Goal: Information Seeking & Learning: Find specific fact

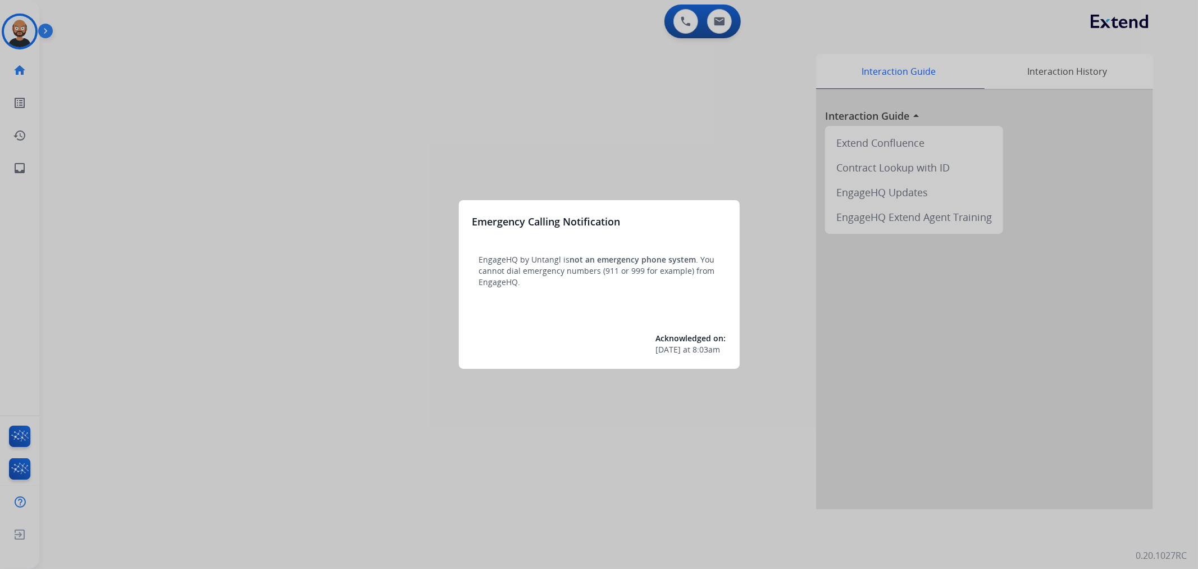
click at [306, 138] on div at bounding box center [599, 284] width 1198 height 569
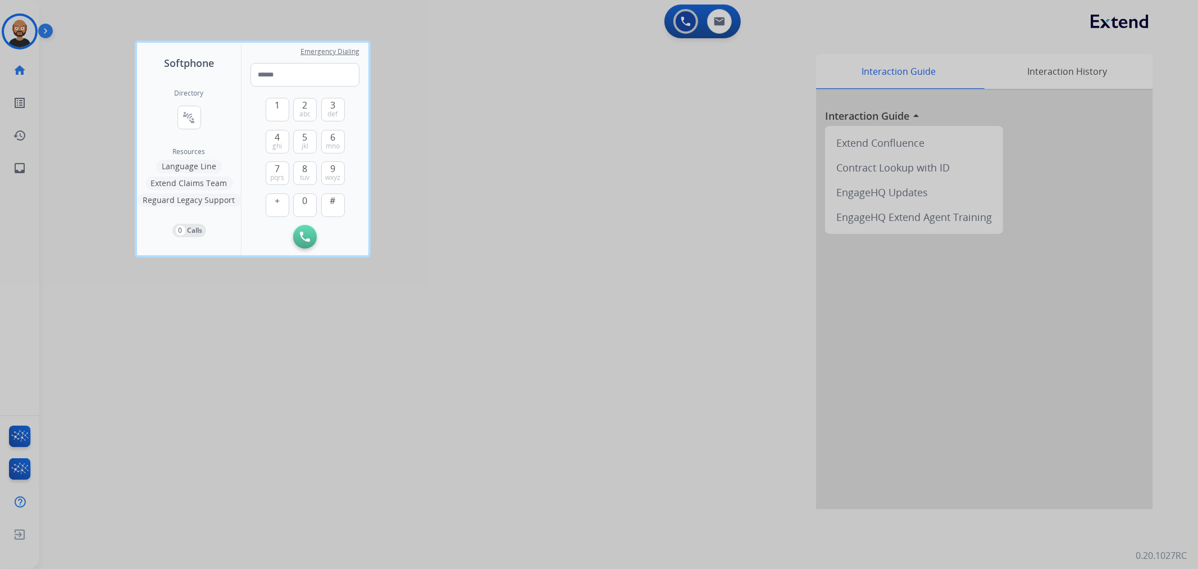
click at [324, 340] on div at bounding box center [599, 284] width 1198 height 569
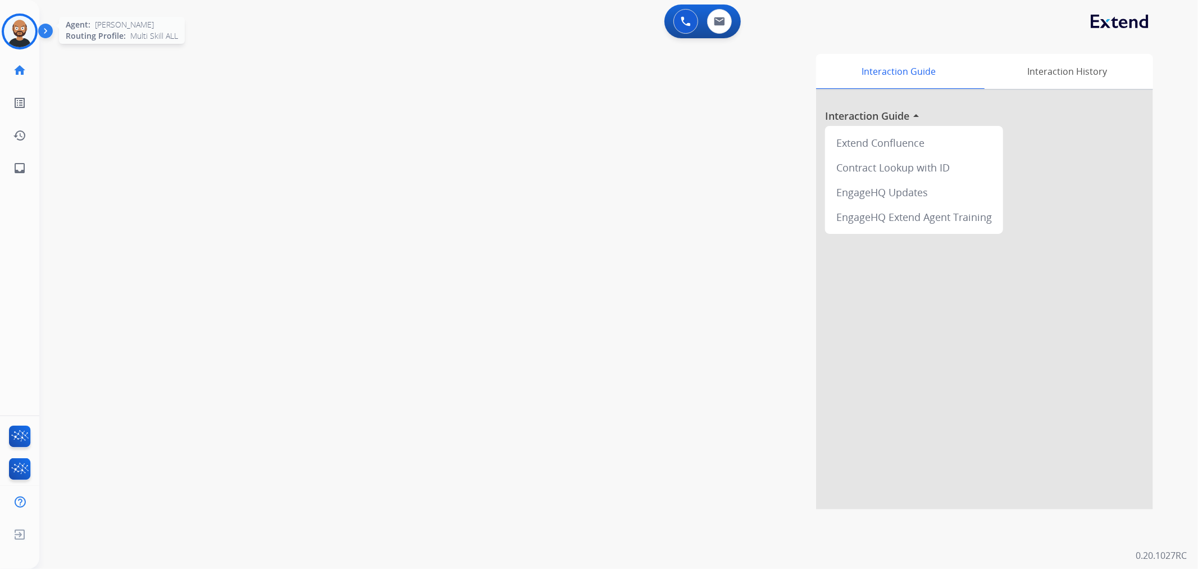
click at [19, 46] on img at bounding box center [19, 31] width 31 height 31
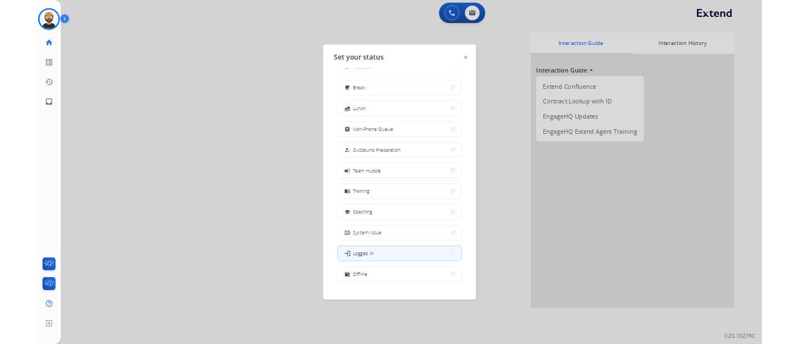
scroll to position [37, 0]
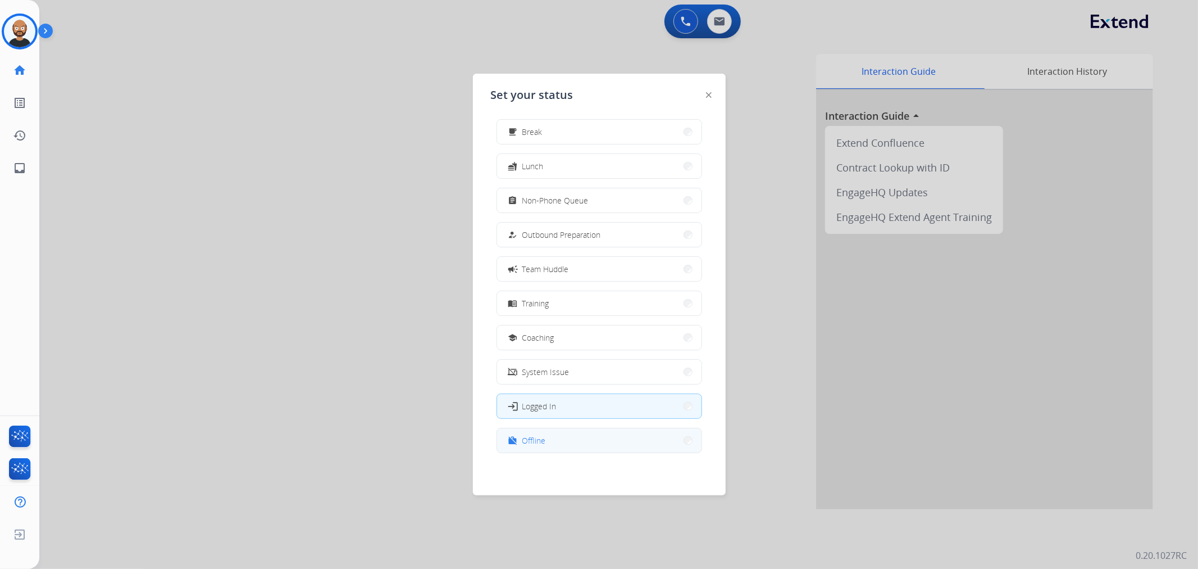
click at [576, 442] on button "work_off Offline" at bounding box center [599, 440] width 205 height 24
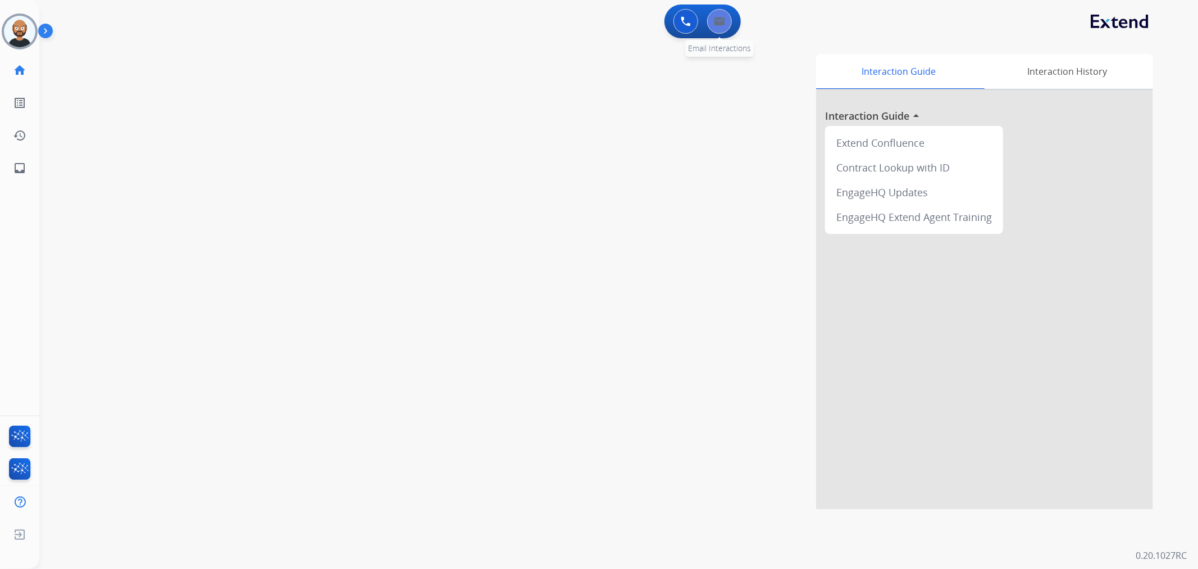
click at [718, 20] on img at bounding box center [719, 21] width 11 height 9
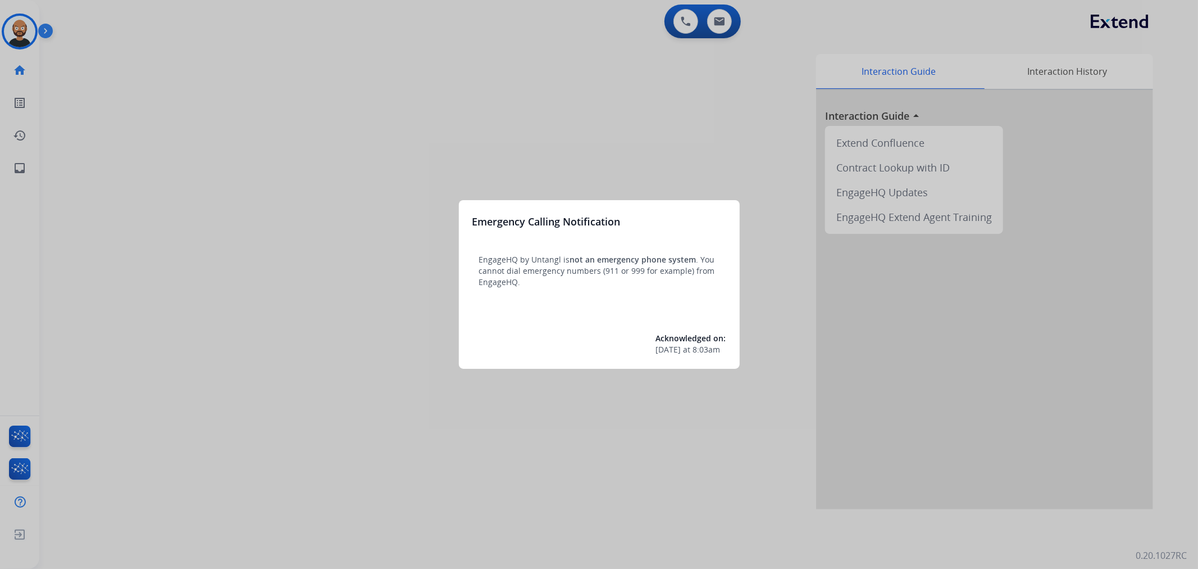
click at [417, 407] on div at bounding box center [599, 284] width 1198 height 569
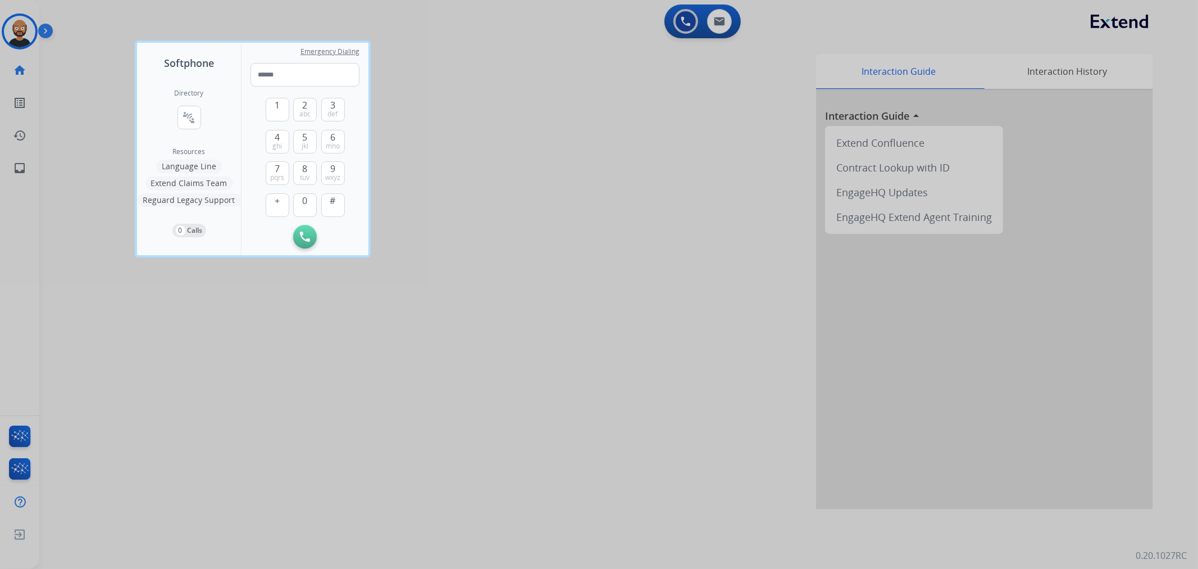
click at [343, 401] on div at bounding box center [599, 284] width 1198 height 569
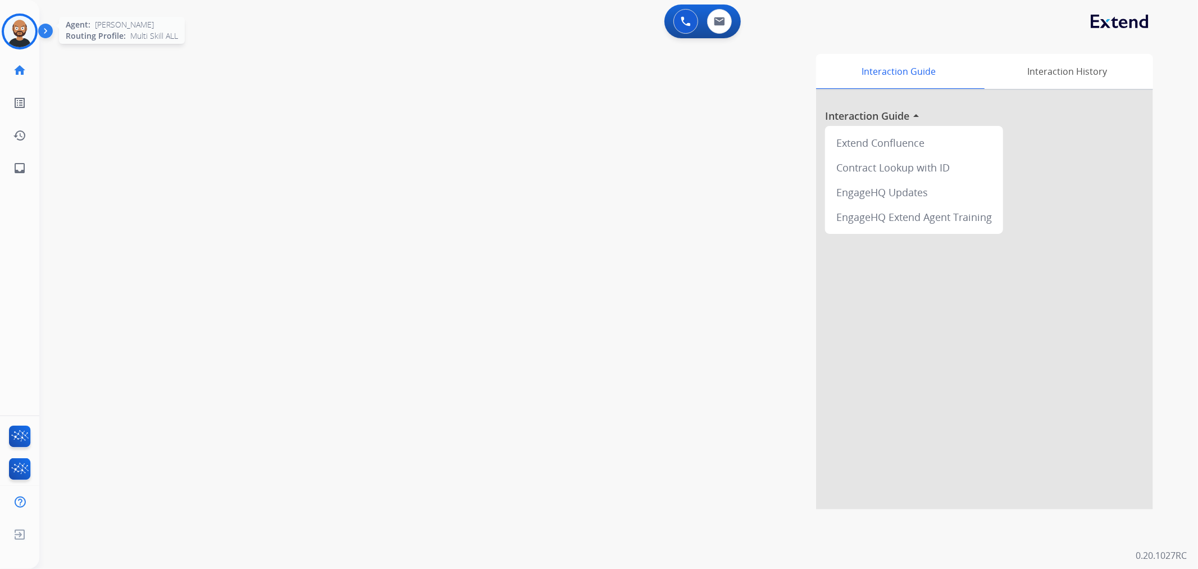
click at [31, 40] on img at bounding box center [19, 31] width 31 height 31
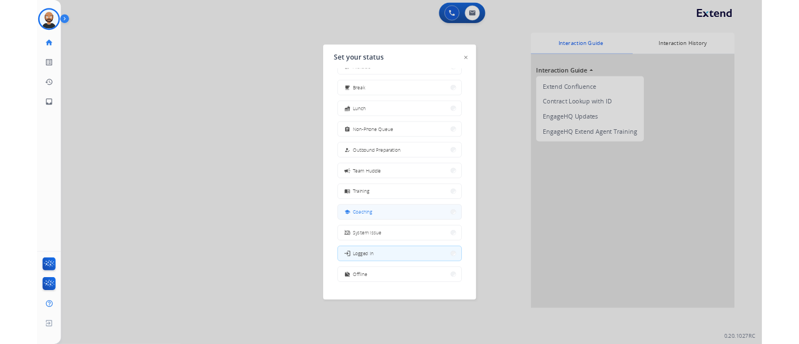
scroll to position [37, 0]
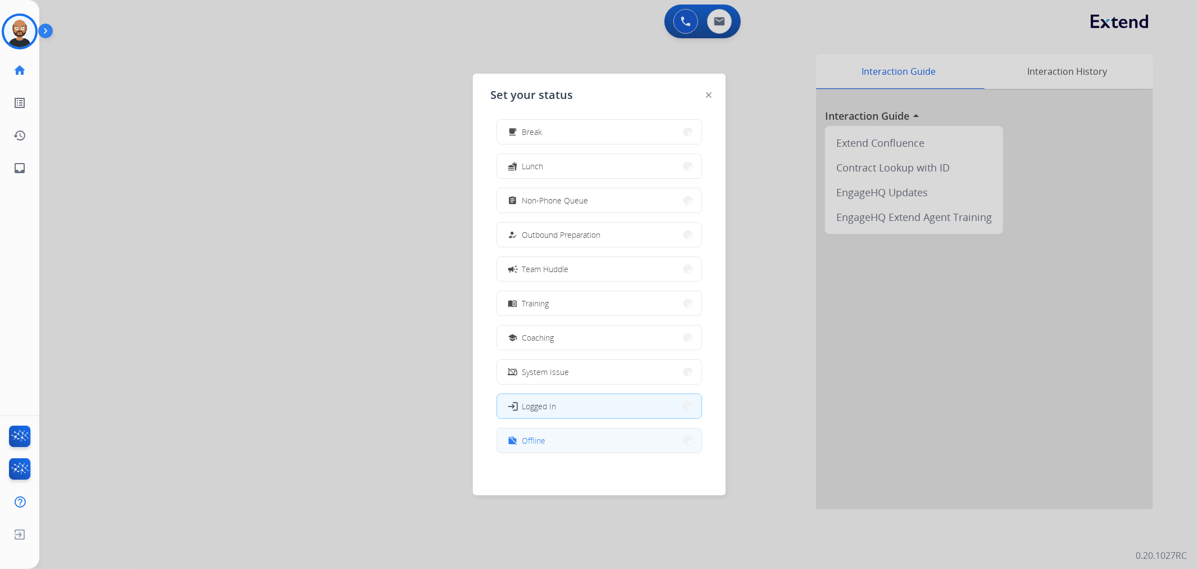
click at [588, 451] on button "work_off Offline" at bounding box center [599, 440] width 205 height 24
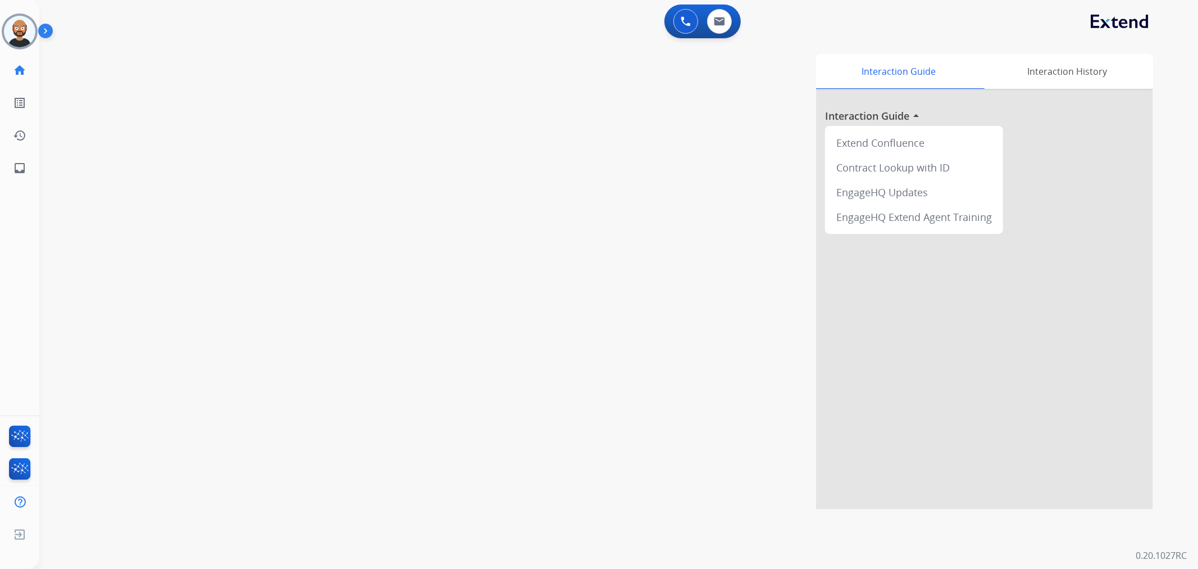
click at [721, 34] on div "0 Voice Interactions 0 Email Interactions" at bounding box center [703, 21] width 76 height 34
click at [721, 27] on button at bounding box center [719, 21] width 25 height 25
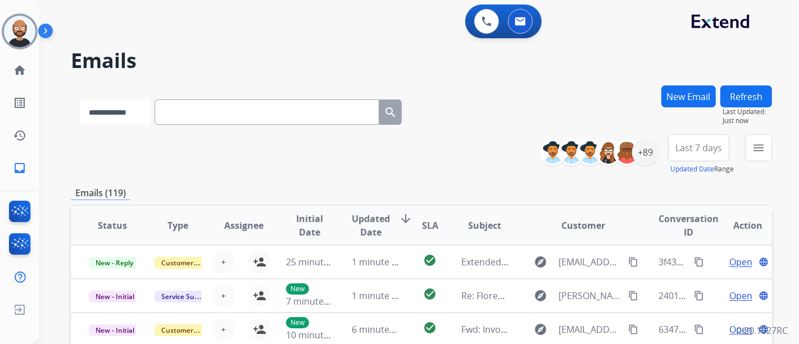
click at [130, 116] on select "**********" at bounding box center [115, 111] width 70 height 25
select select "**********"
click at [80, 99] on select "**********" at bounding box center [115, 111] width 70 height 25
click at [292, 116] on input "text" at bounding box center [268, 111] width 225 height 25
paste input "**********"
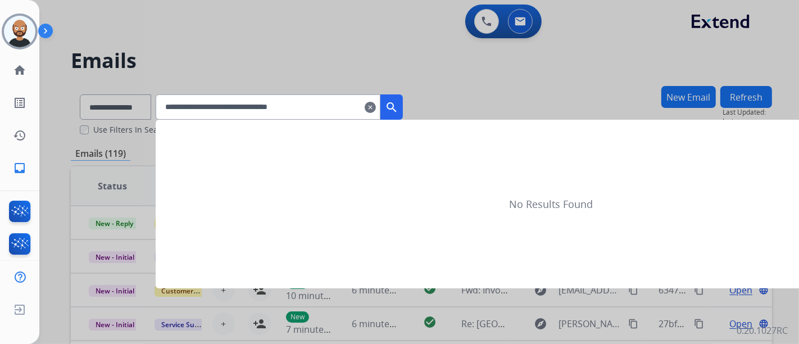
click at [398, 101] on mat-icon "search" at bounding box center [391, 107] width 13 height 13
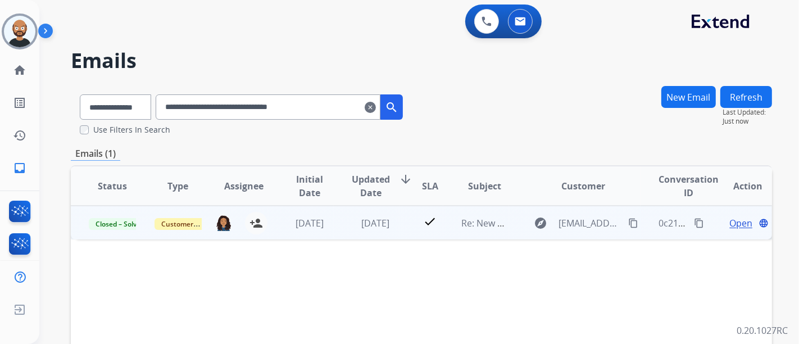
click at [729, 222] on span "Open" at bounding box center [740, 222] width 23 height 13
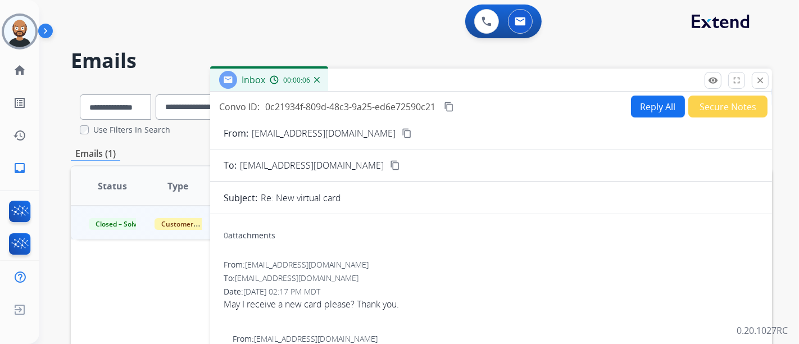
click at [402, 135] on mat-icon "content_copy" at bounding box center [407, 133] width 10 height 10
drag, startPoint x: 763, startPoint y: 81, endPoint x: 447, endPoint y: 117, distance: 317.9
click at [762, 81] on mat-icon "close" at bounding box center [760, 80] width 10 height 10
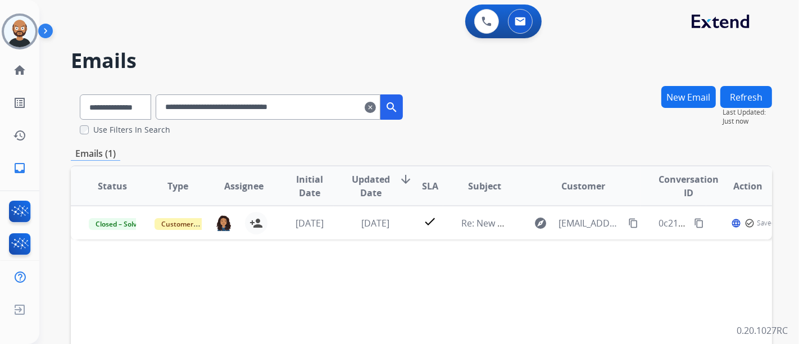
click at [225, 113] on input "**********" at bounding box center [268, 106] width 225 height 25
paste input "text"
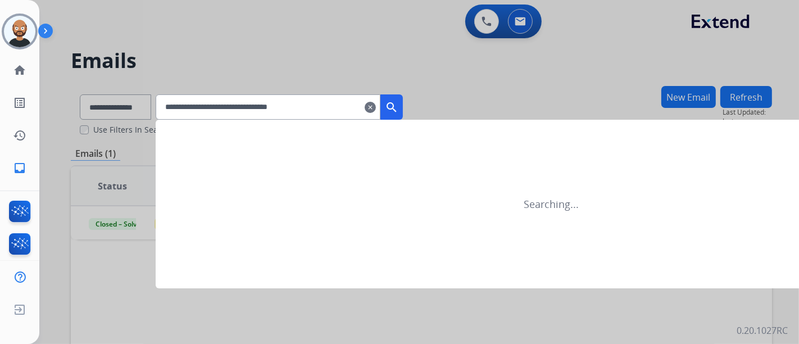
click at [398, 102] on mat-icon "search" at bounding box center [391, 107] width 13 height 13
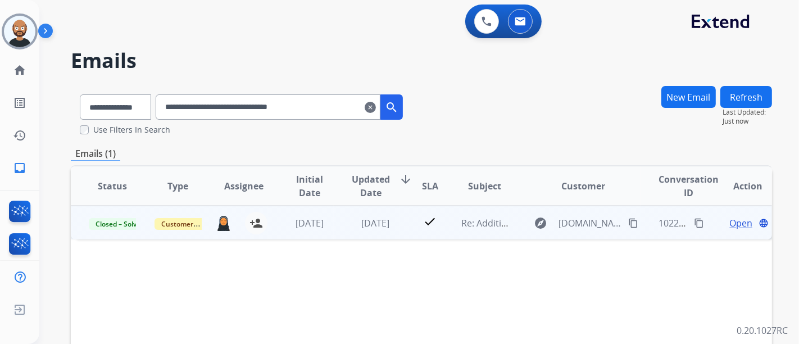
click at [729, 221] on span "Open" at bounding box center [740, 222] width 23 height 13
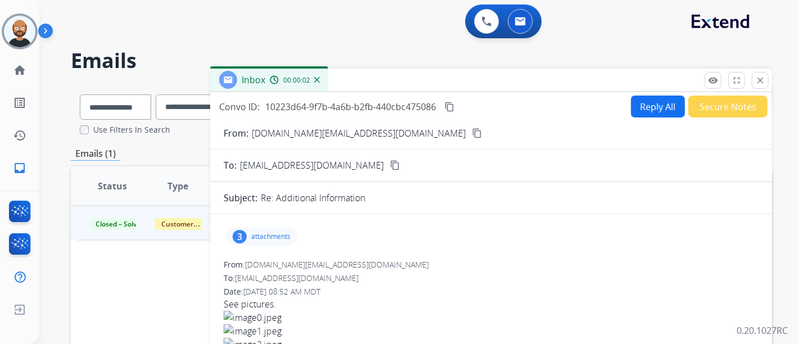
click at [472, 133] on mat-icon "content_copy" at bounding box center [477, 133] width 10 height 10
click at [758, 83] on mat-icon "close" at bounding box center [760, 80] width 10 height 10
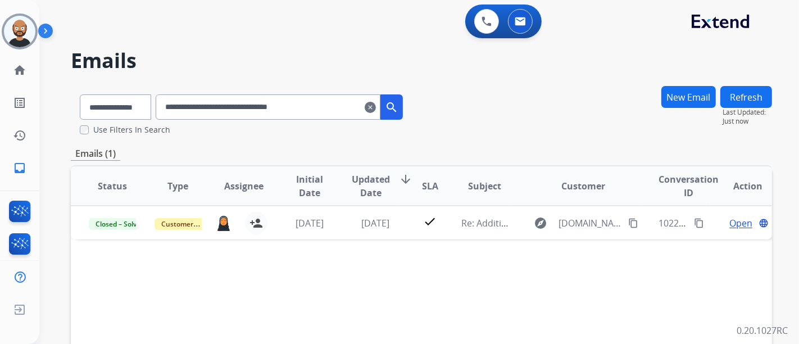
click at [207, 103] on input "**********" at bounding box center [268, 106] width 225 height 25
paste input "text"
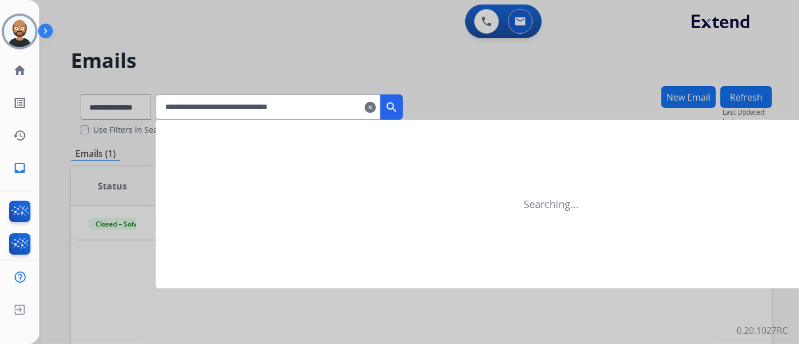
click at [398, 110] on mat-icon "search" at bounding box center [391, 107] width 13 height 13
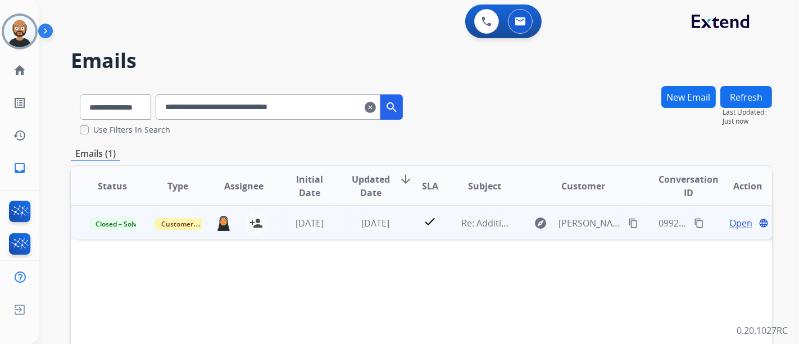
click at [733, 225] on span "Open" at bounding box center [740, 222] width 23 height 13
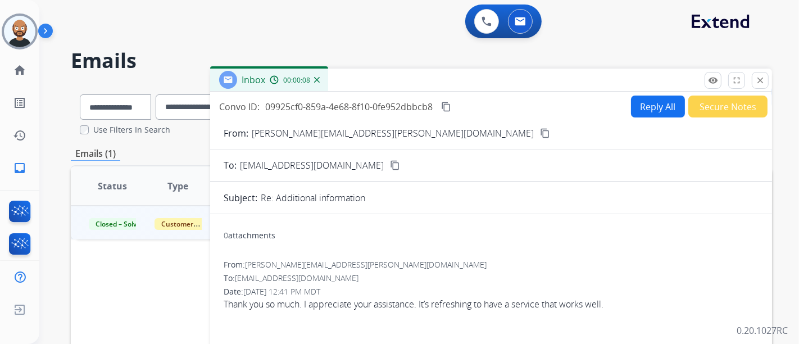
drag, startPoint x: 761, startPoint y: 79, endPoint x: 494, endPoint y: 131, distance: 271.3
click at [759, 80] on mat-icon "close" at bounding box center [760, 80] width 10 height 10
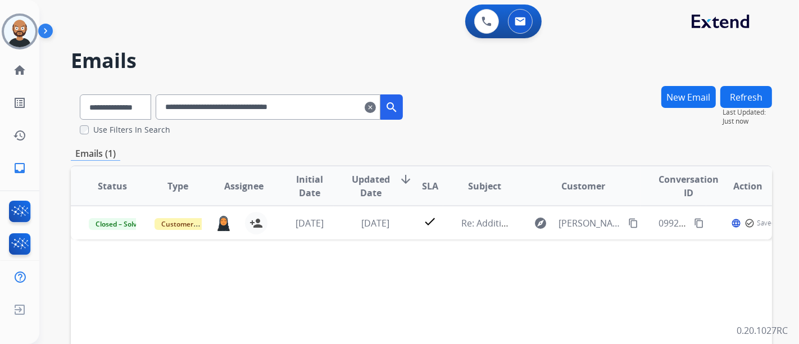
click at [225, 98] on input "**********" at bounding box center [268, 106] width 225 height 25
paste input "text"
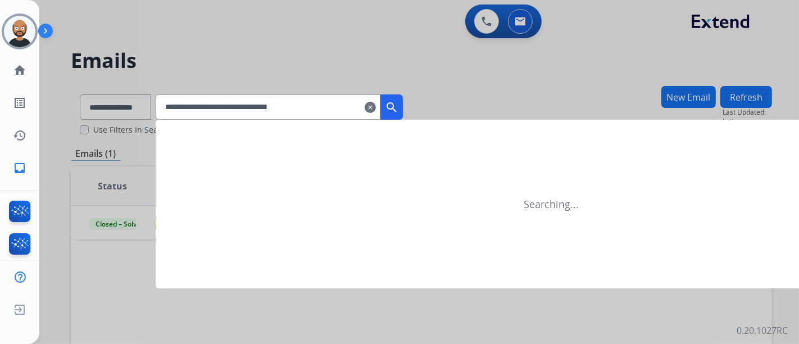
click at [398, 105] on mat-icon "search" at bounding box center [391, 107] width 13 height 13
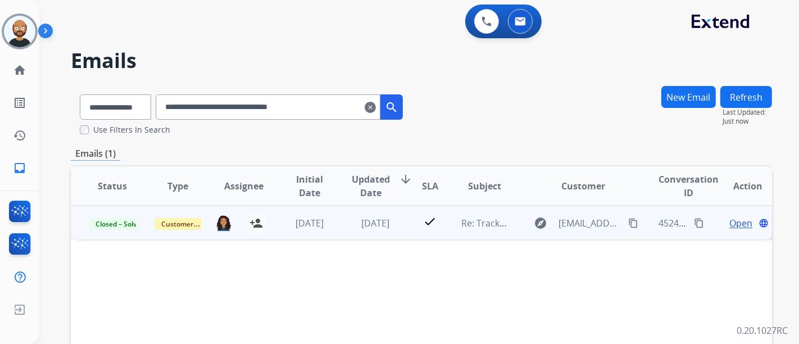
click at [737, 222] on span "Open" at bounding box center [740, 222] width 23 height 13
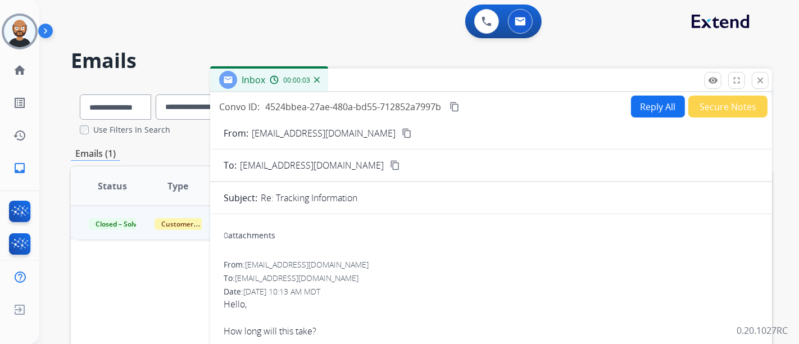
click at [402, 134] on mat-icon "content_copy" at bounding box center [407, 133] width 10 height 10
drag, startPoint x: 765, startPoint y: 76, endPoint x: 361, endPoint y: 130, distance: 408.1
click at [765, 78] on button "close Close" at bounding box center [760, 80] width 17 height 17
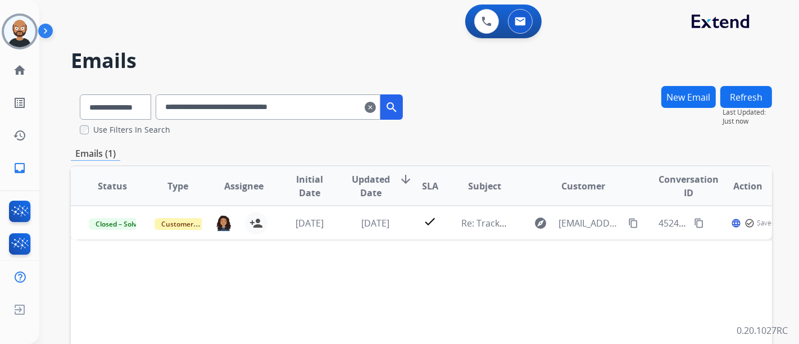
click at [290, 119] on input "**********" at bounding box center [268, 106] width 225 height 25
paste input "text"
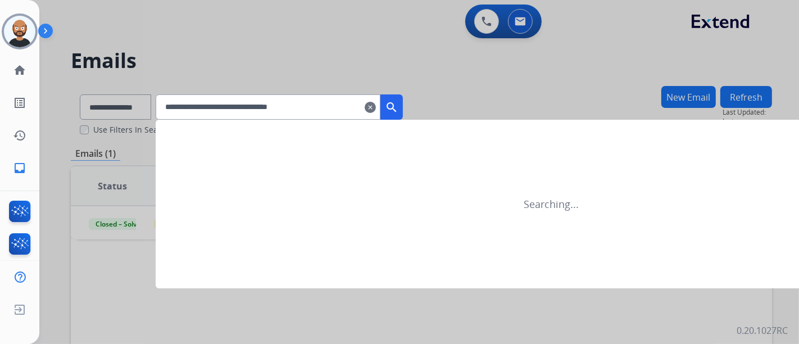
click at [398, 103] on mat-icon "search" at bounding box center [391, 107] width 13 height 13
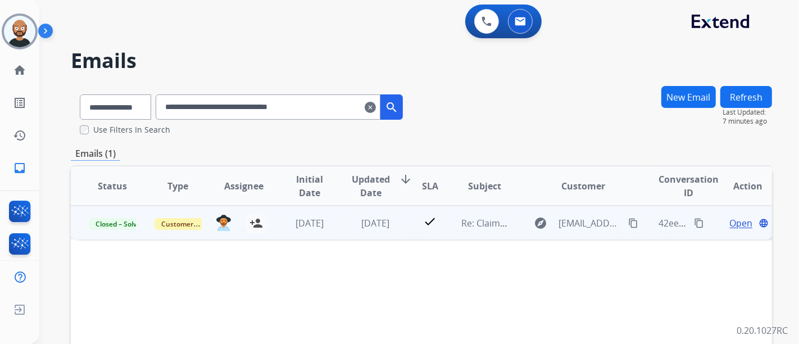
click at [730, 224] on span "Open" at bounding box center [740, 222] width 23 height 13
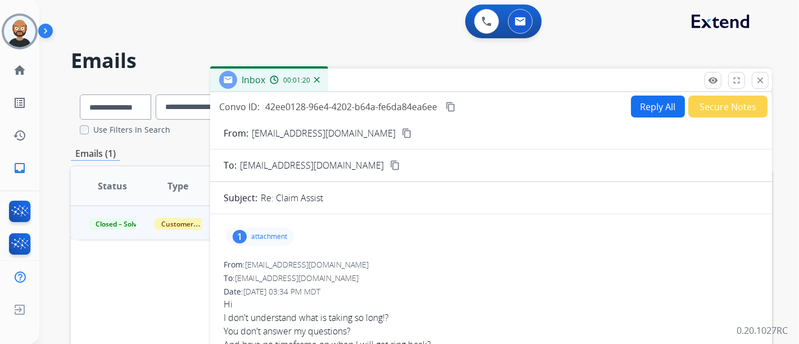
click at [402, 130] on mat-icon "content_copy" at bounding box center [407, 133] width 10 height 10
drag, startPoint x: 754, startPoint y: 81, endPoint x: 433, endPoint y: 148, distance: 328.3
click at [754, 81] on button "close Close" at bounding box center [760, 80] width 17 height 17
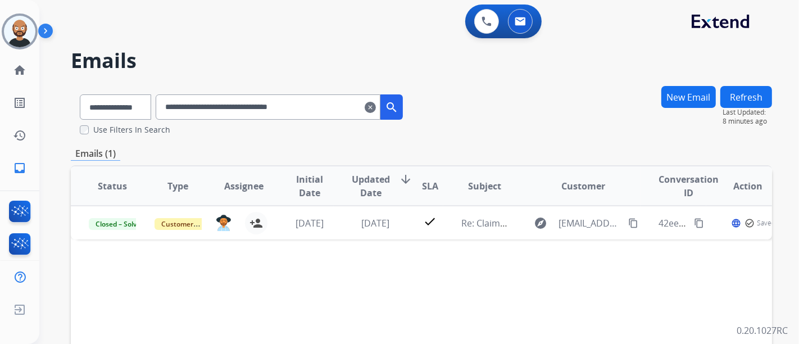
click at [202, 98] on input "**********" at bounding box center [268, 106] width 225 height 25
paste input "text"
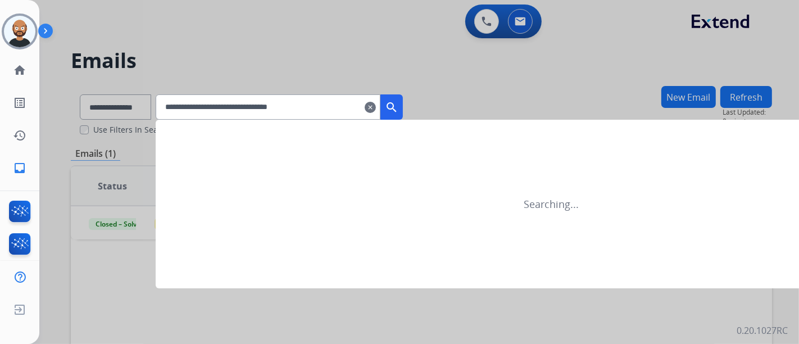
click at [398, 107] on mat-icon "search" at bounding box center [391, 107] width 13 height 13
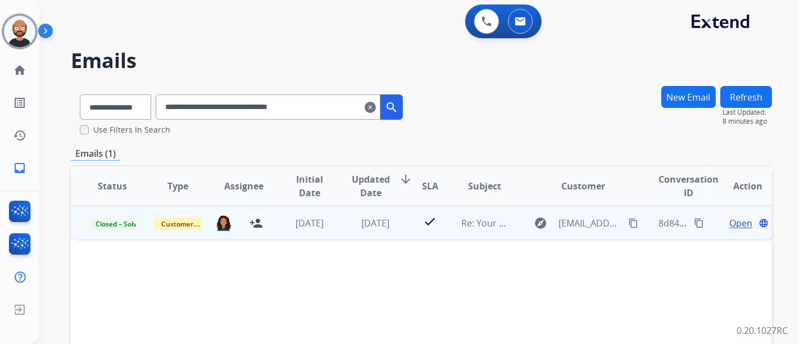
click at [735, 224] on span "Open" at bounding box center [740, 222] width 23 height 13
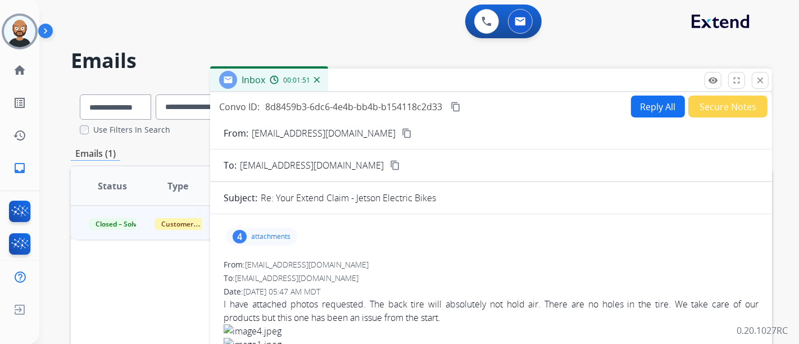
click at [402, 137] on mat-icon "content_copy" at bounding box center [407, 133] width 10 height 10
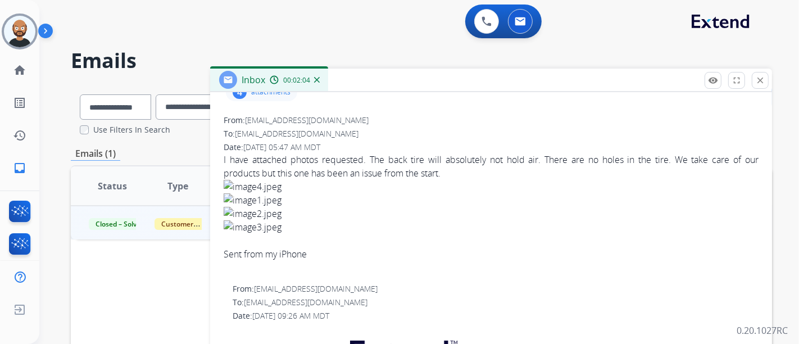
scroll to position [125, 0]
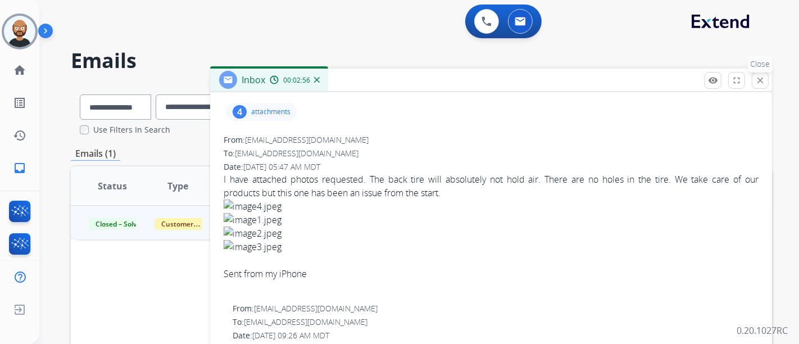
click at [759, 80] on mat-icon "close" at bounding box center [760, 80] width 10 height 10
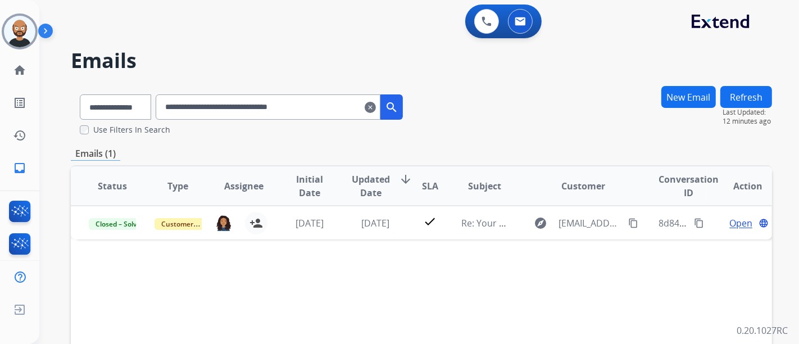
click at [278, 115] on input "**********" at bounding box center [268, 106] width 225 height 25
paste input "text"
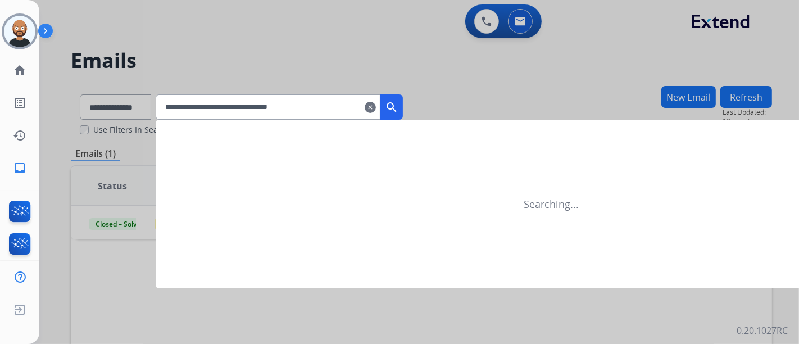
click at [398, 107] on mat-icon "search" at bounding box center [391, 107] width 13 height 13
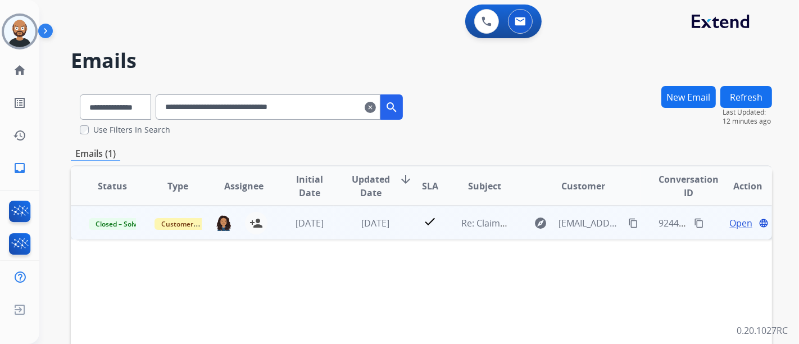
click at [729, 222] on span "Open" at bounding box center [740, 222] width 23 height 13
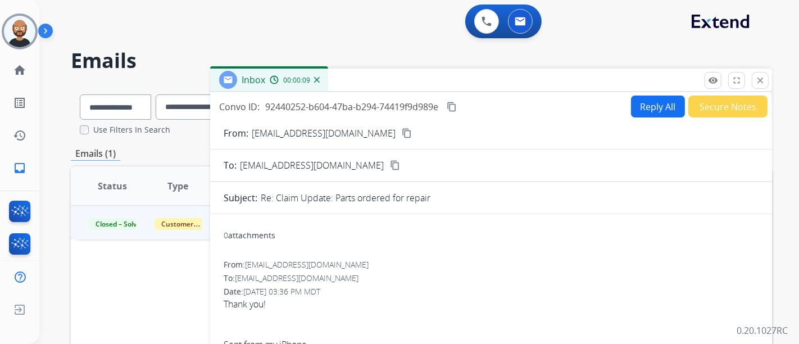
click at [760, 81] on mat-icon "close" at bounding box center [760, 80] width 10 height 10
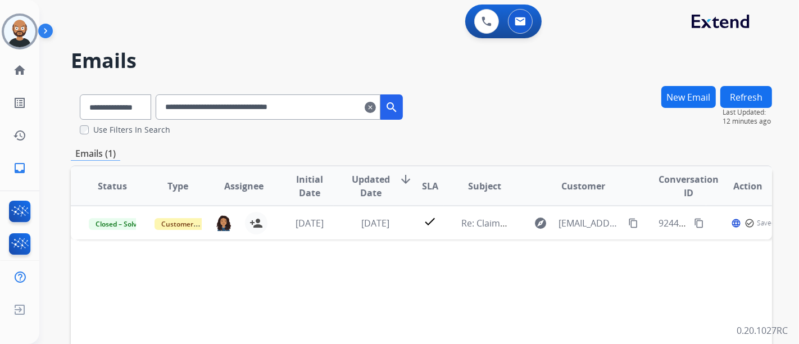
click at [268, 114] on input "**********" at bounding box center [268, 106] width 225 height 25
paste input "text"
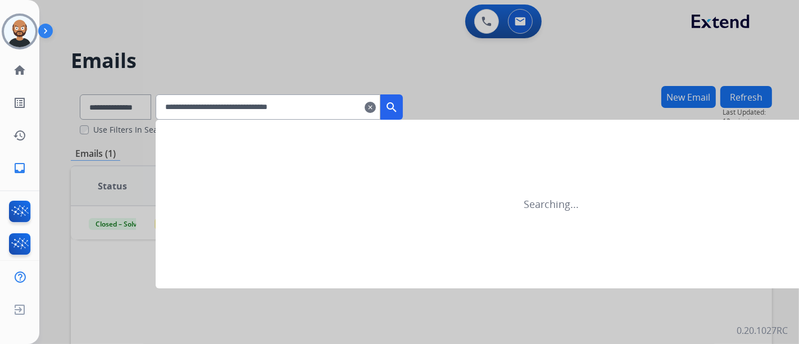
click at [398, 106] on mat-icon "search" at bounding box center [391, 107] width 13 height 13
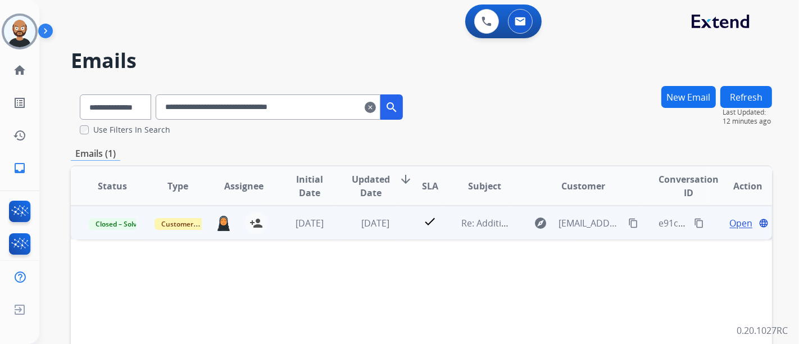
click at [735, 219] on span "Open" at bounding box center [740, 222] width 23 height 13
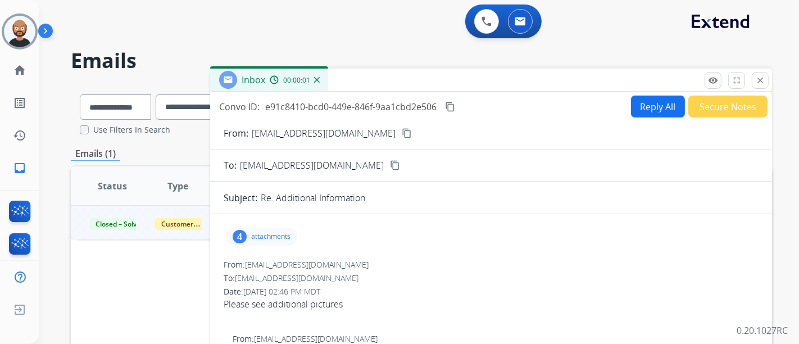
click at [402, 131] on mat-icon "content_copy" at bounding box center [407, 133] width 10 height 10
drag, startPoint x: 765, startPoint y: 78, endPoint x: 752, endPoint y: 87, distance: 16.2
click at [765, 78] on button "close Close" at bounding box center [760, 80] width 17 height 17
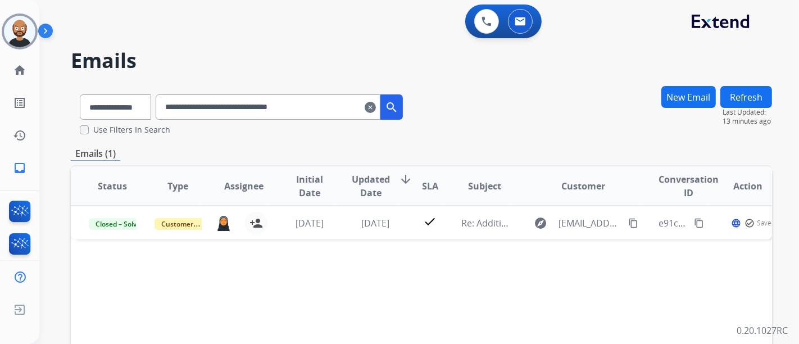
click at [264, 108] on input "**********" at bounding box center [268, 106] width 225 height 25
click at [265, 107] on input "**********" at bounding box center [268, 106] width 225 height 25
click at [261, 108] on input "**********" at bounding box center [268, 106] width 225 height 25
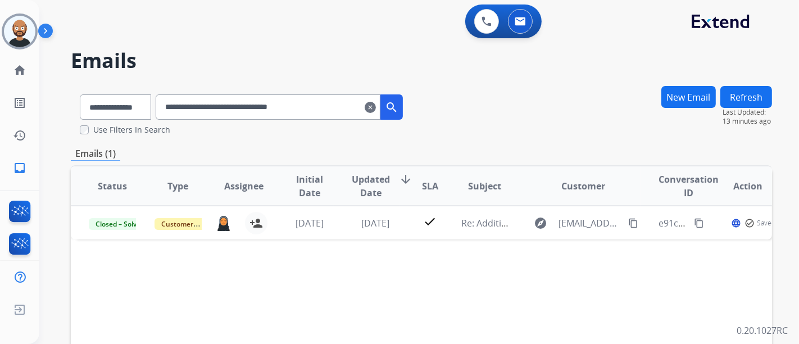
click at [261, 108] on input "**********" at bounding box center [268, 106] width 225 height 25
paste input "text"
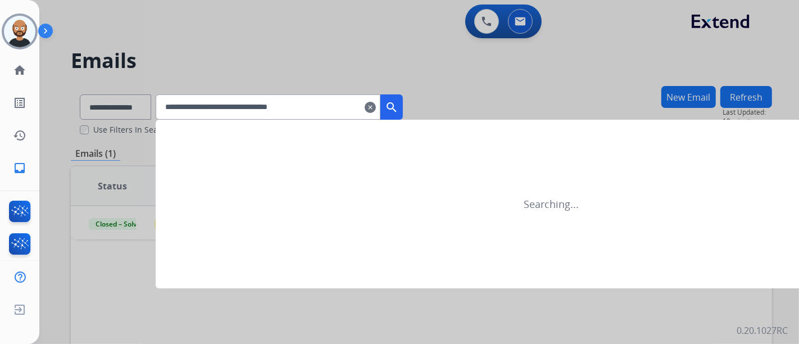
click at [398, 103] on mat-icon "search" at bounding box center [391, 107] width 13 height 13
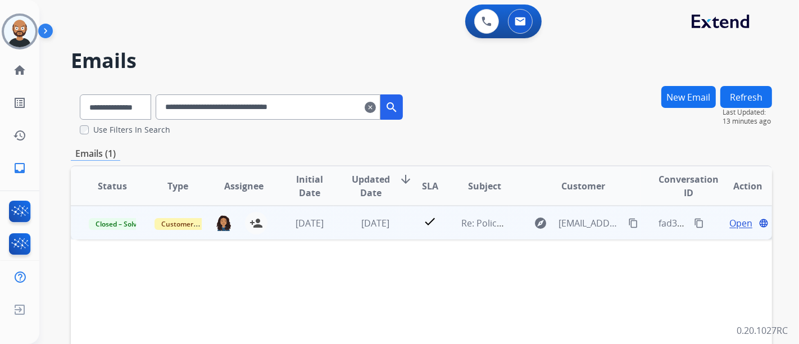
click at [733, 222] on span "Open" at bounding box center [740, 222] width 23 height 13
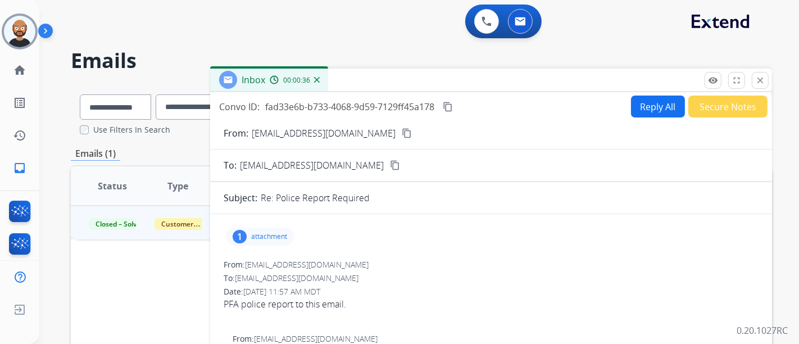
click at [400, 138] on button "content_copy" at bounding box center [406, 132] width 13 height 13
click at [756, 81] on mat-icon "close" at bounding box center [760, 80] width 10 height 10
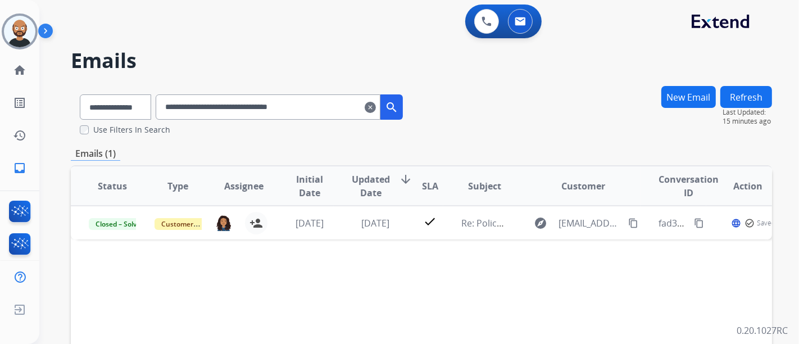
click at [319, 109] on input "**********" at bounding box center [268, 106] width 225 height 25
paste input "text"
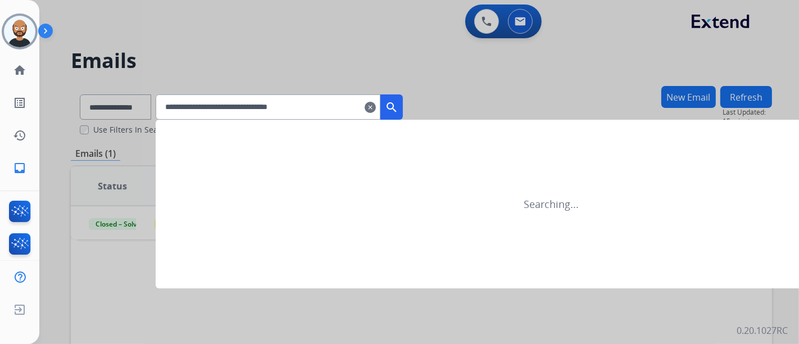
click at [398, 102] on mat-icon "search" at bounding box center [391, 107] width 13 height 13
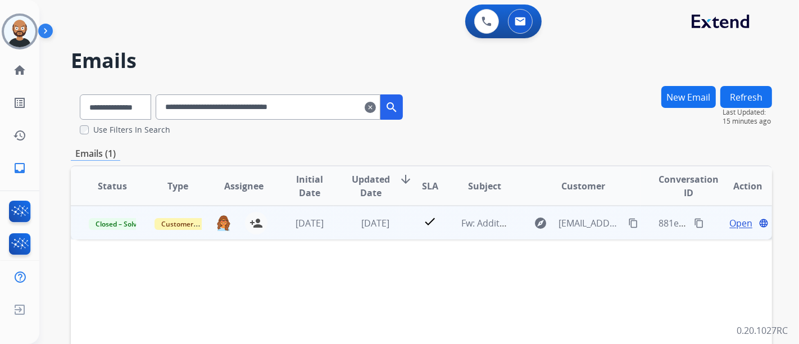
click at [732, 223] on span "Open" at bounding box center [740, 222] width 23 height 13
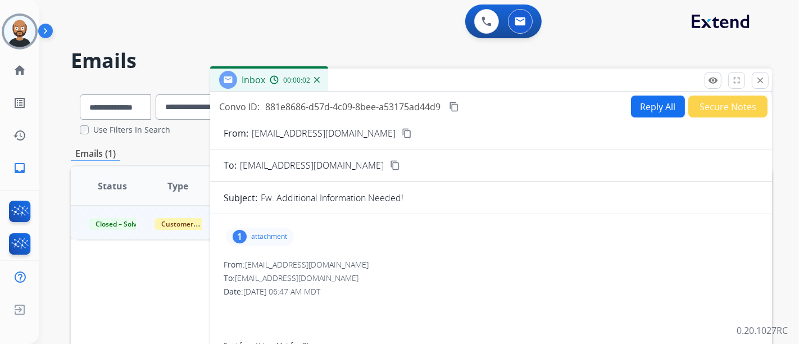
click at [402, 130] on mat-icon "content_copy" at bounding box center [407, 133] width 10 height 10
click at [758, 80] on mat-icon "close" at bounding box center [760, 80] width 10 height 10
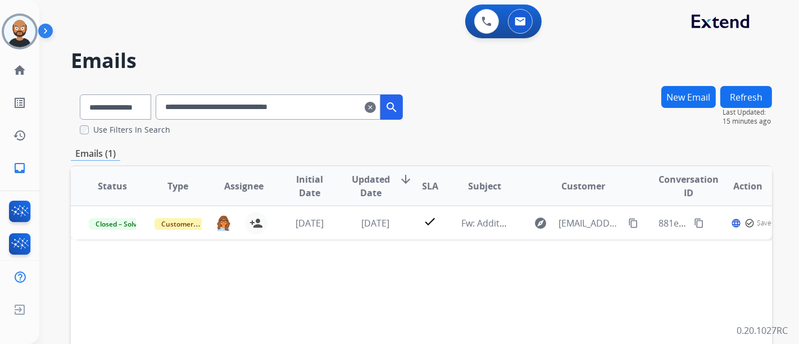
click at [223, 107] on input "**********" at bounding box center [268, 106] width 225 height 25
paste input "text"
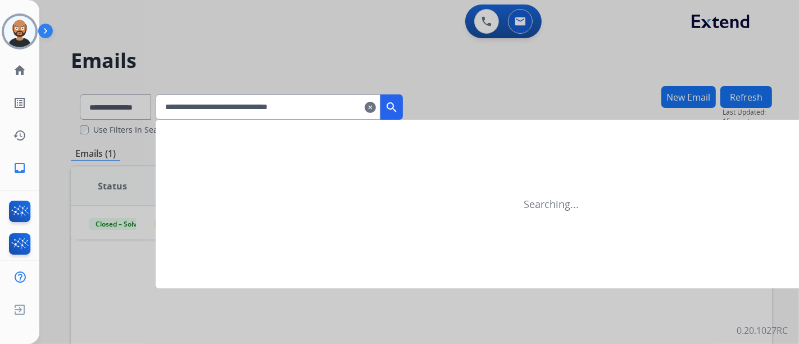
click at [398, 107] on mat-icon "search" at bounding box center [391, 107] width 13 height 13
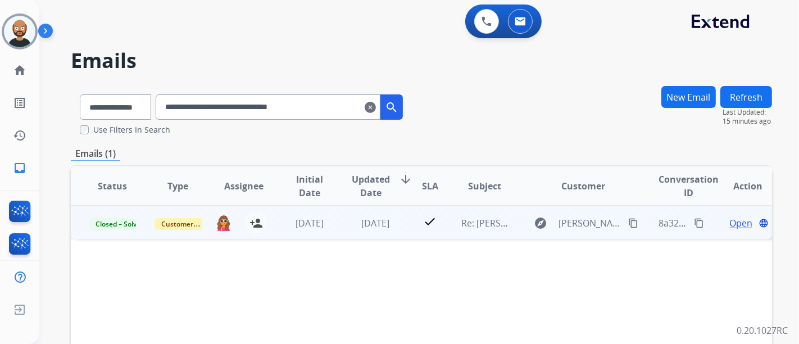
click at [729, 219] on span "Open" at bounding box center [740, 222] width 23 height 13
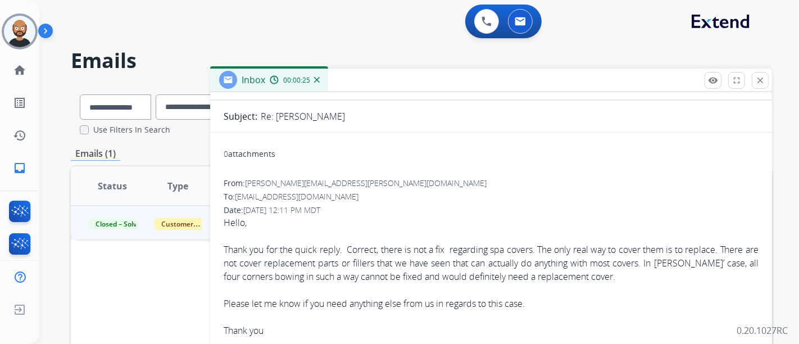
scroll to position [62, 0]
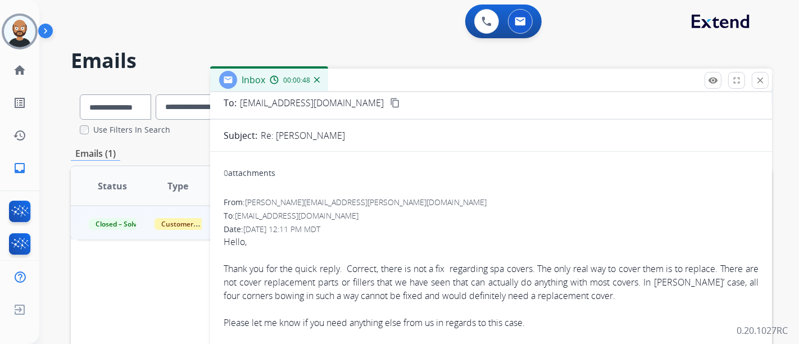
drag, startPoint x: 755, startPoint y: 78, endPoint x: 597, endPoint y: 119, distance: 163.8
click at [756, 78] on mat-icon "close" at bounding box center [760, 80] width 10 height 10
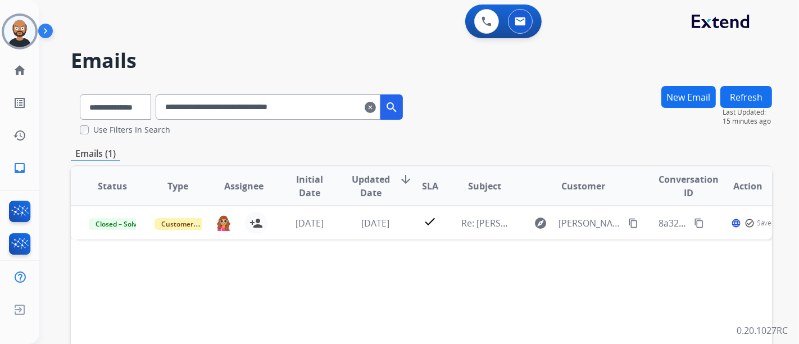
click at [264, 105] on input "**********" at bounding box center [268, 106] width 225 height 25
paste input "text"
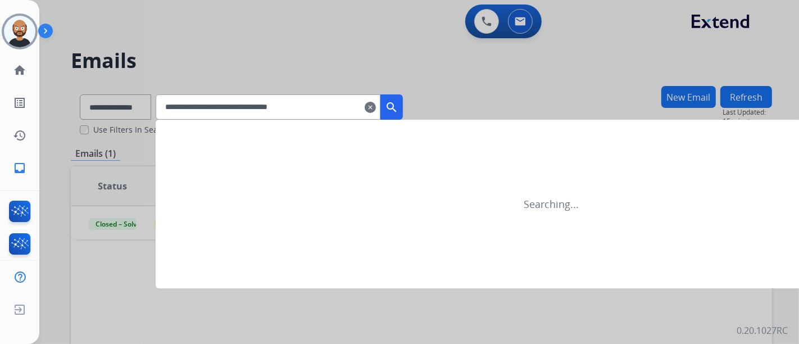
click at [402, 98] on button "search" at bounding box center [391, 106] width 22 height 25
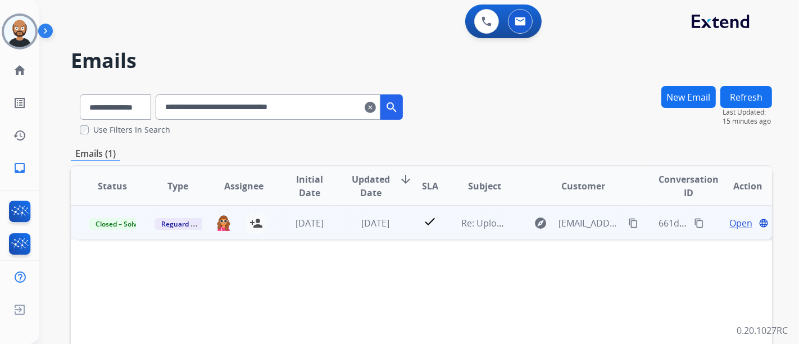
click at [729, 226] on span "Open" at bounding box center [740, 222] width 23 height 13
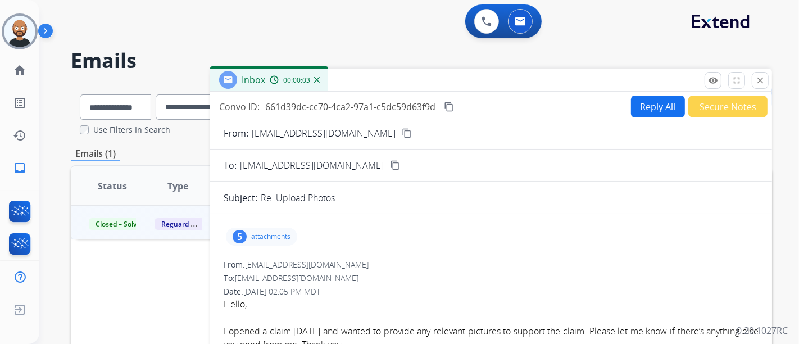
click at [448, 103] on mat-icon "content_copy" at bounding box center [449, 107] width 10 height 10
click at [402, 129] on mat-icon "content_copy" at bounding box center [407, 133] width 10 height 10
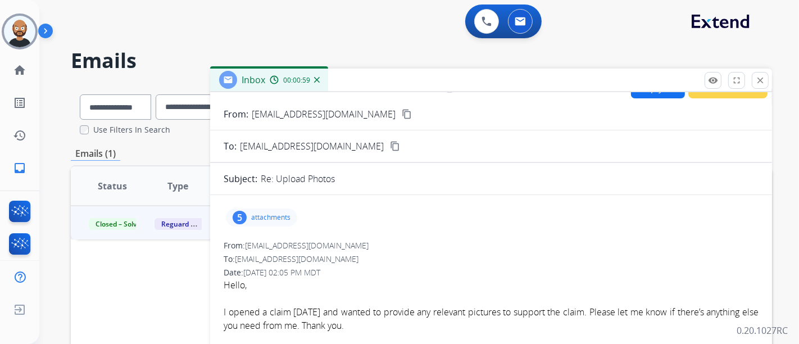
scroll to position [0, 0]
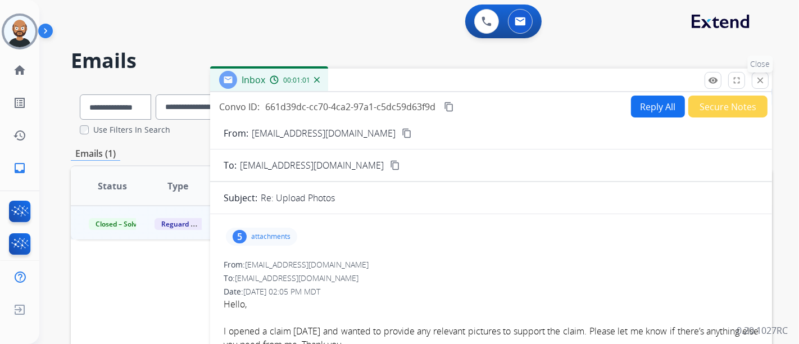
drag, startPoint x: 751, startPoint y: 81, endPoint x: 757, endPoint y: 81, distance: 6.2
click at [752, 81] on div "remove_red_eye Logs fullscreen Expand close Close" at bounding box center [737, 80] width 64 height 17
click at [758, 81] on mat-icon "close" at bounding box center [760, 80] width 10 height 10
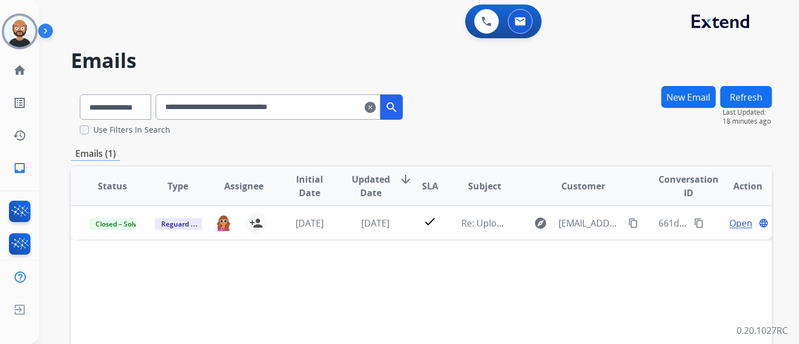
click at [295, 119] on input "**********" at bounding box center [268, 106] width 225 height 25
paste input "text"
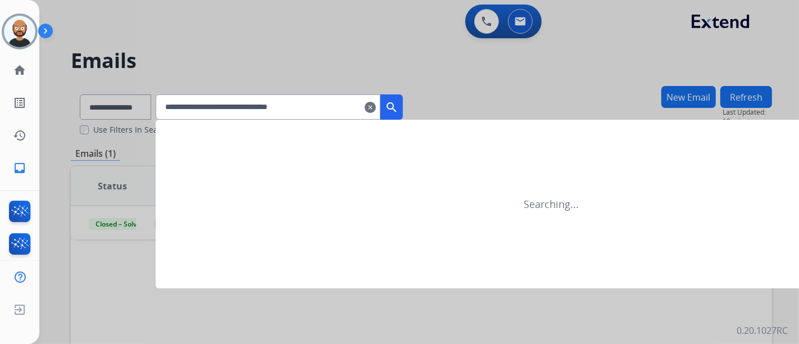
type input "**********"
click at [420, 102] on div at bounding box center [399, 172] width 799 height 344
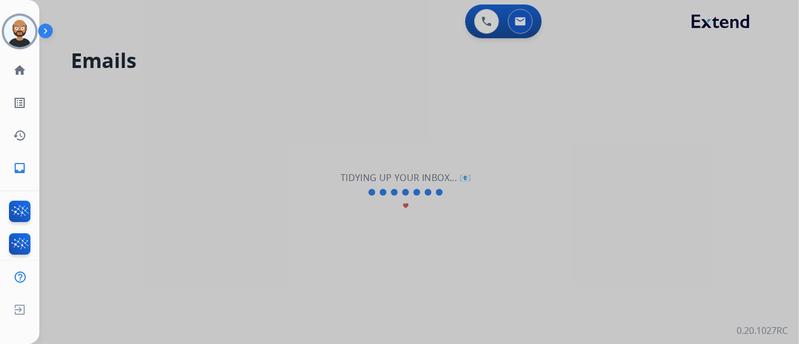
select select "**********"
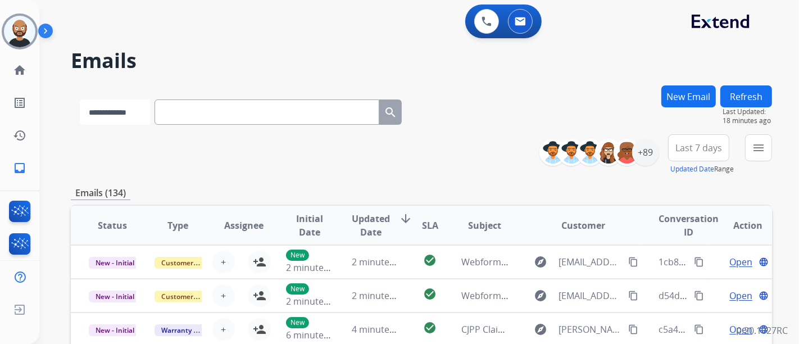
click at [143, 115] on select "**********" at bounding box center [115, 111] width 70 height 25
select select "**********"
click at [80, 99] on select "**********" at bounding box center [115, 111] width 70 height 25
click at [220, 119] on input "text" at bounding box center [268, 111] width 225 height 25
paste input "**********"
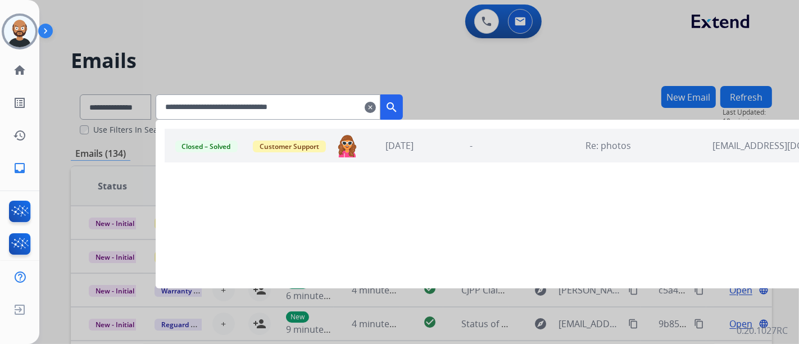
click at [398, 104] on mat-icon "search" at bounding box center [391, 107] width 13 height 13
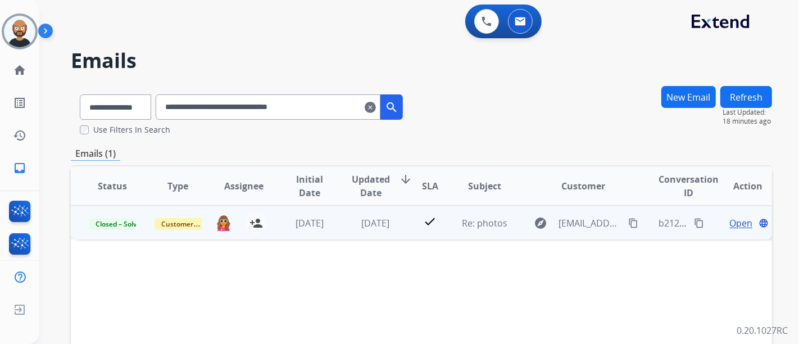
click at [729, 223] on span "Open" at bounding box center [740, 222] width 23 height 13
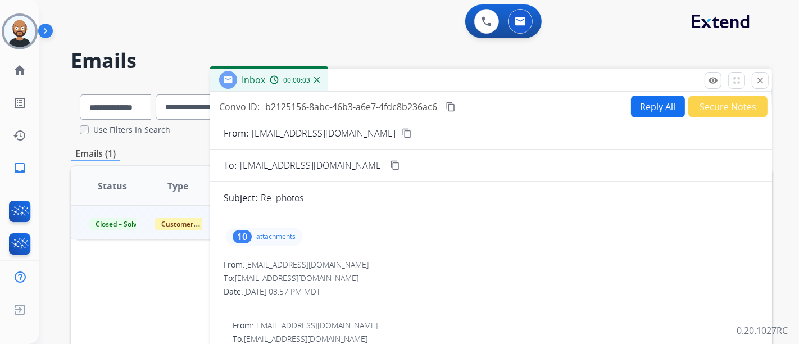
click at [402, 131] on mat-icon "content_copy" at bounding box center [407, 133] width 10 height 10
click at [756, 84] on mat-icon "close" at bounding box center [760, 80] width 10 height 10
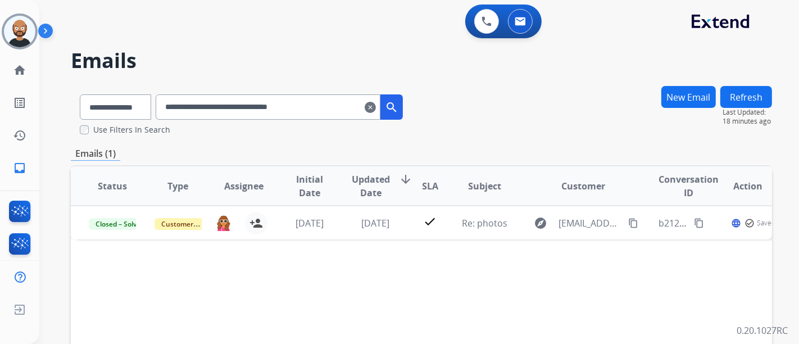
click at [242, 110] on input "**********" at bounding box center [268, 106] width 225 height 25
paste input "text"
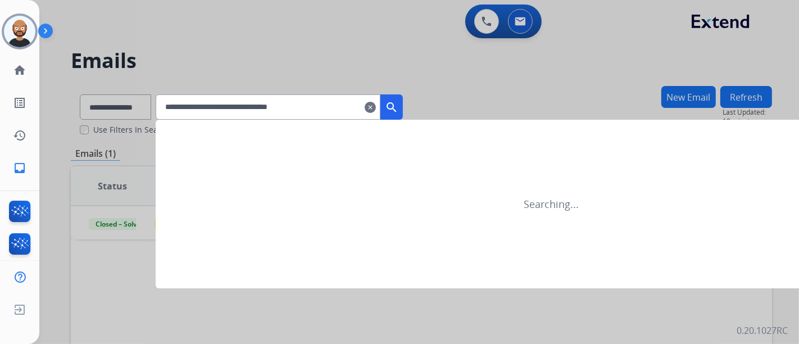
click at [398, 108] on mat-icon "search" at bounding box center [391, 107] width 13 height 13
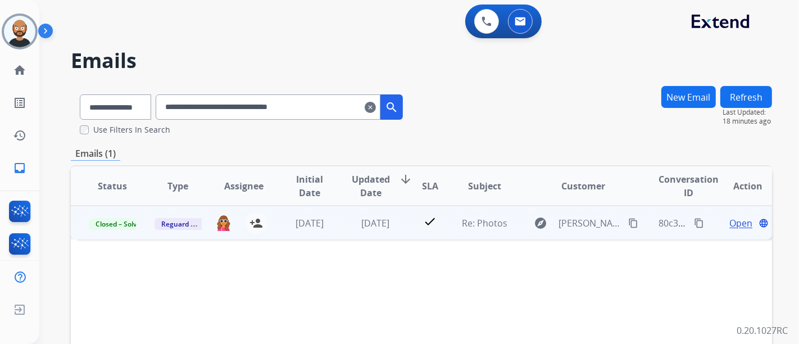
click at [729, 218] on span "Open" at bounding box center [740, 222] width 23 height 13
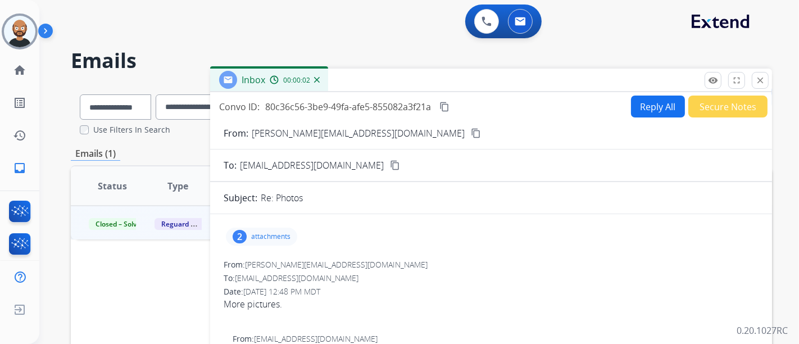
click at [379, 130] on div "From: [PERSON_NAME][EMAIL_ADDRESS][DOMAIN_NAME] content_copy" at bounding box center [491, 132] width 562 height 13
click at [471, 134] on mat-icon "content_copy" at bounding box center [476, 133] width 10 height 10
click at [764, 77] on mat-icon "close" at bounding box center [760, 80] width 10 height 10
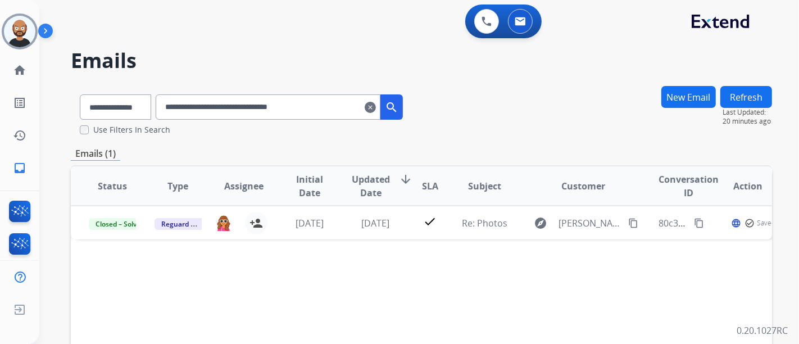
click at [269, 105] on input "**********" at bounding box center [268, 106] width 225 height 25
paste input "text"
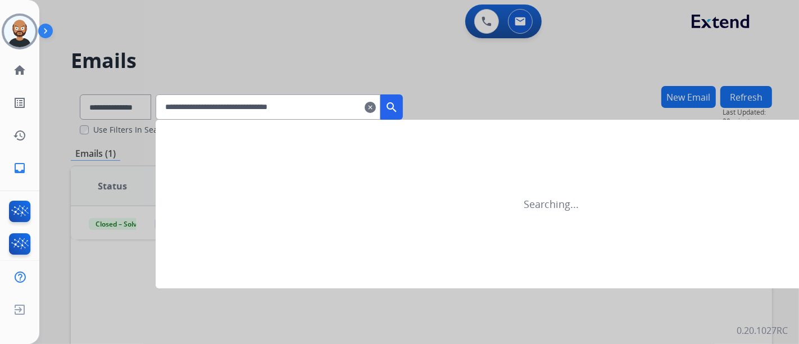
click at [398, 103] on mat-icon "search" at bounding box center [391, 107] width 13 height 13
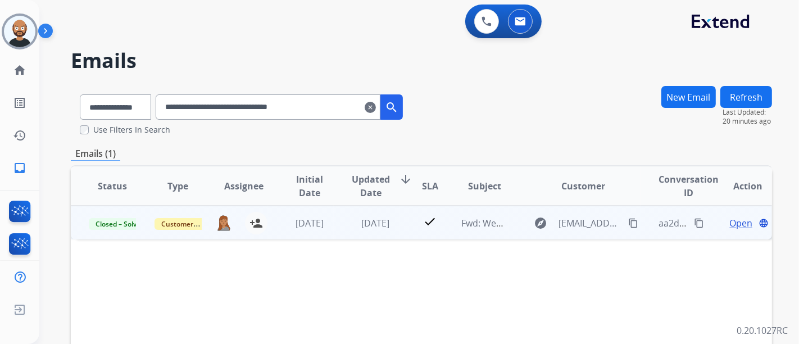
click at [730, 220] on span "Open" at bounding box center [740, 222] width 23 height 13
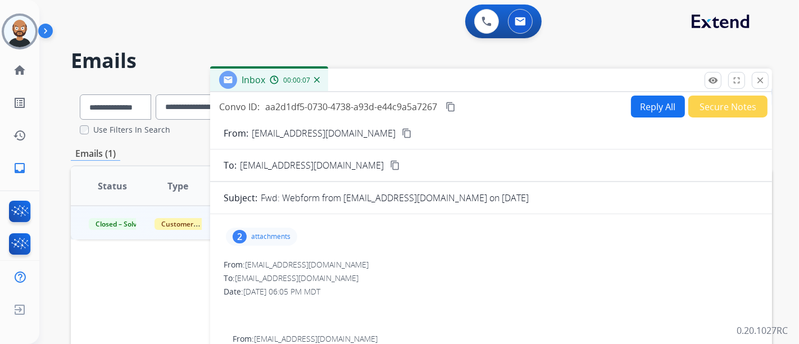
click at [402, 130] on mat-icon "content_copy" at bounding box center [407, 133] width 10 height 10
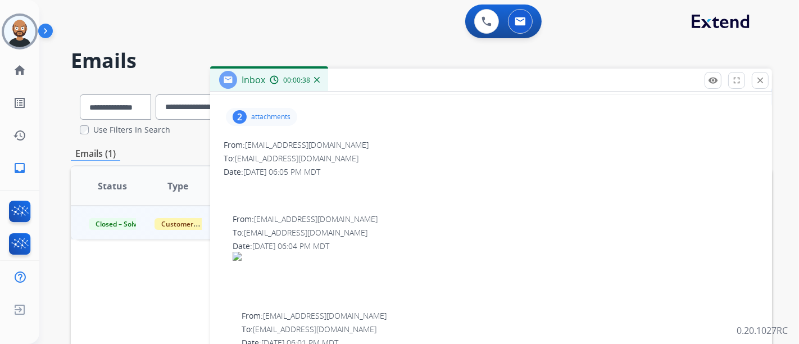
scroll to position [62, 0]
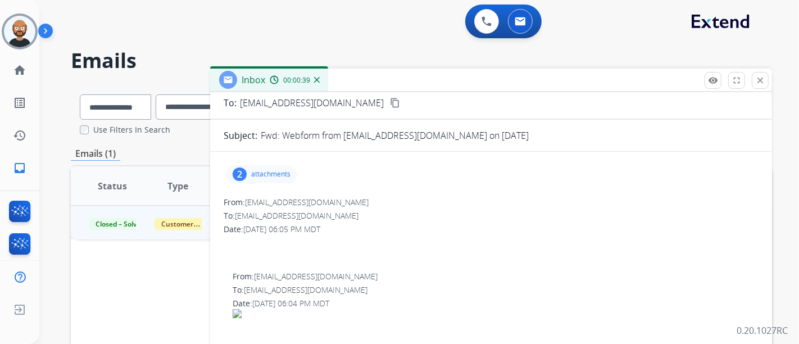
click at [271, 166] on div "2 attachments" at bounding box center [261, 174] width 71 height 18
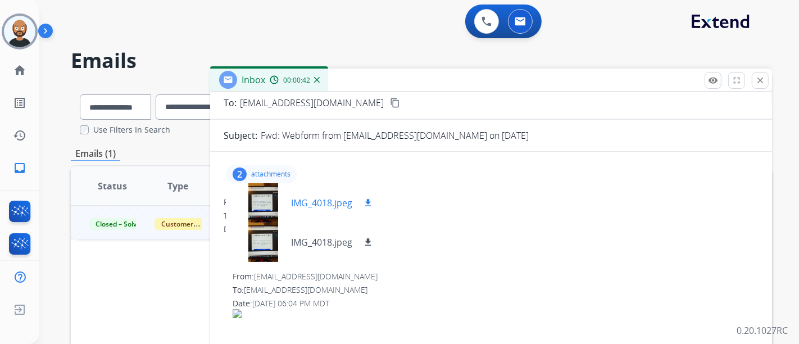
click at [268, 210] on div at bounding box center [263, 202] width 56 height 39
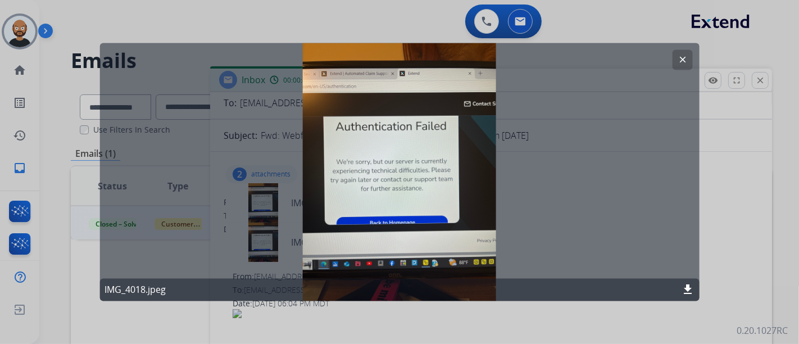
click at [687, 58] on mat-icon "clear" at bounding box center [682, 60] width 10 height 10
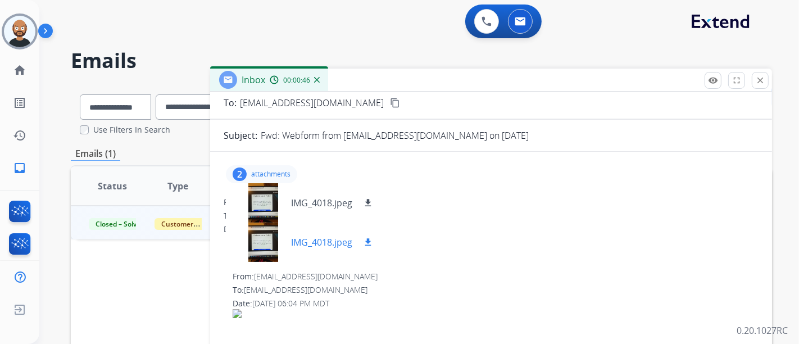
click at [266, 242] on div at bounding box center [263, 241] width 56 height 39
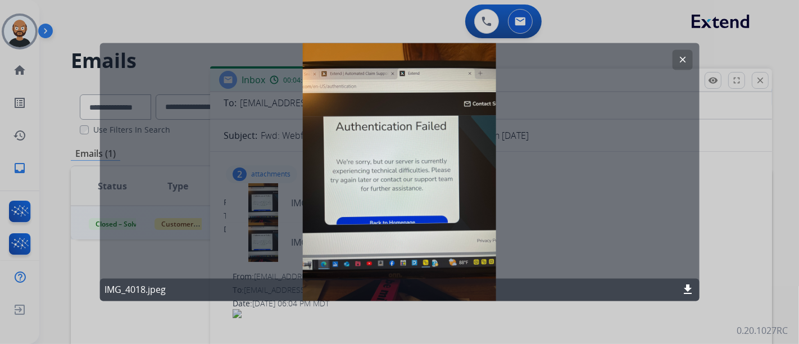
click at [679, 58] on mat-icon "clear" at bounding box center [682, 60] width 10 height 10
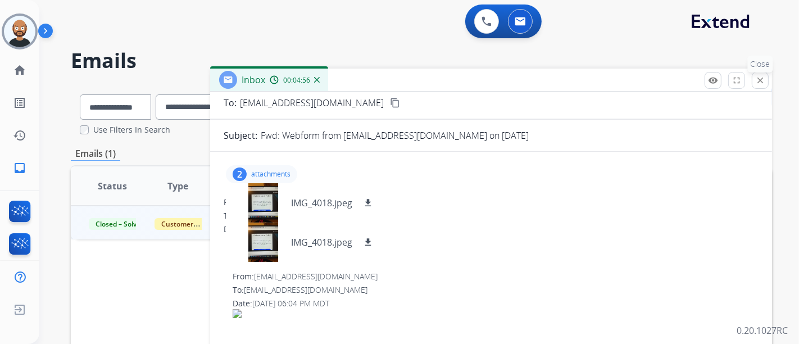
click at [757, 79] on mat-icon "close" at bounding box center [760, 80] width 10 height 10
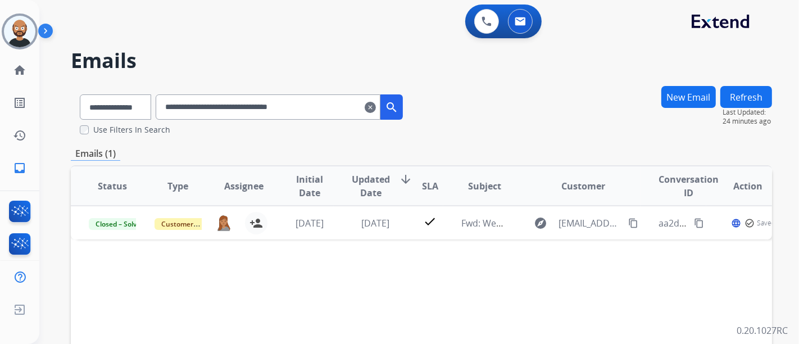
click at [284, 117] on input "**********" at bounding box center [268, 106] width 225 height 25
paste input "text"
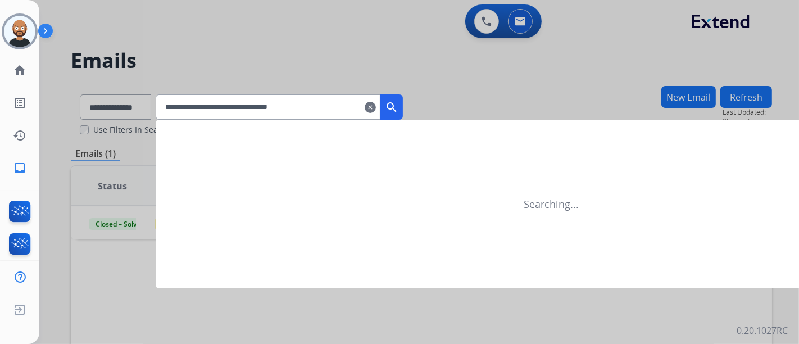
click at [398, 110] on mat-icon "search" at bounding box center [391, 107] width 13 height 13
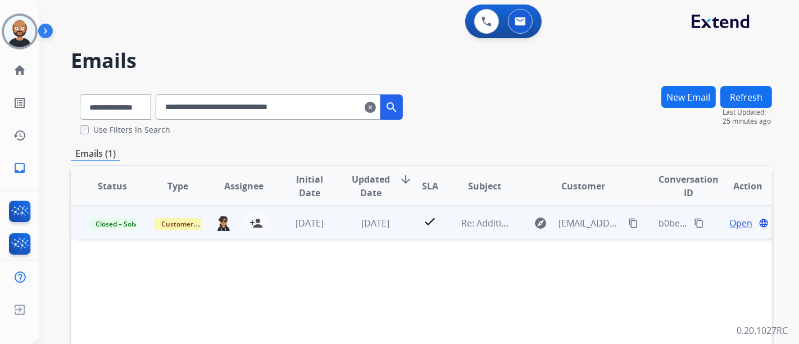
click at [732, 225] on span "Open" at bounding box center [740, 222] width 23 height 13
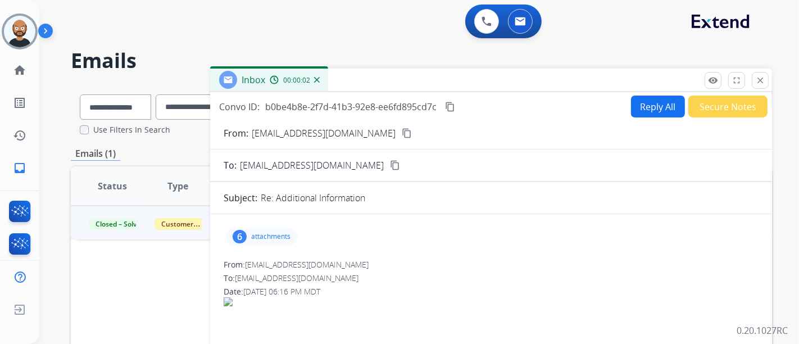
click at [402, 132] on mat-icon "content_copy" at bounding box center [407, 133] width 10 height 10
click at [759, 89] on div "Inbox 00:03:02" at bounding box center [491, 81] width 562 height 24
click at [760, 83] on mat-icon "close" at bounding box center [760, 80] width 10 height 10
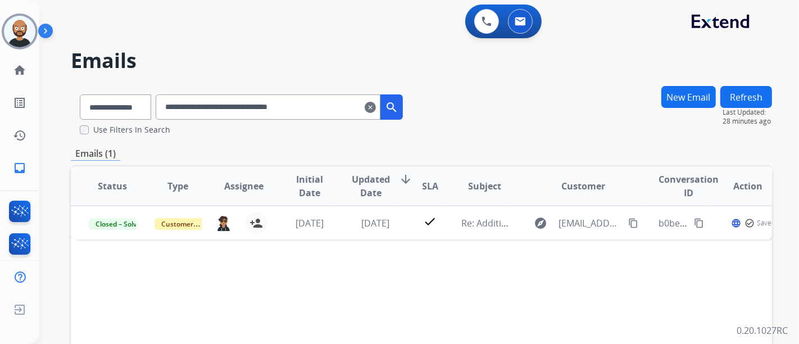
click at [232, 101] on input "**********" at bounding box center [268, 106] width 225 height 25
paste input "text"
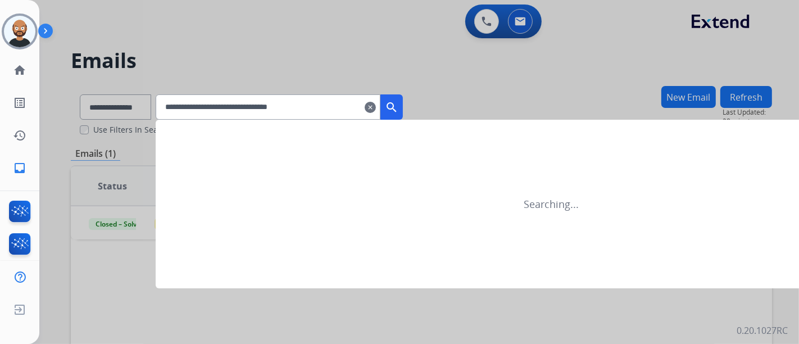
click at [398, 112] on mat-icon "search" at bounding box center [391, 107] width 13 height 13
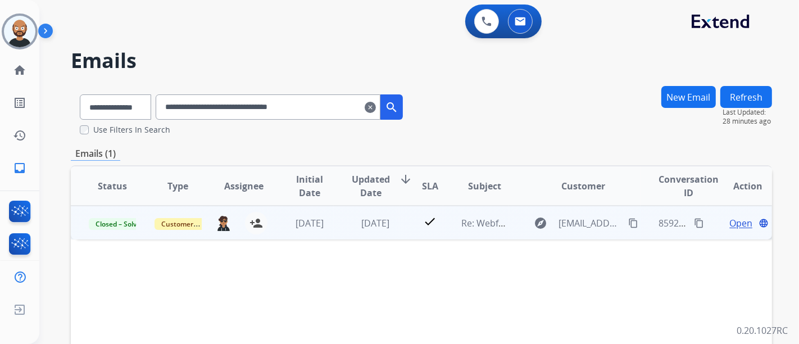
click at [733, 221] on span "Open" at bounding box center [740, 222] width 23 height 13
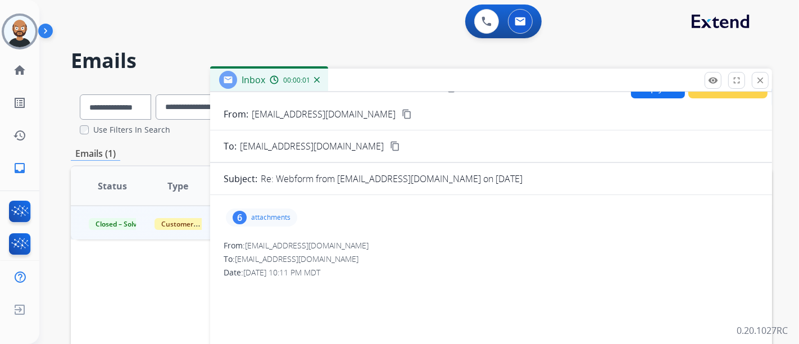
scroll to position [0, 0]
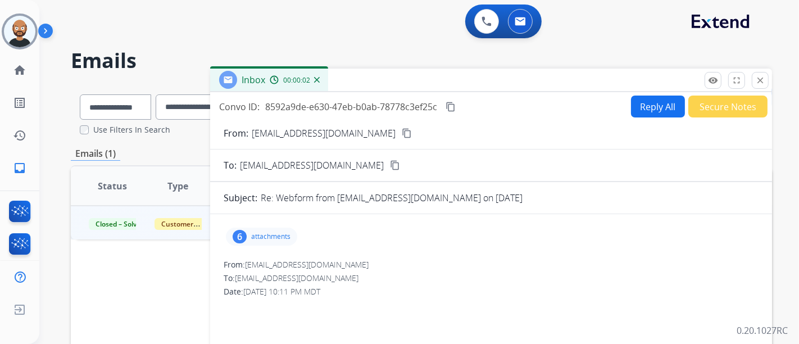
click at [402, 133] on mat-icon "content_copy" at bounding box center [407, 133] width 10 height 10
click at [761, 81] on mat-icon "close" at bounding box center [760, 80] width 10 height 10
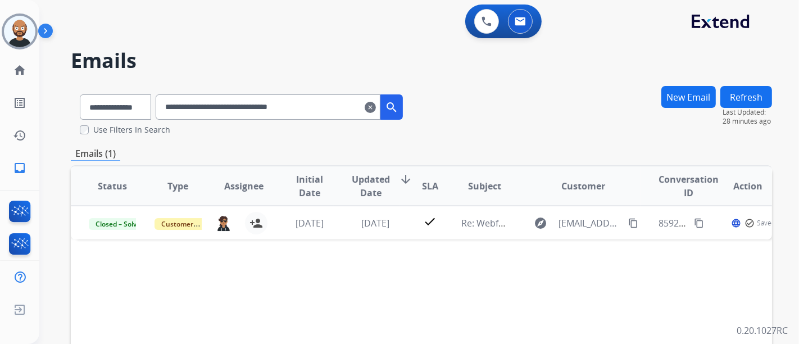
click at [261, 107] on input "**********" at bounding box center [268, 106] width 225 height 25
paste input "text"
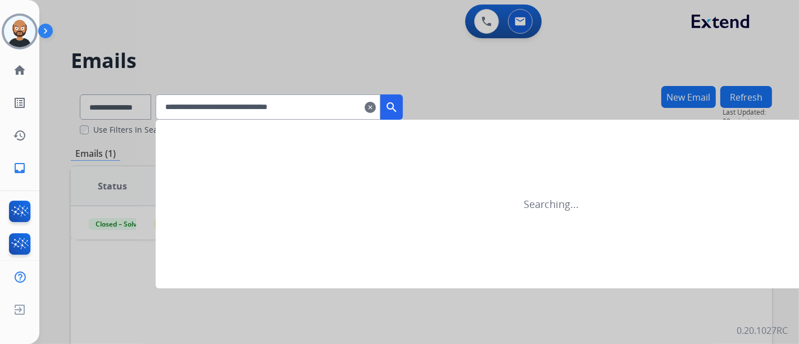
click at [398, 105] on mat-icon "search" at bounding box center [391, 107] width 13 height 13
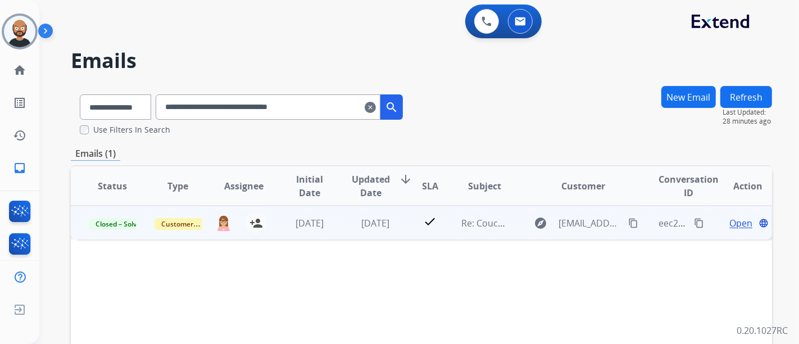
click at [729, 219] on span "Open" at bounding box center [740, 222] width 23 height 13
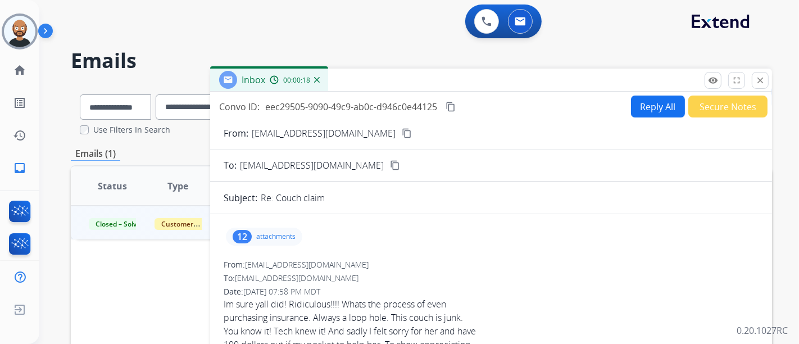
click at [400, 132] on button "content_copy" at bounding box center [406, 132] width 13 height 13
click at [400, 138] on button "content_copy" at bounding box center [406, 132] width 13 height 13
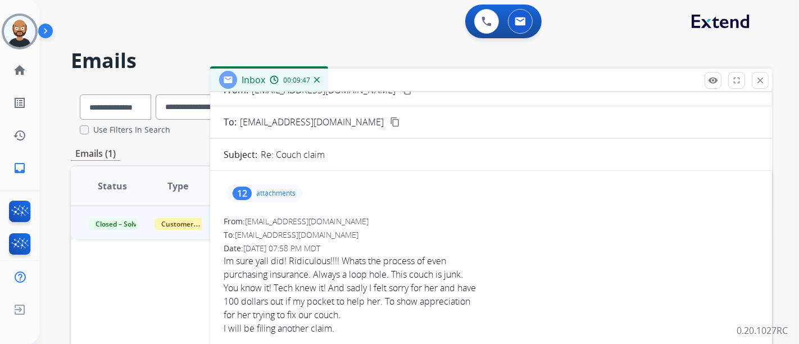
scroll to position [62, 0]
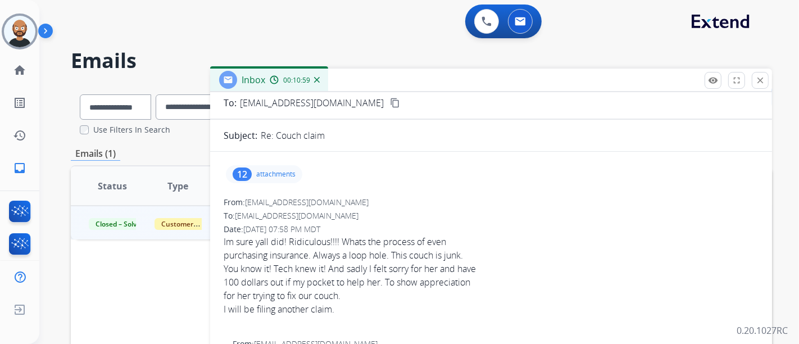
click at [765, 83] on mat-icon "close" at bounding box center [760, 80] width 10 height 10
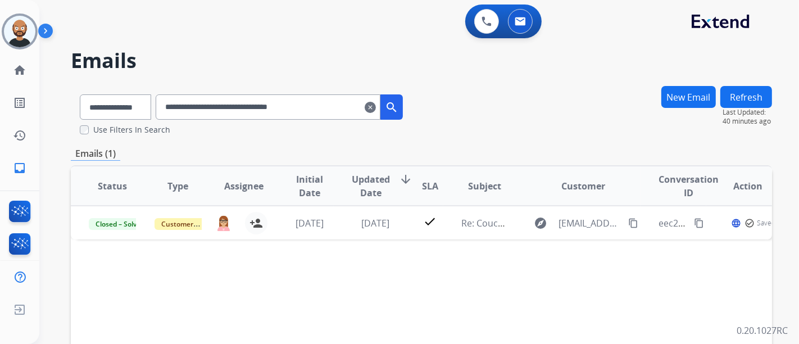
click at [254, 108] on input "**********" at bounding box center [268, 106] width 225 height 25
paste input "text"
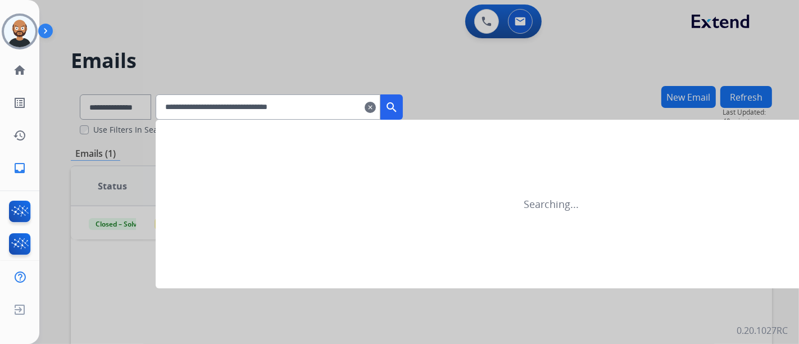
click at [398, 102] on mat-icon "search" at bounding box center [391, 107] width 13 height 13
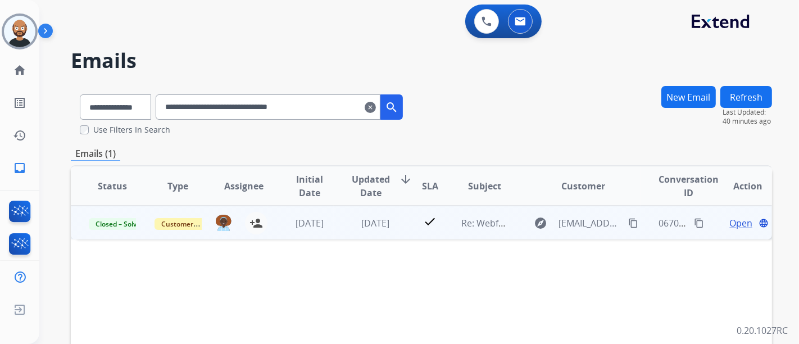
click at [729, 225] on span "Open" at bounding box center [740, 222] width 23 height 13
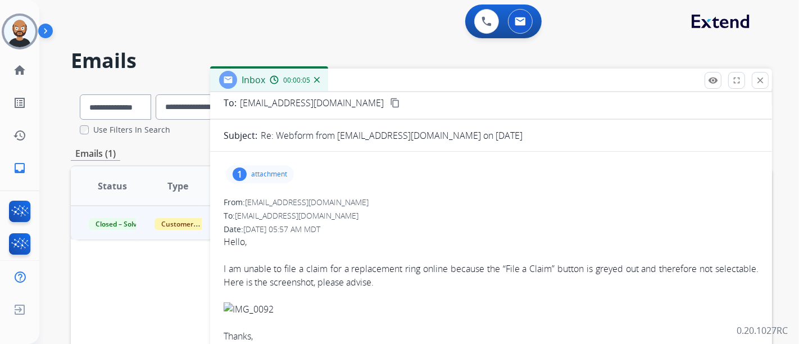
scroll to position [0, 0]
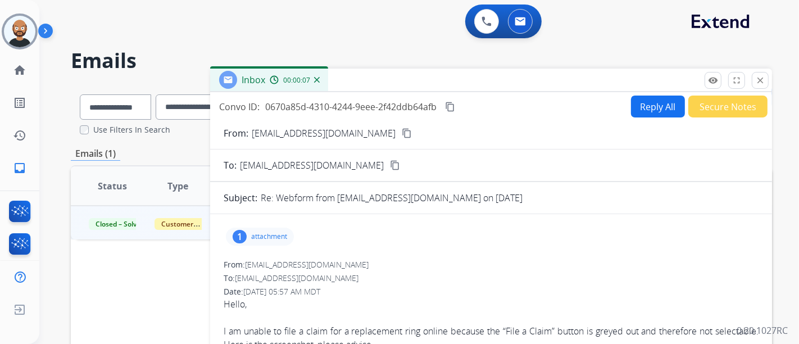
click at [339, 132] on div "From: [EMAIL_ADDRESS][DOMAIN_NAME] content_copy" at bounding box center [491, 132] width 562 height 13
click at [402, 132] on mat-icon "content_copy" at bounding box center [407, 133] width 10 height 10
click at [402, 134] on mat-icon "content_copy" at bounding box center [407, 133] width 10 height 10
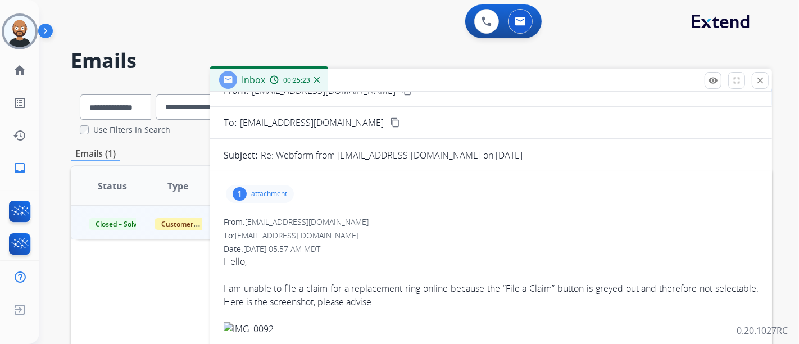
scroll to position [125, 0]
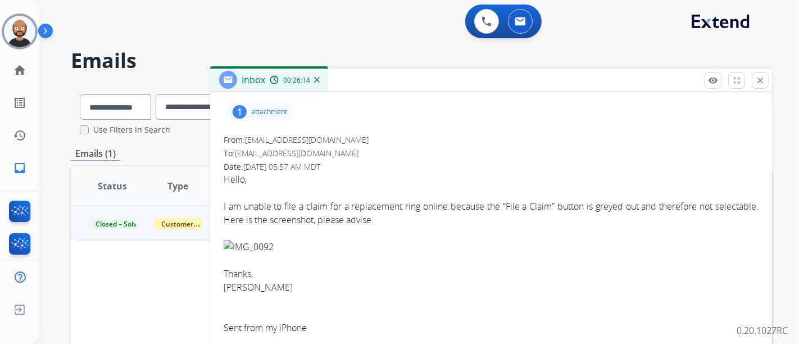
click at [760, 78] on mat-icon "close" at bounding box center [760, 80] width 10 height 10
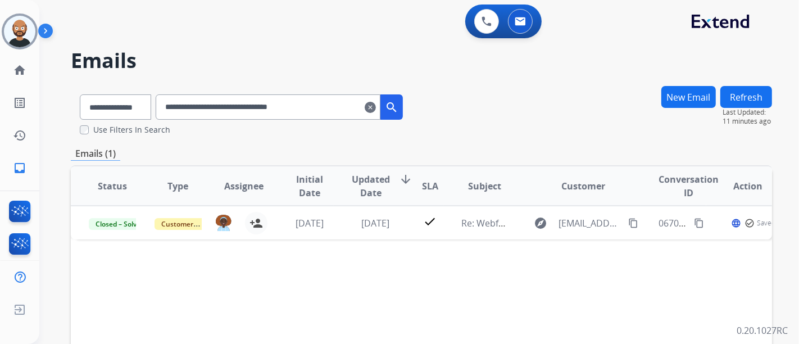
click at [277, 100] on input "**********" at bounding box center [268, 106] width 225 height 25
paste input "text"
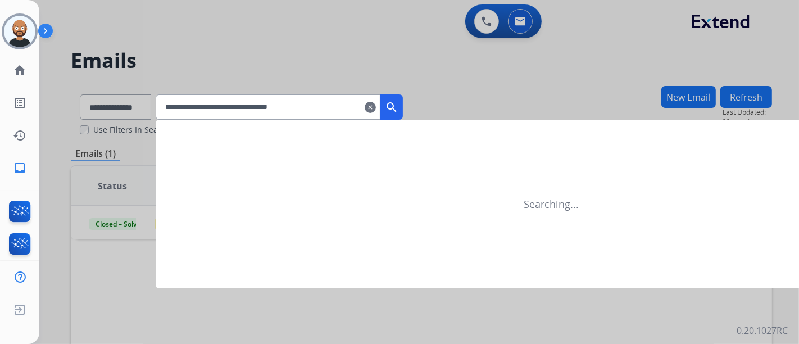
type input "**********"
click at [398, 107] on mat-icon "search" at bounding box center [391, 107] width 13 height 13
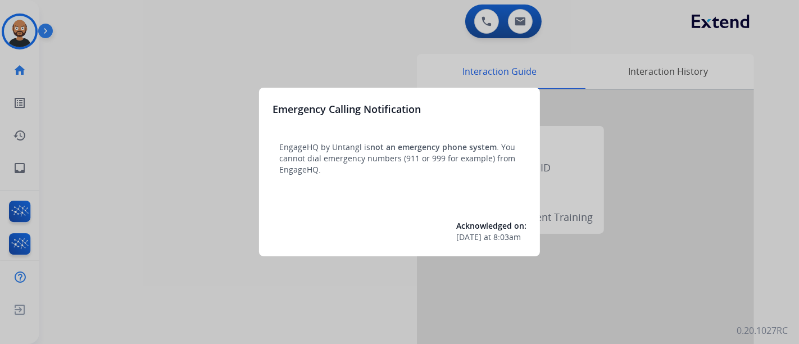
click at [160, 102] on div at bounding box center [399, 172] width 799 height 344
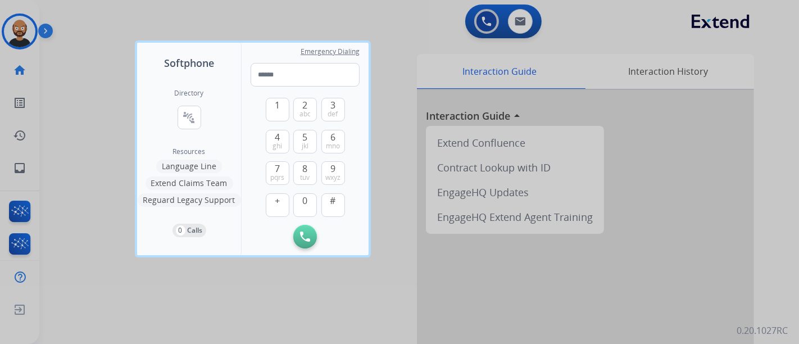
click at [110, 81] on div at bounding box center [399, 172] width 799 height 344
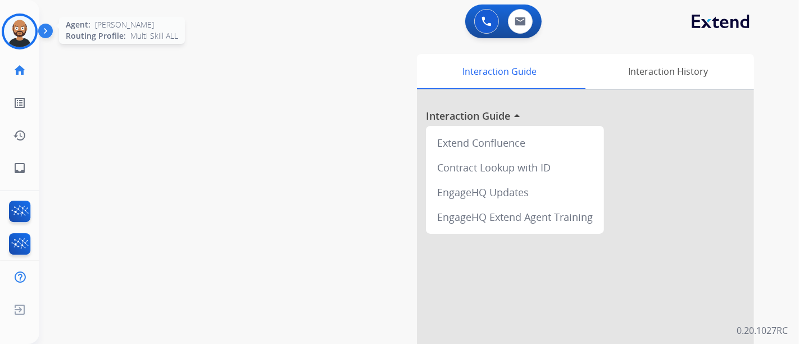
click at [24, 28] on img at bounding box center [19, 31] width 31 height 31
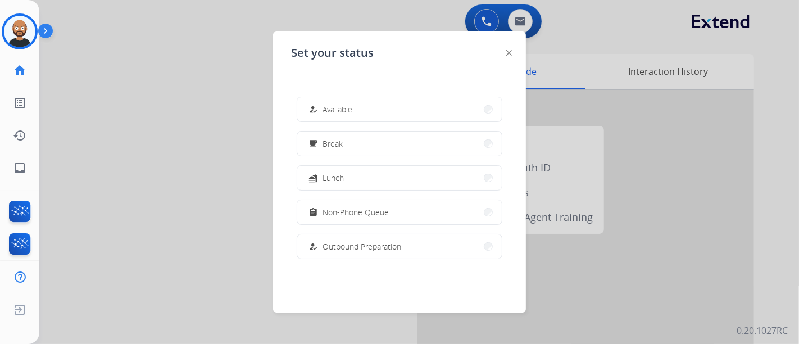
scroll to position [211, 0]
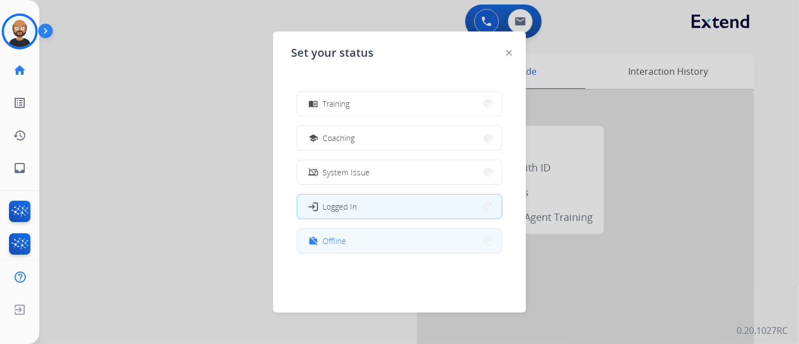
click at [355, 249] on button "work_off Offline" at bounding box center [399, 241] width 205 height 24
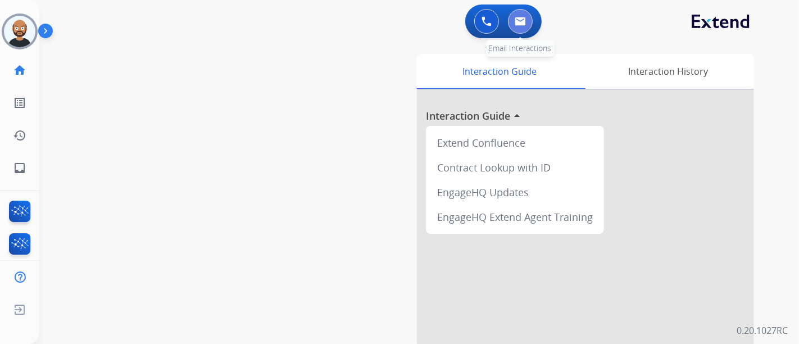
click at [524, 25] on img at bounding box center [520, 21] width 11 height 9
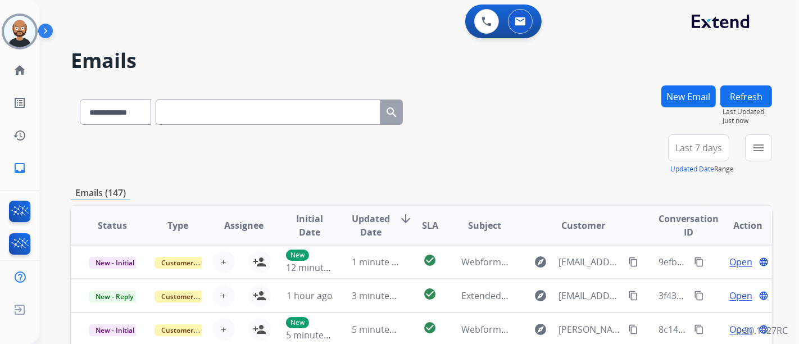
click at [231, 110] on input "text" at bounding box center [268, 111] width 225 height 25
click at [117, 111] on select "**********" at bounding box center [115, 111] width 70 height 25
select select "**********"
click at [80, 99] on select "**********" at bounding box center [115, 111] width 70 height 25
paste input "**********"
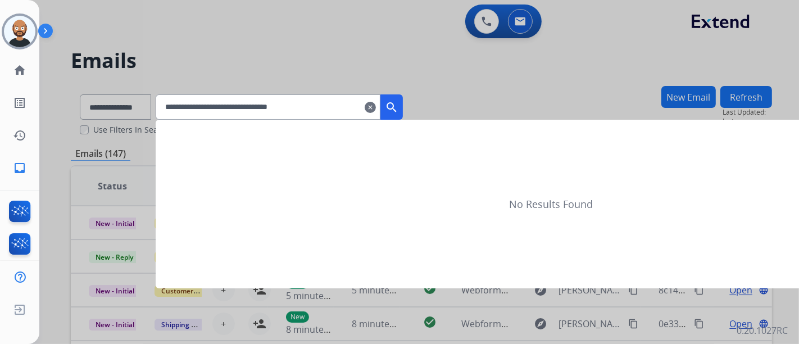
click at [398, 103] on mat-icon "search" at bounding box center [391, 107] width 13 height 13
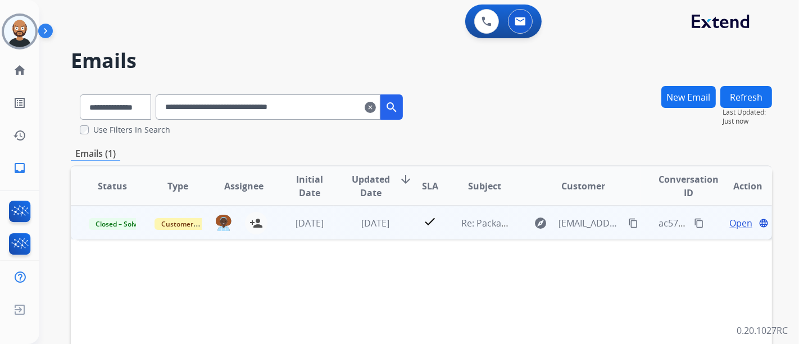
click at [729, 221] on span "Open" at bounding box center [740, 222] width 23 height 13
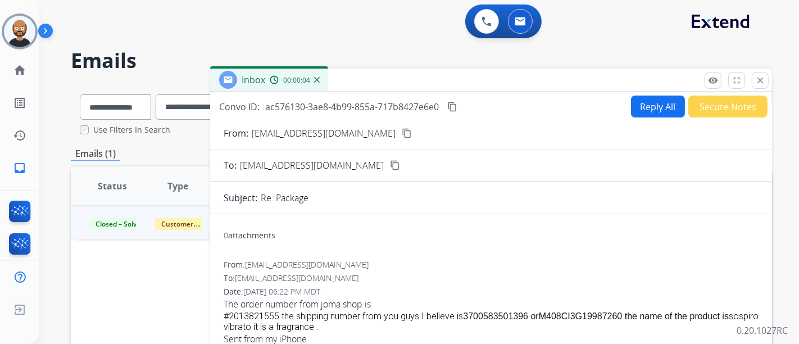
click at [402, 129] on mat-icon "content_copy" at bounding box center [407, 133] width 10 height 10
click at [754, 81] on button "close Close" at bounding box center [760, 80] width 17 height 17
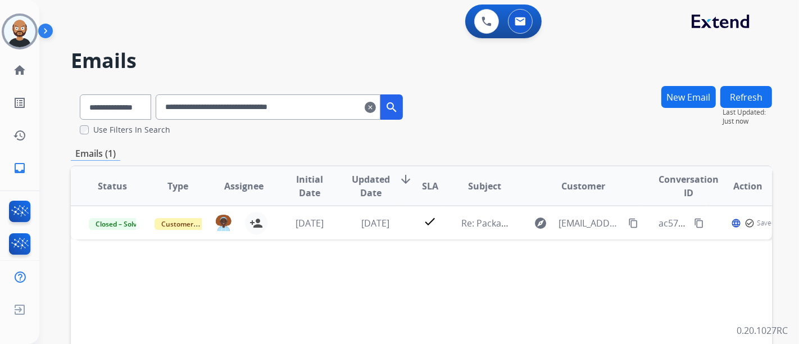
click at [255, 108] on input "**********" at bounding box center [268, 106] width 225 height 25
paste input "text"
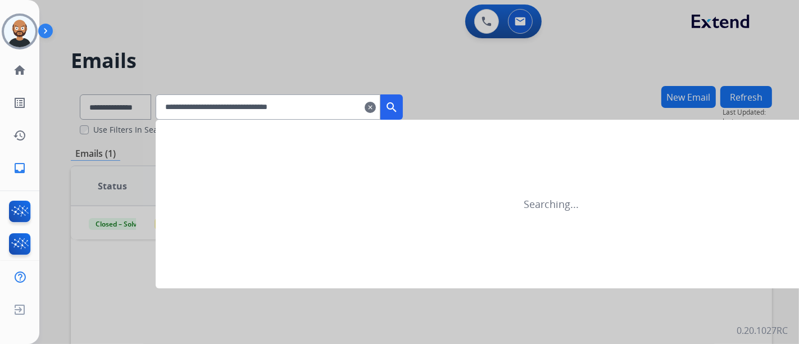
click at [398, 102] on mat-icon "search" at bounding box center [391, 107] width 13 height 13
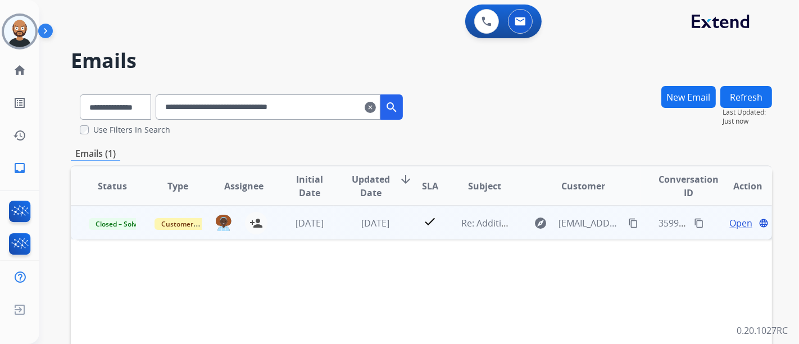
click at [735, 224] on span "Open" at bounding box center [740, 222] width 23 height 13
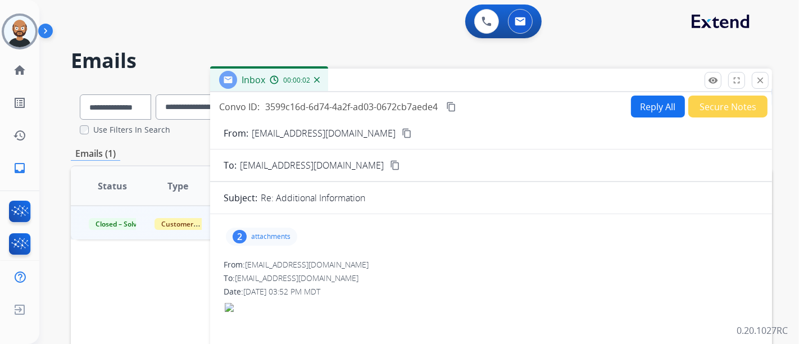
click at [402, 131] on mat-icon "content_copy" at bounding box center [407, 133] width 10 height 10
drag, startPoint x: 759, startPoint y: 75, endPoint x: 678, endPoint y: 92, distance: 82.1
click at [759, 75] on button "close Close" at bounding box center [760, 80] width 17 height 17
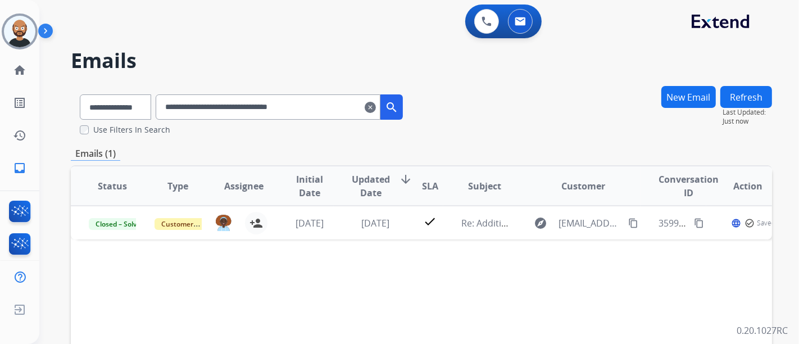
click at [271, 108] on input "**********" at bounding box center [268, 106] width 225 height 25
paste input "text"
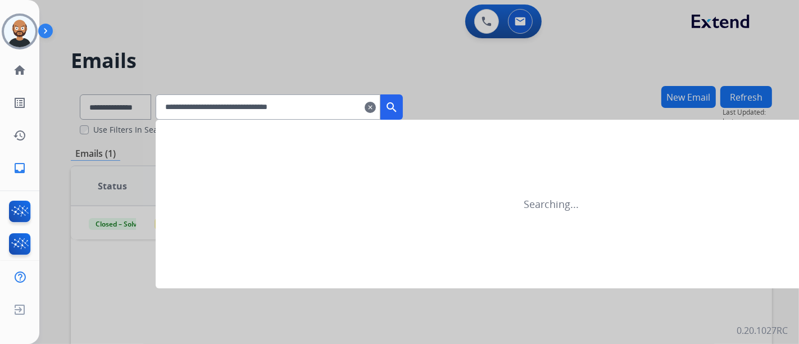
click at [398, 103] on mat-icon "search" at bounding box center [391, 107] width 13 height 13
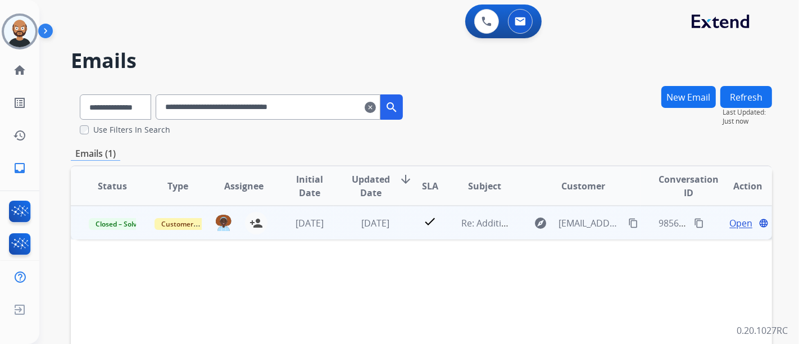
click at [729, 224] on span "Open" at bounding box center [740, 222] width 23 height 13
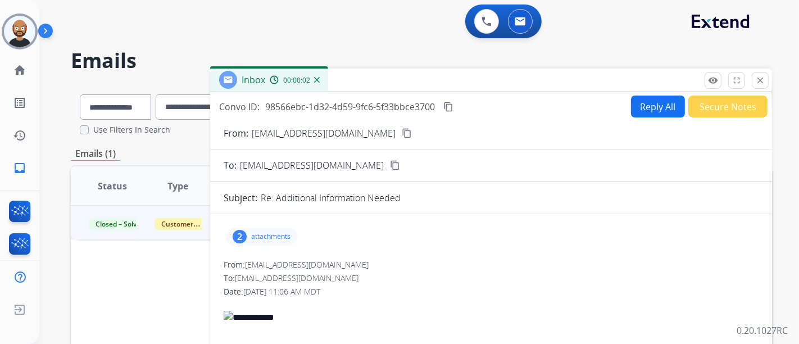
click at [402, 131] on mat-icon "content_copy" at bounding box center [407, 133] width 10 height 10
click at [762, 85] on button "close Close" at bounding box center [760, 80] width 17 height 17
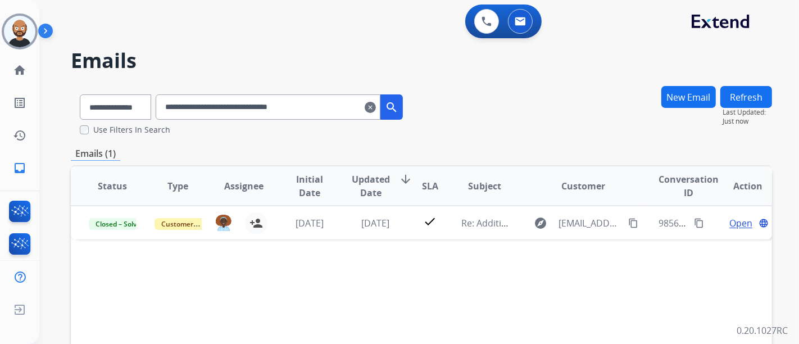
click at [289, 94] on div "**********" at bounding box center [241, 104] width 341 height 39
click at [283, 105] on input "**********" at bounding box center [268, 106] width 225 height 25
paste input "text"
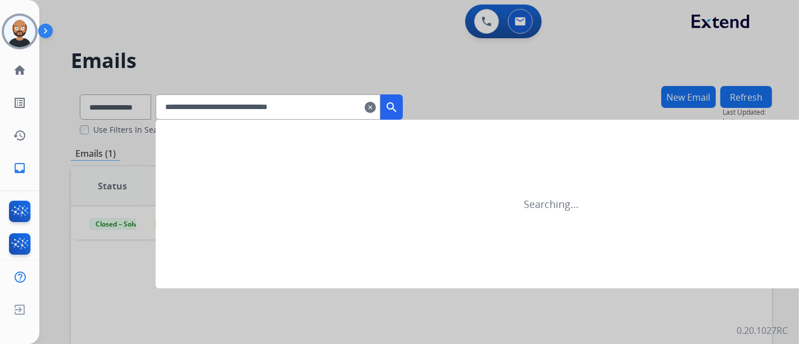
click at [398, 101] on mat-icon "search" at bounding box center [391, 107] width 13 height 13
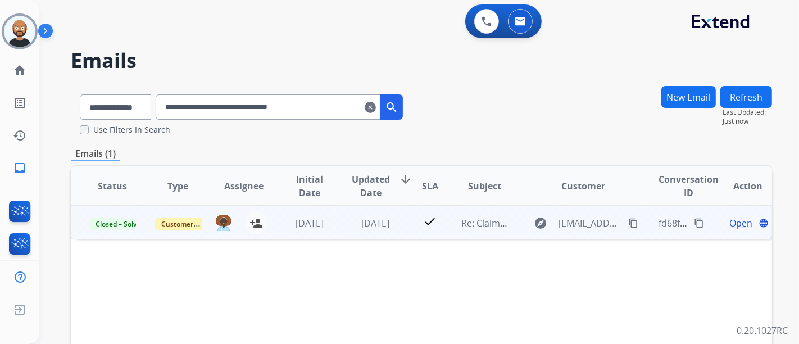
click at [729, 219] on span "Open" at bounding box center [740, 222] width 23 height 13
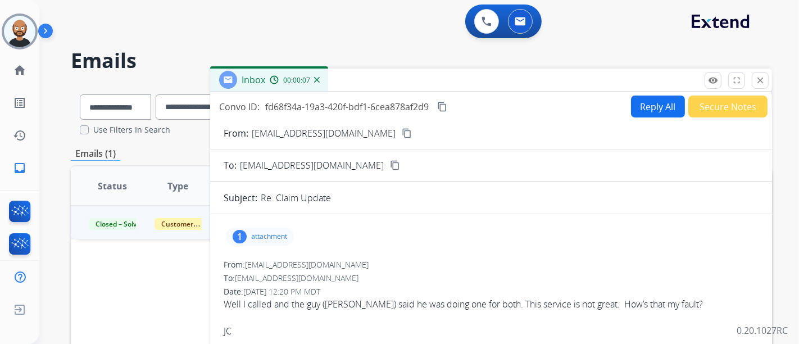
click at [402, 131] on mat-icon "content_copy" at bounding box center [407, 133] width 10 height 10
click at [756, 82] on mat-icon "close" at bounding box center [760, 80] width 10 height 10
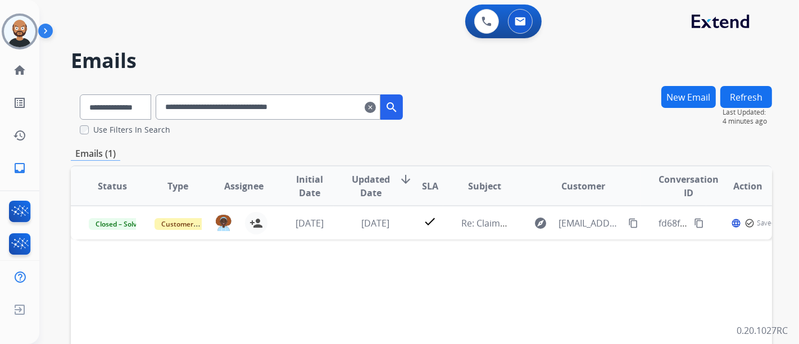
click at [202, 111] on input "**********" at bounding box center [268, 106] width 225 height 25
paste input "text"
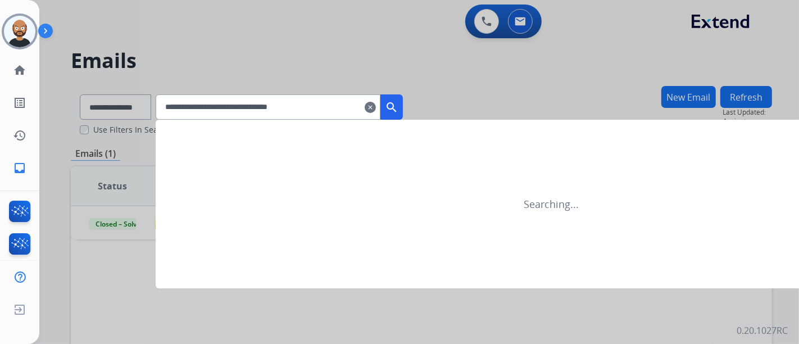
click at [398, 102] on mat-icon "search" at bounding box center [391, 107] width 13 height 13
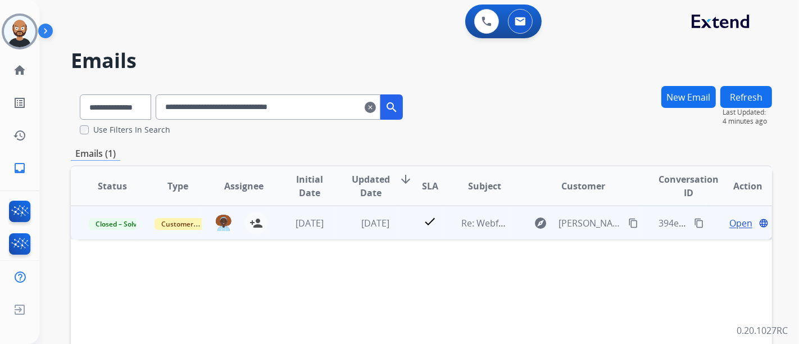
click at [382, 214] on td "4 weeks ago" at bounding box center [367, 223] width 66 height 34
click at [628, 220] on mat-icon "content_copy" at bounding box center [633, 222] width 10 height 10
click at [738, 220] on span "Open" at bounding box center [740, 222] width 23 height 13
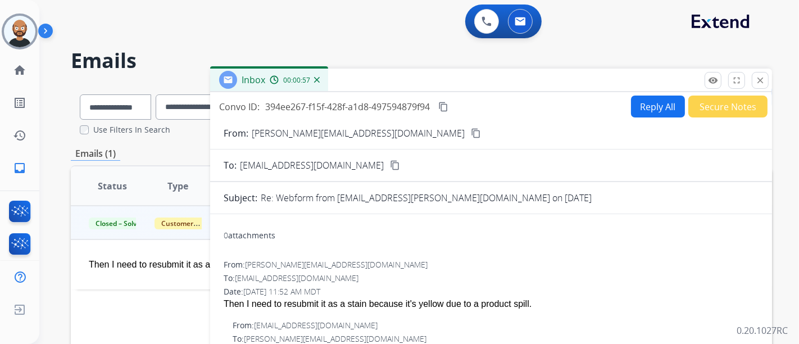
drag, startPoint x: 769, startPoint y: 79, endPoint x: 705, endPoint y: 100, distance: 66.8
click at [769, 79] on div "remove_red_eye Logs fullscreen Expand close Close" at bounding box center [737, 80] width 64 height 17
click at [757, 79] on mat-icon "close" at bounding box center [760, 80] width 10 height 10
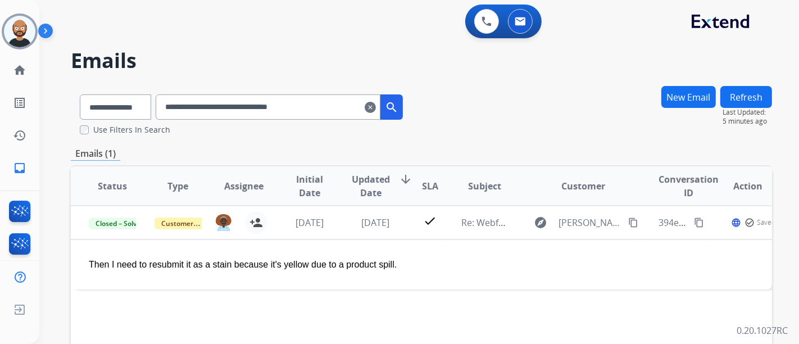
click at [302, 106] on input "**********" at bounding box center [268, 106] width 225 height 25
paste input "text"
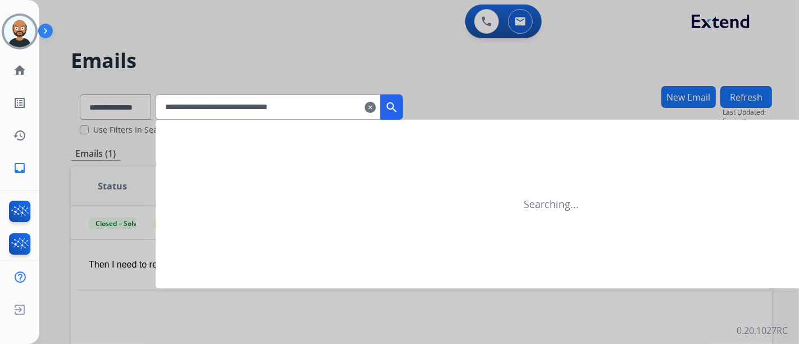
click at [398, 108] on button "search" at bounding box center [391, 106] width 22 height 25
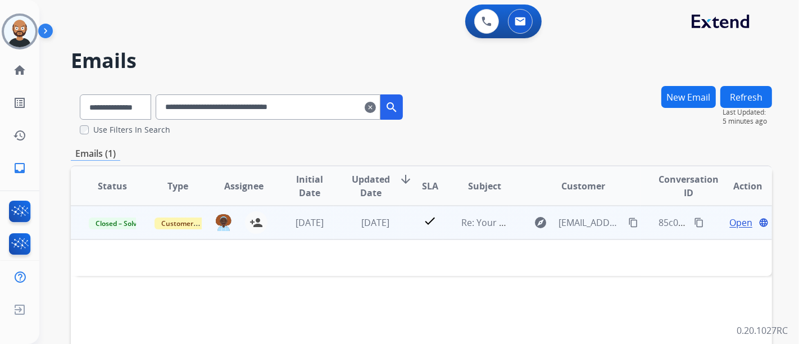
click at [729, 222] on span "Open" at bounding box center [740, 222] width 23 height 13
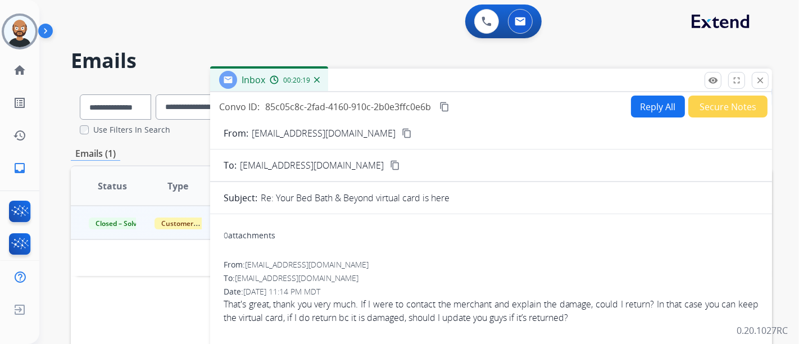
click at [400, 129] on button "content_copy" at bounding box center [406, 132] width 13 height 13
click at [753, 81] on button "close Close" at bounding box center [760, 80] width 17 height 17
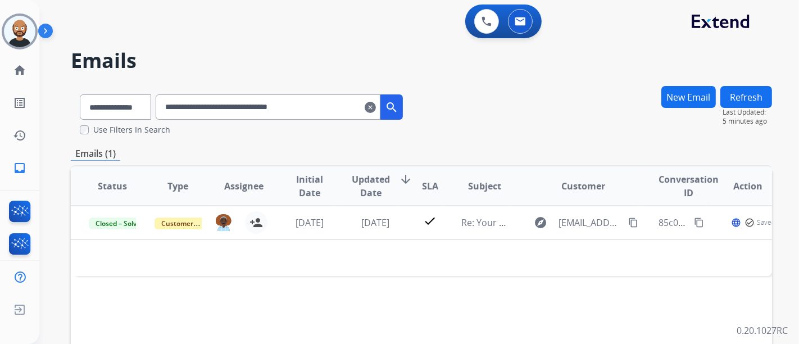
click at [293, 102] on input "**********" at bounding box center [268, 106] width 225 height 25
paste input "text"
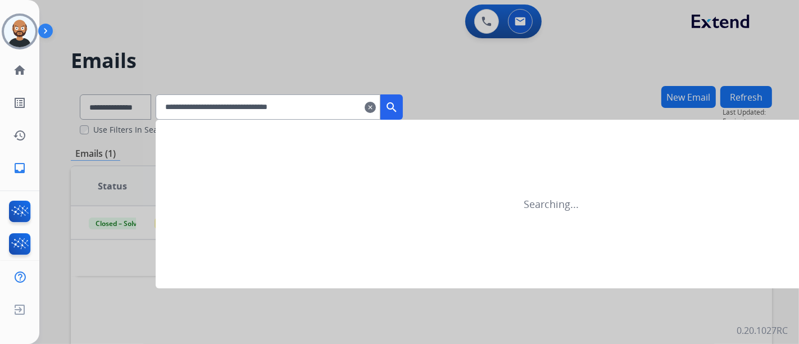
click at [398, 104] on mat-icon "search" at bounding box center [391, 107] width 13 height 13
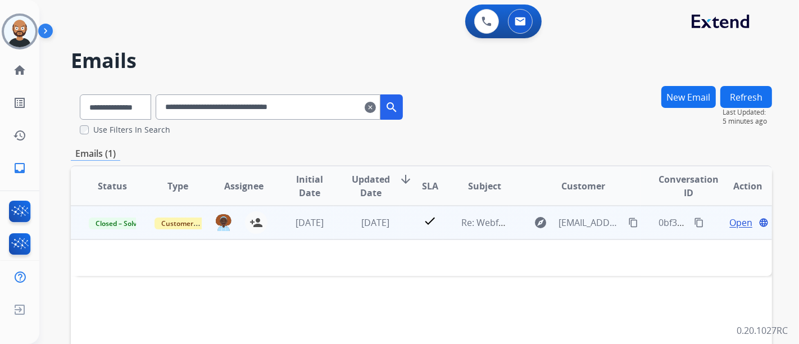
click at [729, 219] on span "Open" at bounding box center [740, 222] width 23 height 13
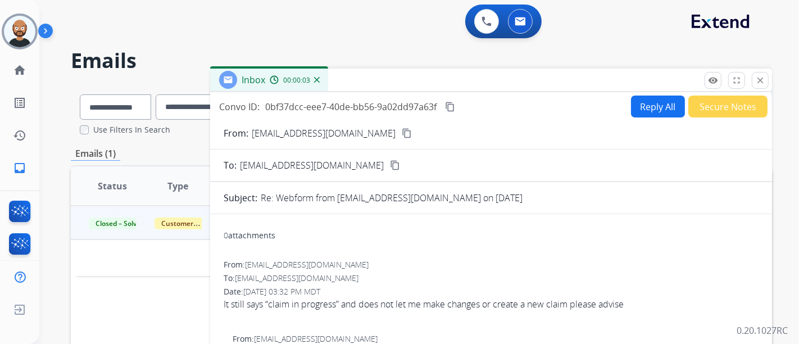
click at [402, 128] on mat-icon "content_copy" at bounding box center [407, 133] width 10 height 10
click at [764, 76] on mat-icon "close" at bounding box center [760, 80] width 10 height 10
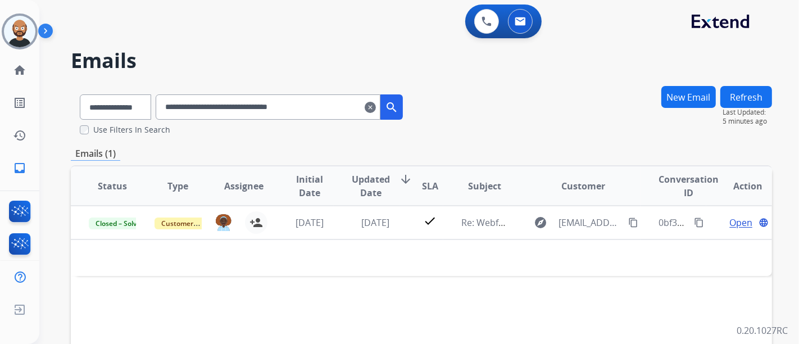
click at [332, 107] on input "**********" at bounding box center [268, 106] width 225 height 25
paste input "text"
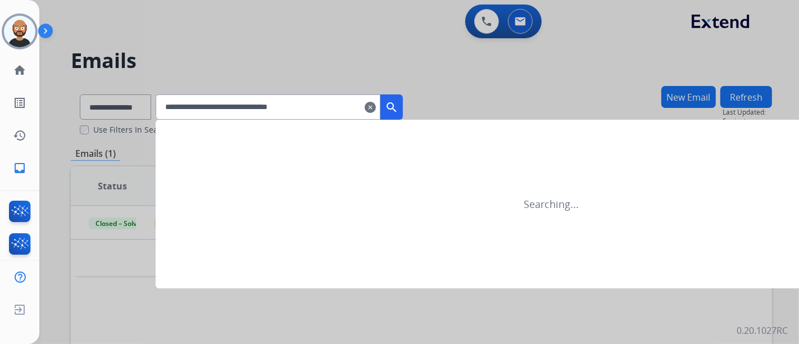
click at [398, 110] on button "search" at bounding box center [391, 106] width 22 height 25
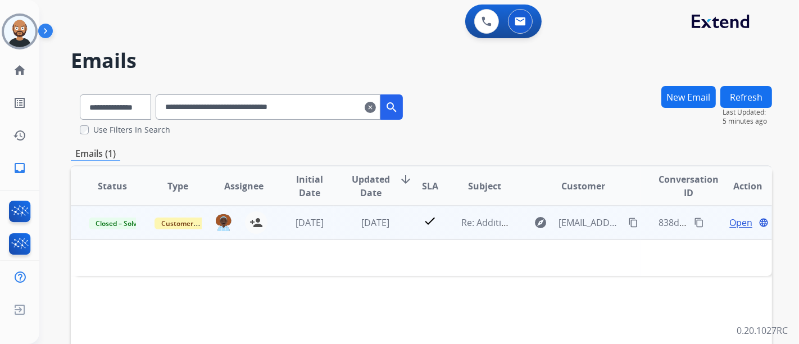
click at [733, 225] on span "Open" at bounding box center [740, 222] width 23 height 13
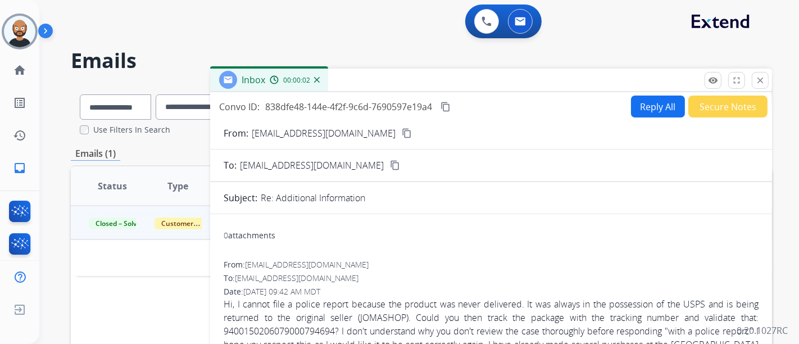
click at [402, 134] on mat-icon "content_copy" at bounding box center [407, 133] width 10 height 10
click at [402, 130] on mat-icon "content_copy" at bounding box center [407, 133] width 10 height 10
click at [757, 80] on mat-icon "close" at bounding box center [760, 80] width 10 height 10
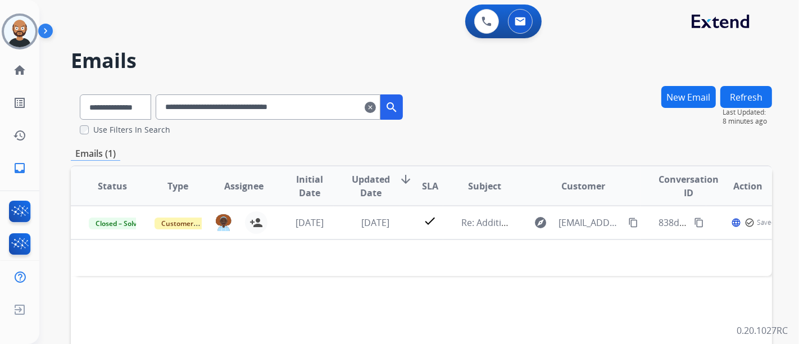
click at [282, 117] on input "**********" at bounding box center [268, 106] width 225 height 25
paste input "text"
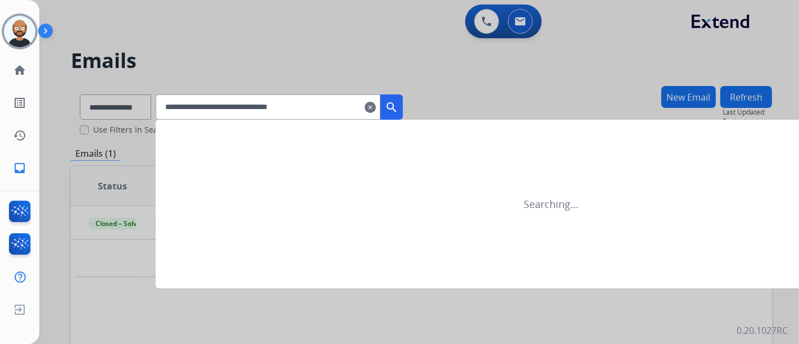
click at [398, 101] on mat-icon "search" at bounding box center [391, 107] width 13 height 13
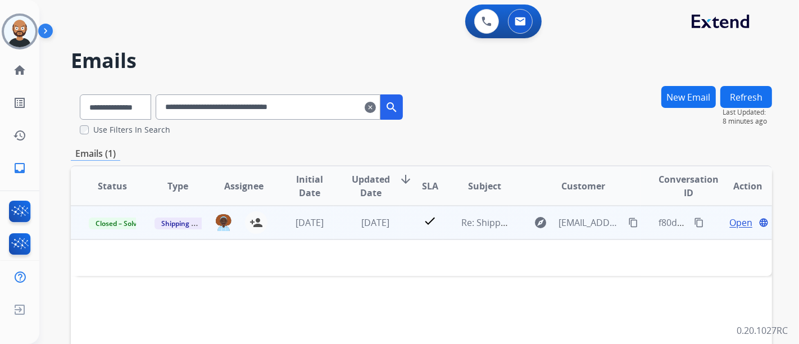
click at [738, 222] on span "Open" at bounding box center [740, 222] width 23 height 13
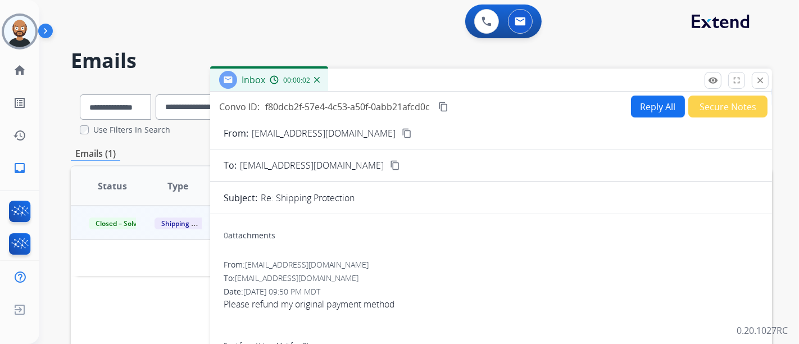
click at [400, 133] on button "content_copy" at bounding box center [406, 132] width 13 height 13
click at [759, 78] on mat-icon "close" at bounding box center [760, 80] width 10 height 10
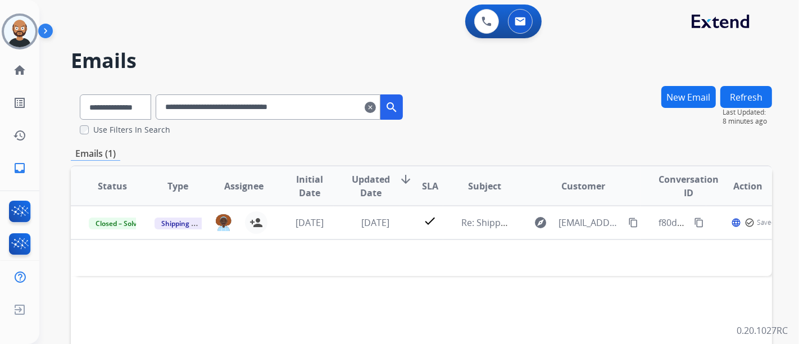
click at [293, 106] on input "**********" at bounding box center [268, 106] width 225 height 25
paste input "text"
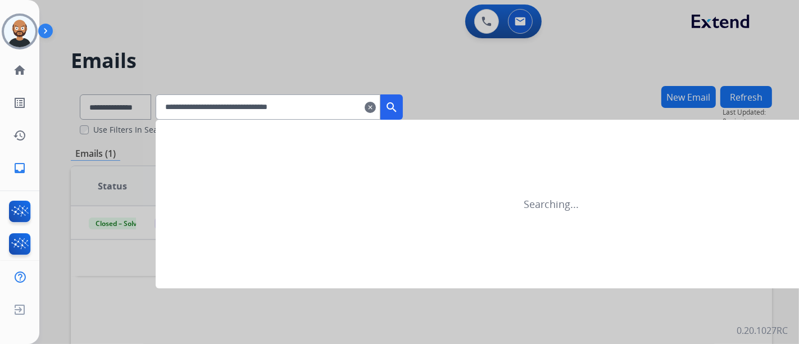
click at [398, 105] on mat-icon "search" at bounding box center [391, 107] width 13 height 13
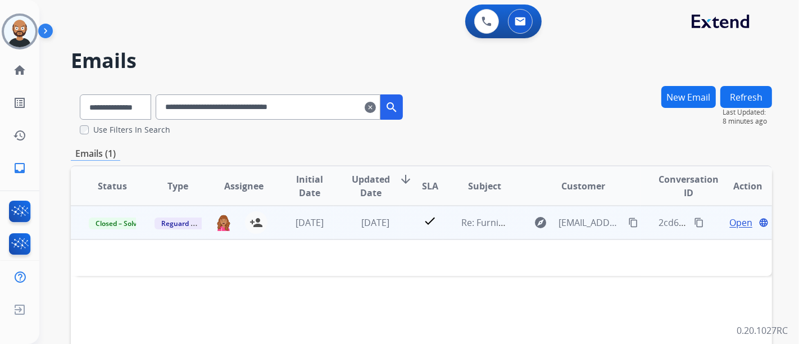
click at [738, 224] on span "Open" at bounding box center [740, 222] width 23 height 13
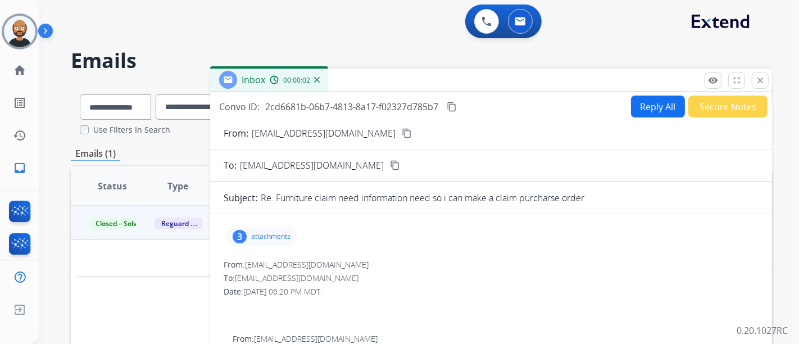
click at [402, 134] on mat-icon "content_copy" at bounding box center [407, 133] width 10 height 10
click at [257, 239] on p "attachments" at bounding box center [270, 236] width 39 height 9
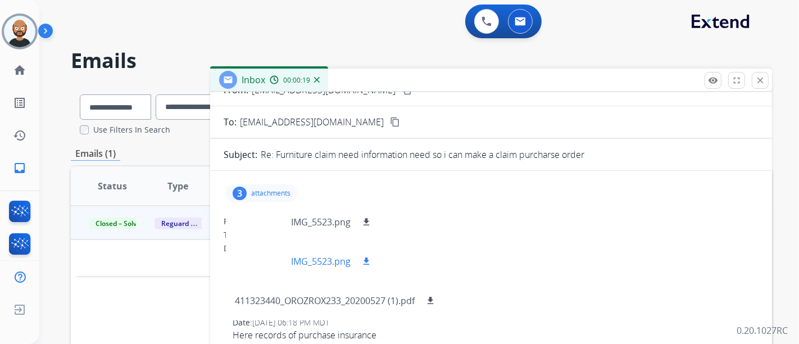
scroll to position [62, 0]
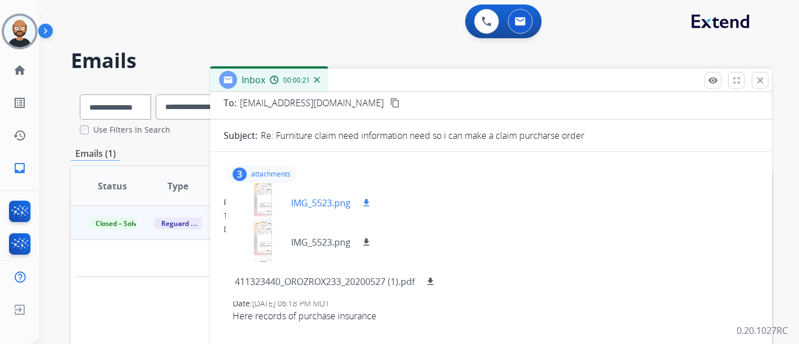
click at [266, 198] on div at bounding box center [263, 202] width 56 height 39
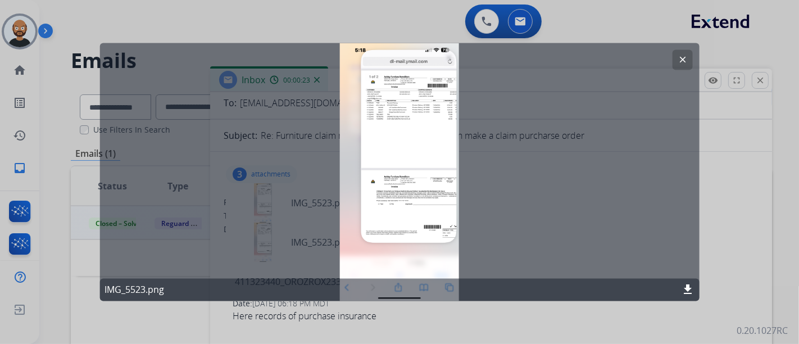
click at [682, 57] on mat-icon "clear" at bounding box center [682, 60] width 10 height 10
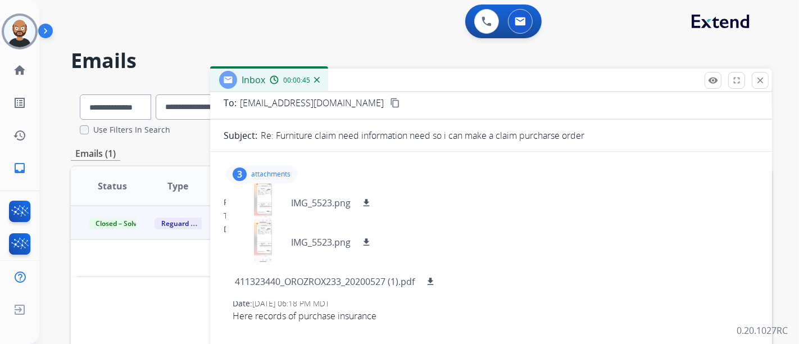
click at [550, 203] on div "From: sergio7485@yahoo.com" at bounding box center [491, 202] width 535 height 11
click at [288, 170] on p "attachments" at bounding box center [270, 174] width 39 height 9
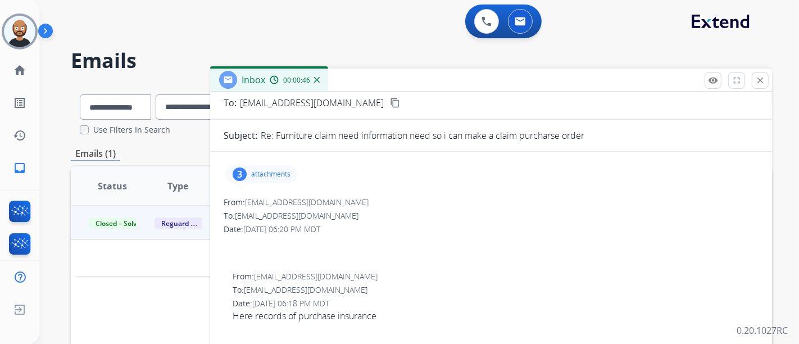
scroll to position [0, 0]
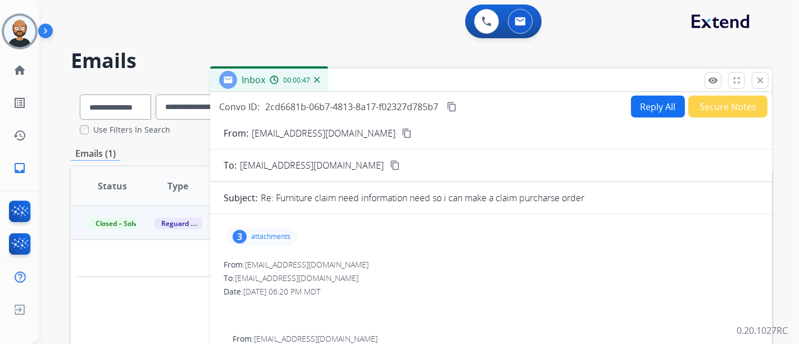
click at [352, 135] on div "From: sergio7485@yahoo.com content_copy" at bounding box center [491, 132] width 562 height 13
click at [402, 137] on mat-icon "content_copy" at bounding box center [407, 133] width 10 height 10
click at [769, 84] on div "Inbox 00:00:48" at bounding box center [491, 81] width 562 height 24
click at [758, 81] on mat-icon "close" at bounding box center [760, 80] width 10 height 10
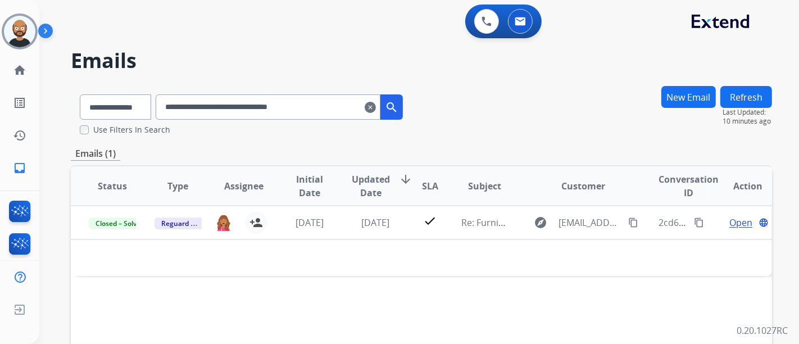
click at [323, 106] on input "**********" at bounding box center [268, 106] width 225 height 25
paste input "text"
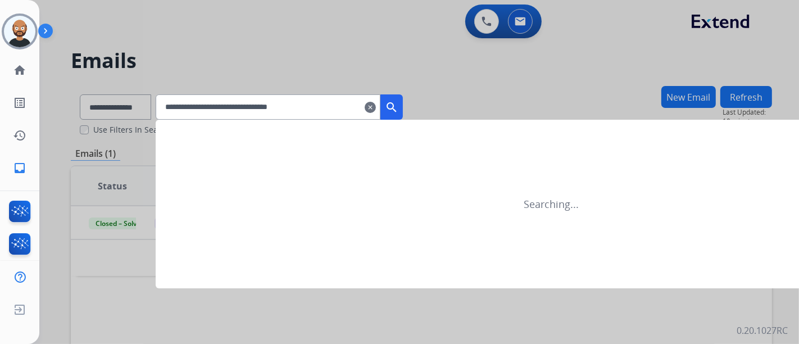
click at [398, 101] on mat-icon "search" at bounding box center [391, 107] width 13 height 13
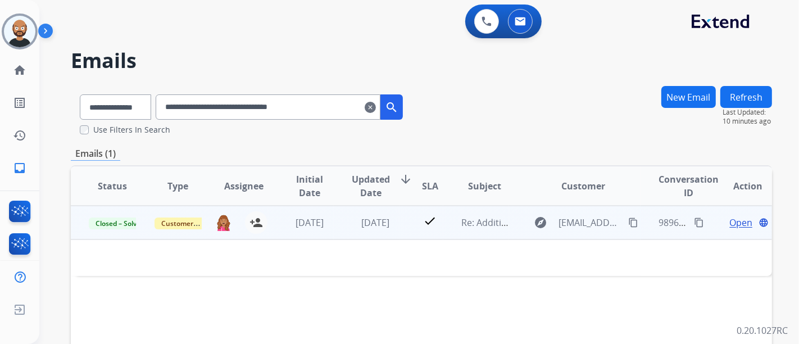
click at [733, 228] on span "Open" at bounding box center [740, 222] width 23 height 13
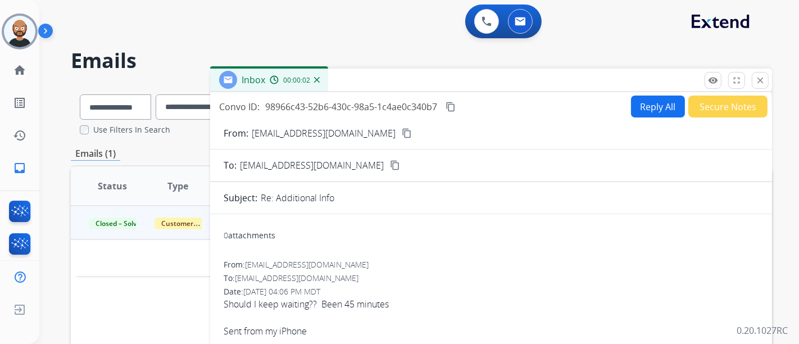
click at [402, 133] on mat-icon "content_copy" at bounding box center [407, 133] width 10 height 10
click at [765, 87] on button "close Close" at bounding box center [760, 80] width 17 height 17
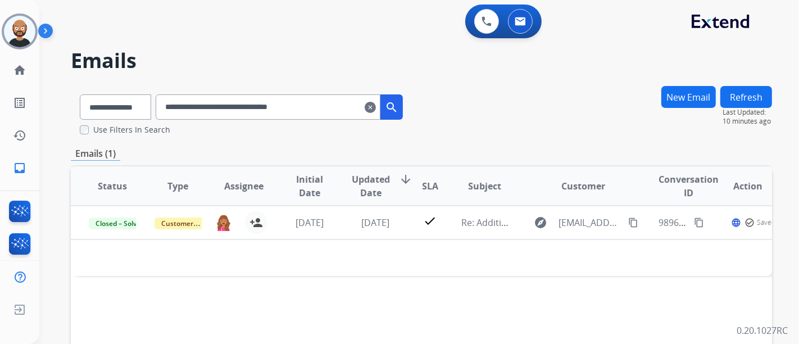
click at [242, 115] on input "**********" at bounding box center [268, 106] width 225 height 25
paste input "text"
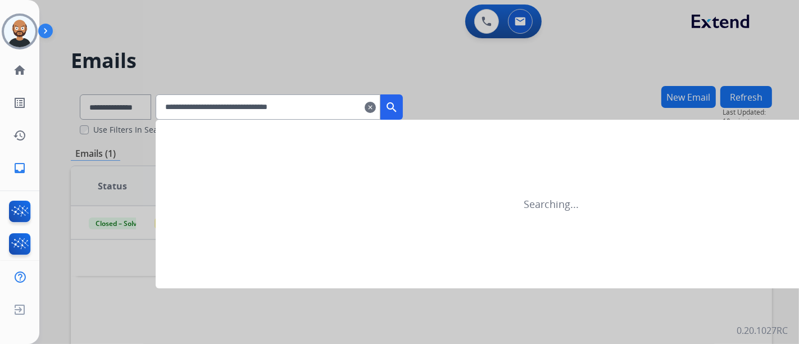
click at [402, 98] on button "search" at bounding box center [391, 106] width 22 height 25
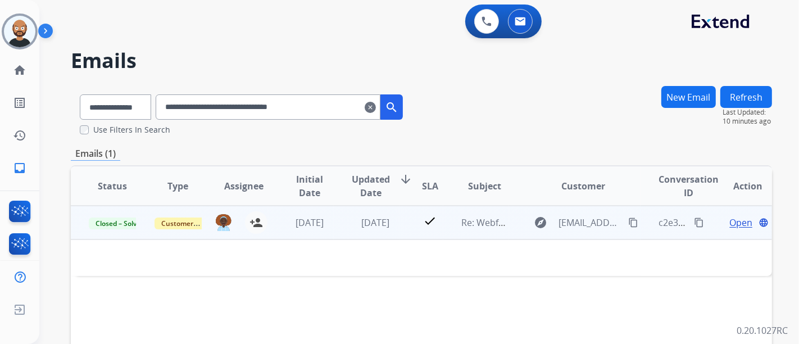
click at [729, 222] on span "Open" at bounding box center [740, 222] width 23 height 13
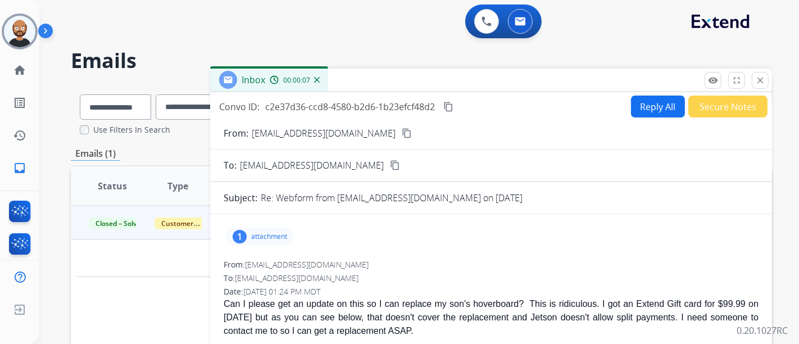
click at [402, 133] on mat-icon "content_copy" at bounding box center [407, 133] width 10 height 10
drag, startPoint x: 763, startPoint y: 76, endPoint x: 792, endPoint y: 88, distance: 31.7
click at [763, 75] on mat-icon "close" at bounding box center [760, 80] width 10 height 10
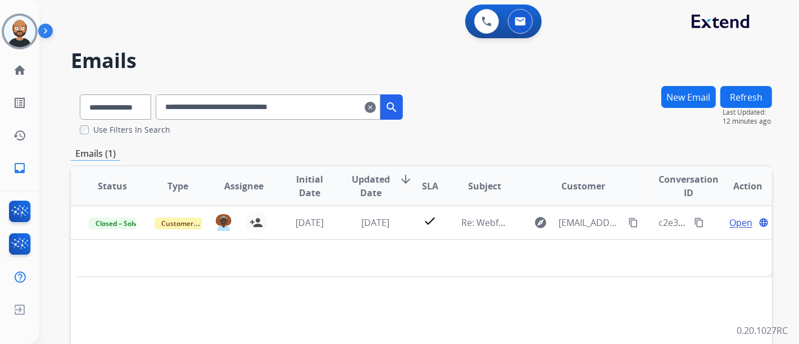
click at [307, 106] on input "**********" at bounding box center [268, 106] width 225 height 25
paste input "text"
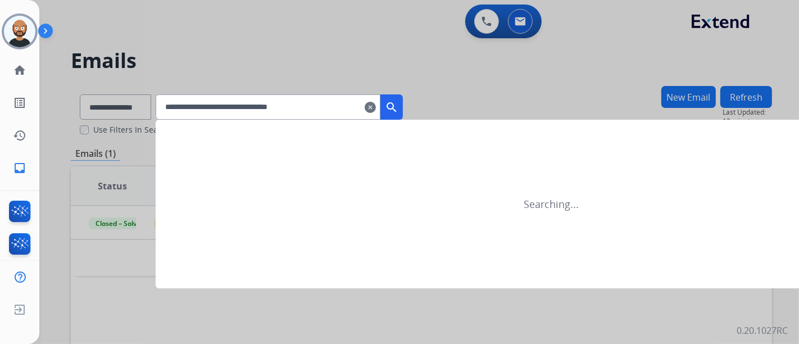
click at [398, 102] on mat-icon "search" at bounding box center [391, 107] width 13 height 13
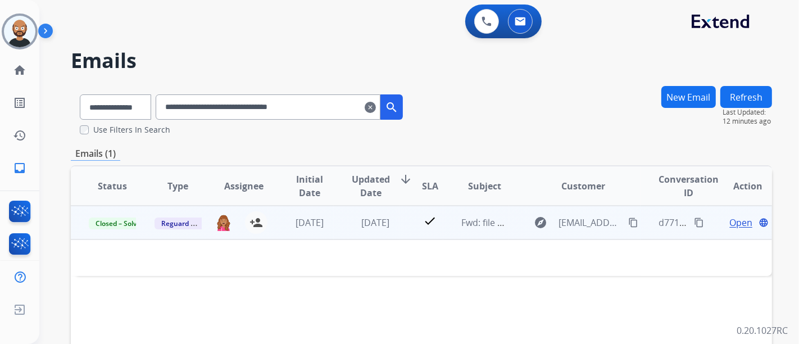
click at [732, 221] on span "Open" at bounding box center [740, 222] width 23 height 13
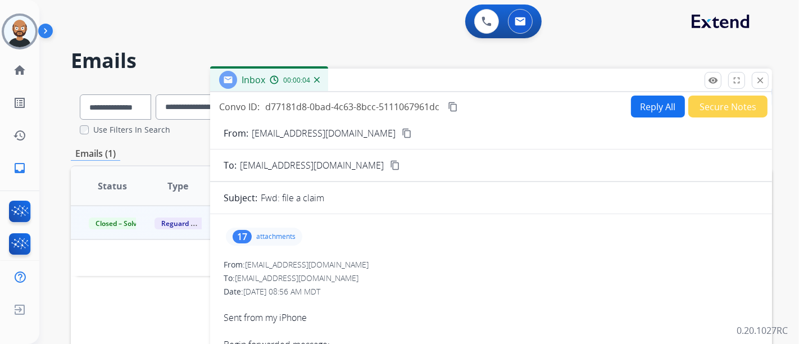
click at [400, 135] on button "content_copy" at bounding box center [406, 132] width 13 height 13
click at [753, 82] on button "close Close" at bounding box center [760, 80] width 17 height 17
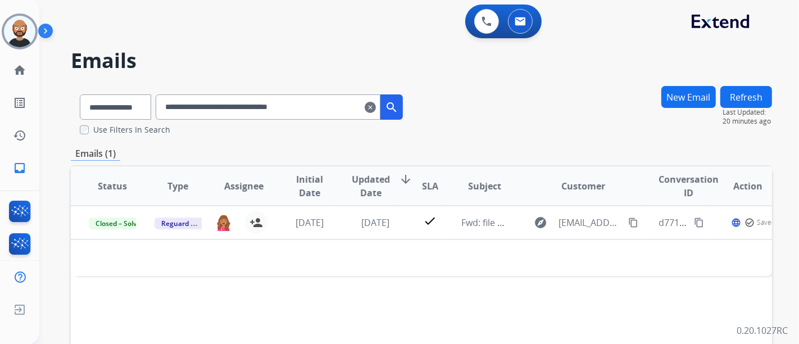
click at [274, 116] on input "**********" at bounding box center [268, 106] width 225 height 25
drag, startPoint x: 275, startPoint y: 115, endPoint x: 346, endPoint y: 105, distance: 71.5
click at [275, 116] on input "**********" at bounding box center [268, 106] width 225 height 25
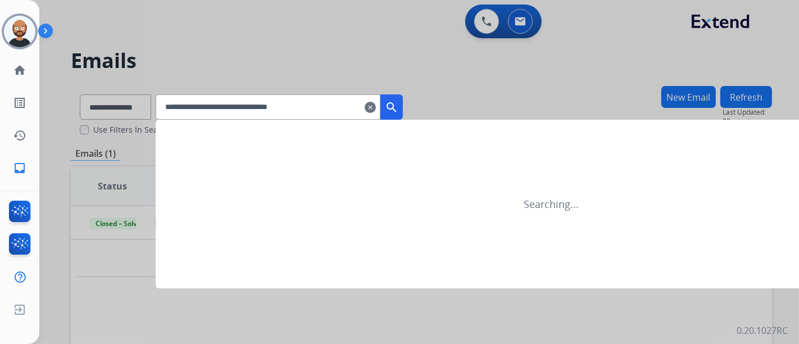
click at [398, 105] on mat-icon "search" at bounding box center [391, 107] width 13 height 13
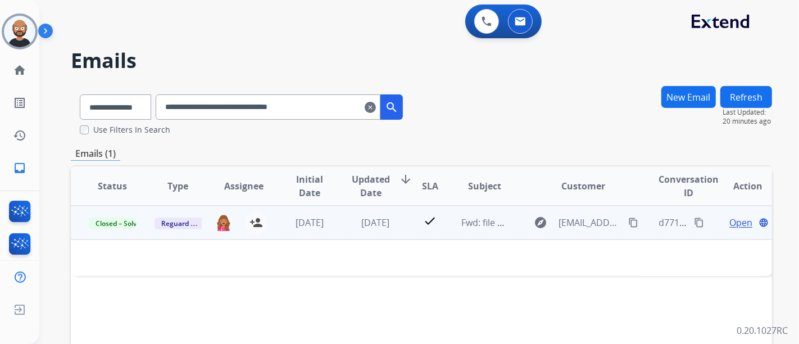
click at [729, 221] on span "Open" at bounding box center [740, 222] width 23 height 13
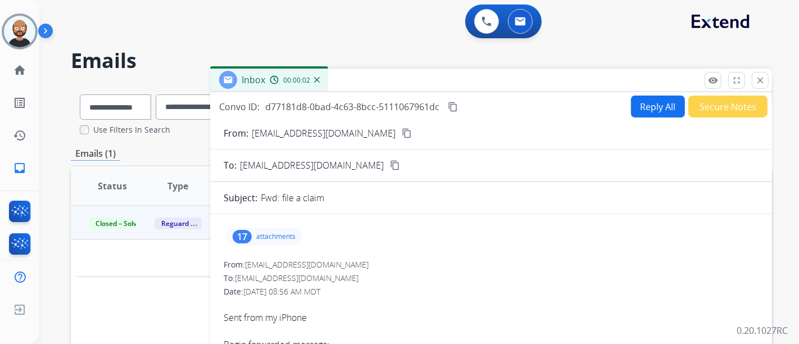
click at [400, 137] on button "content_copy" at bounding box center [406, 132] width 13 height 13
click at [759, 84] on mat-icon "close" at bounding box center [760, 80] width 10 height 10
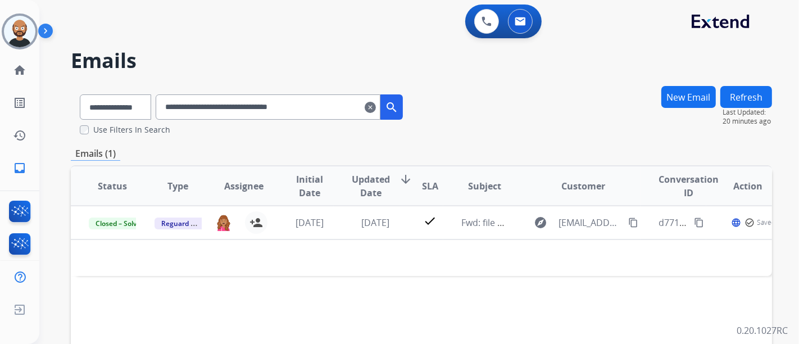
click at [326, 110] on input "**********" at bounding box center [268, 106] width 225 height 25
paste input "text"
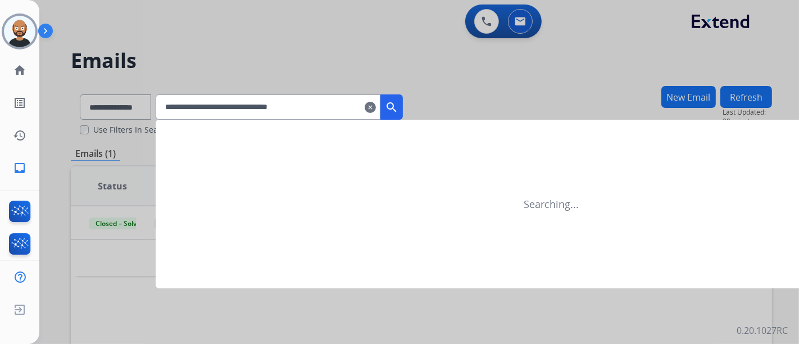
click at [398, 101] on mat-icon "search" at bounding box center [391, 107] width 13 height 13
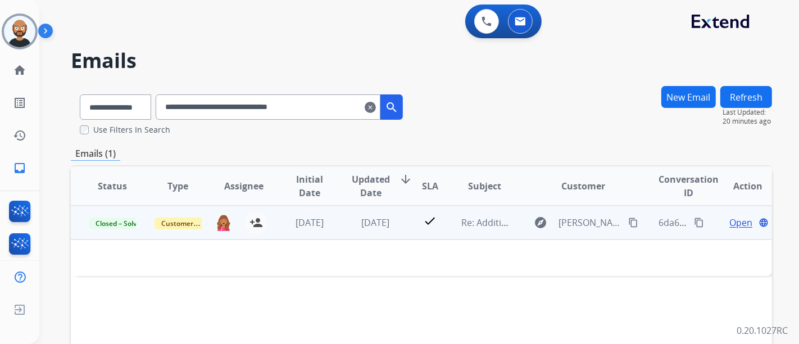
click at [735, 221] on span "Open" at bounding box center [740, 222] width 23 height 13
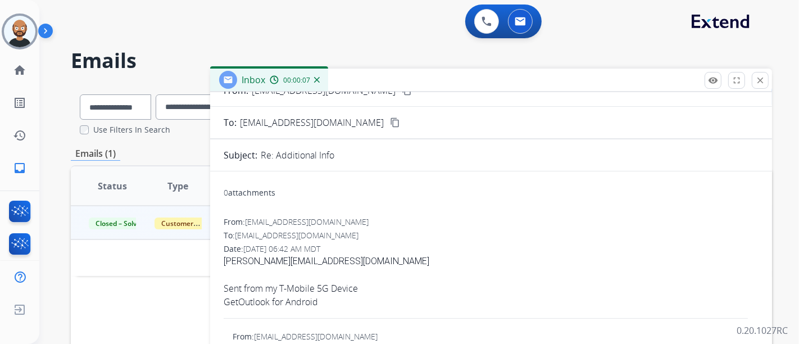
scroll to position [62, 0]
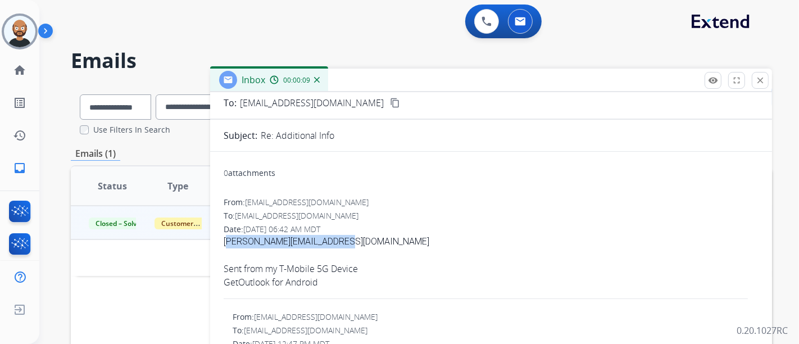
drag, startPoint x: 333, startPoint y: 239, endPoint x: 223, endPoint y: 243, distance: 109.7
copy div "Earl@flybynightsports.com"
click at [757, 79] on mat-icon "close" at bounding box center [760, 80] width 10 height 10
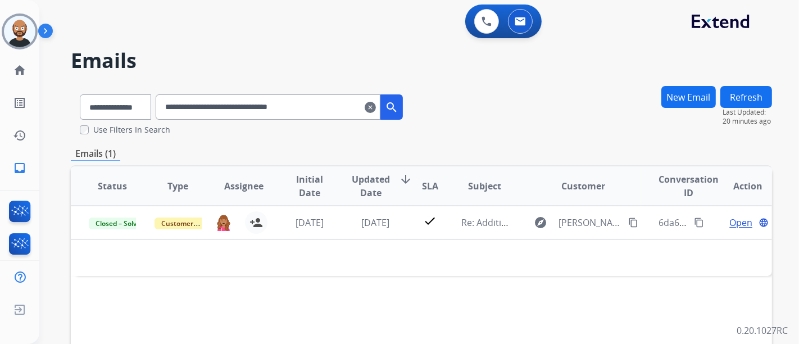
click at [323, 111] on input "**********" at bounding box center [268, 106] width 225 height 25
paste input "text"
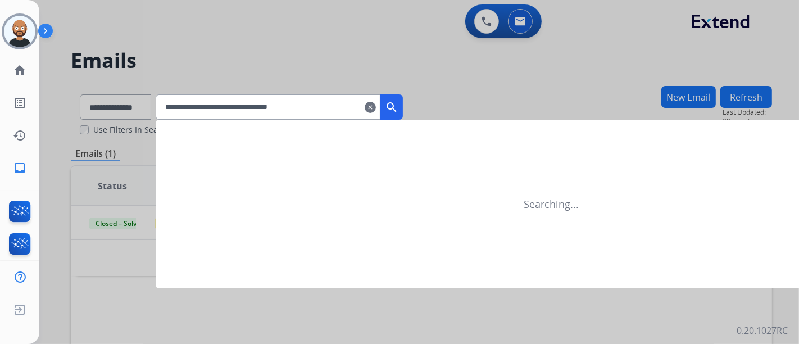
click at [398, 105] on mat-icon "search" at bounding box center [391, 107] width 13 height 13
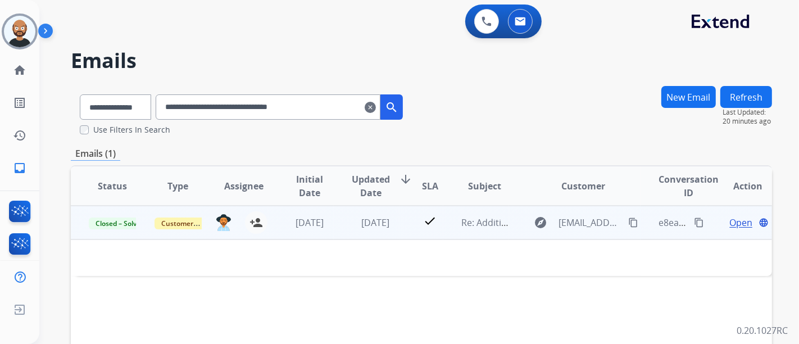
click at [729, 226] on span "Open" at bounding box center [740, 222] width 23 height 13
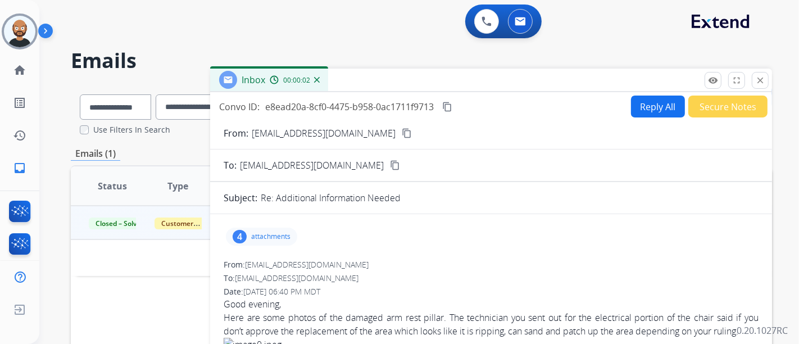
click at [402, 130] on mat-icon "content_copy" at bounding box center [407, 133] width 10 height 10
click at [760, 84] on mat-icon "close" at bounding box center [760, 80] width 10 height 10
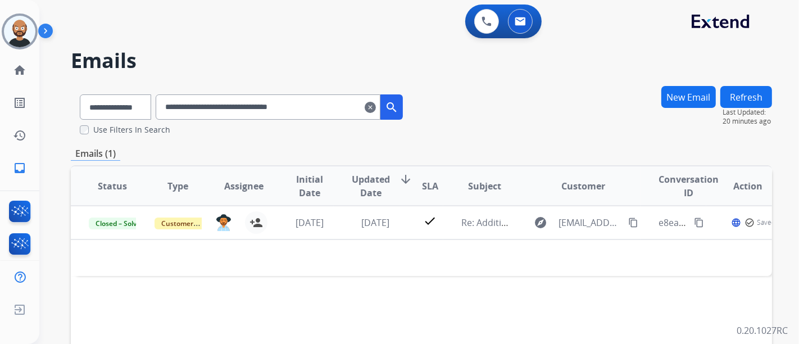
click at [286, 113] on input "**********" at bounding box center [268, 106] width 225 height 25
paste input "text"
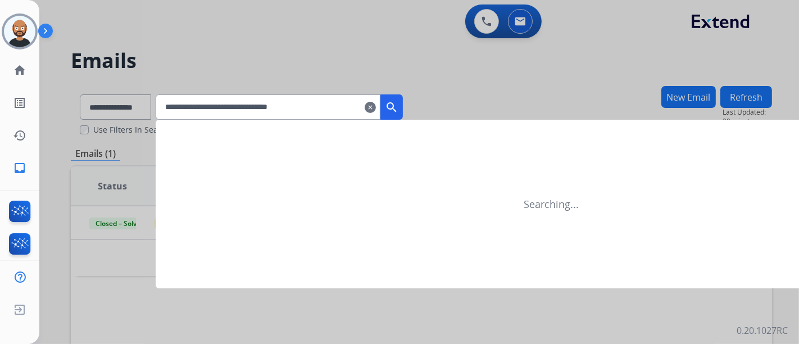
type input "**********"
click at [398, 107] on mat-icon "search" at bounding box center [391, 107] width 13 height 13
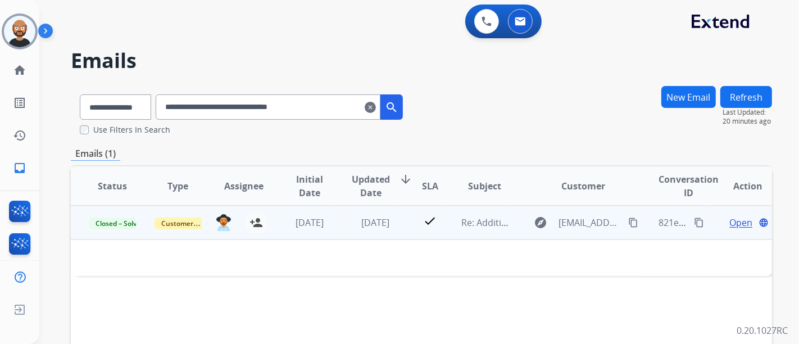
click at [729, 220] on span "Open" at bounding box center [740, 222] width 23 height 13
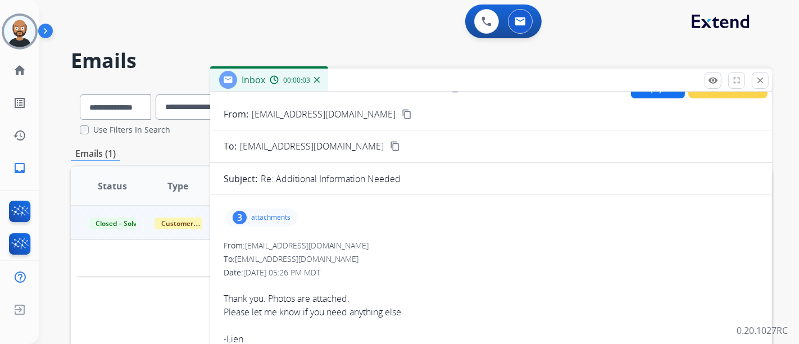
scroll to position [0, 0]
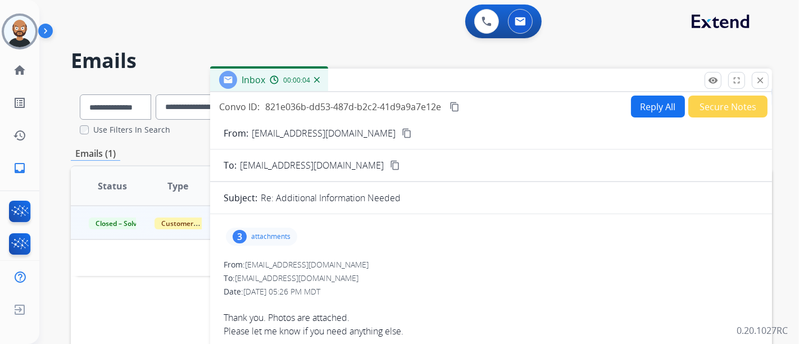
click at [402, 131] on mat-icon "content_copy" at bounding box center [407, 133] width 10 height 10
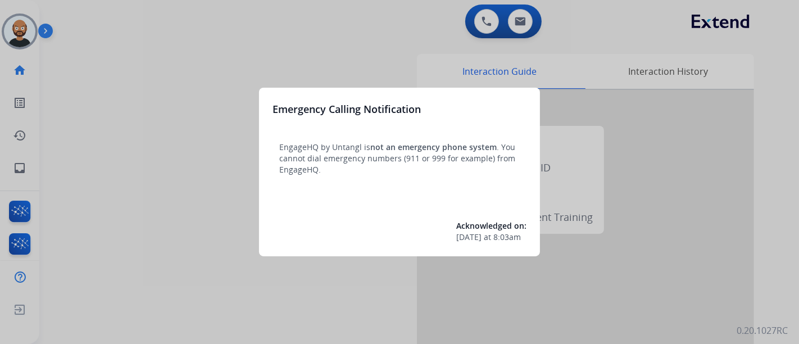
click at [104, 75] on div at bounding box center [399, 172] width 799 height 344
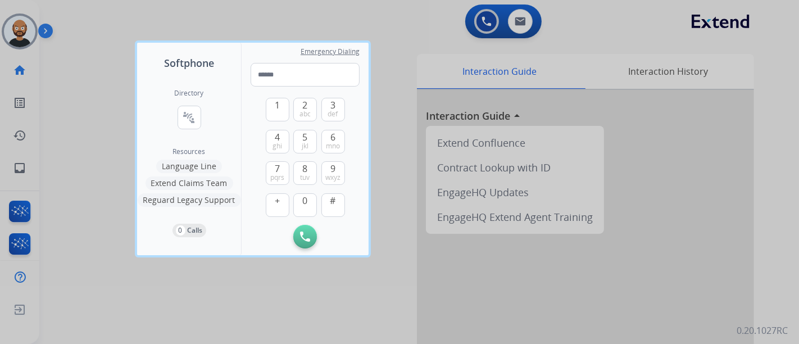
click at [53, 72] on div at bounding box center [399, 172] width 799 height 344
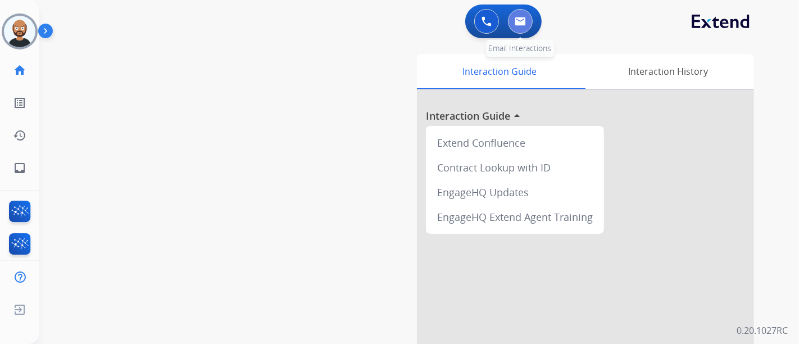
click at [526, 15] on button at bounding box center [520, 21] width 25 height 25
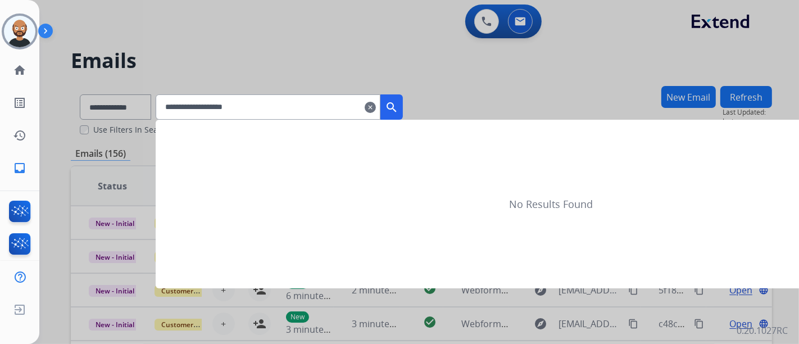
type input "**********"
click at [398, 113] on mat-icon "search" at bounding box center [391, 107] width 13 height 13
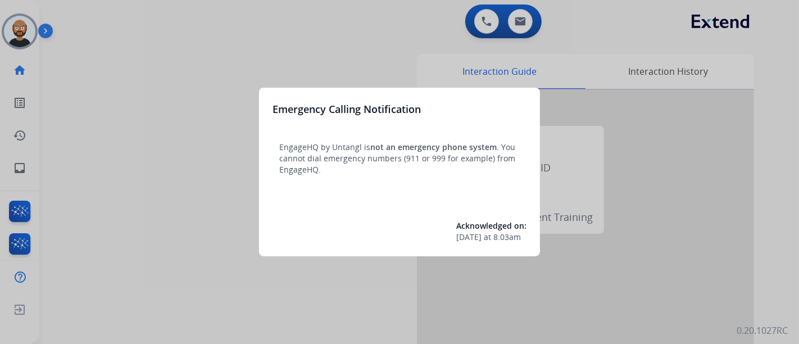
click at [188, 104] on div at bounding box center [399, 172] width 799 height 344
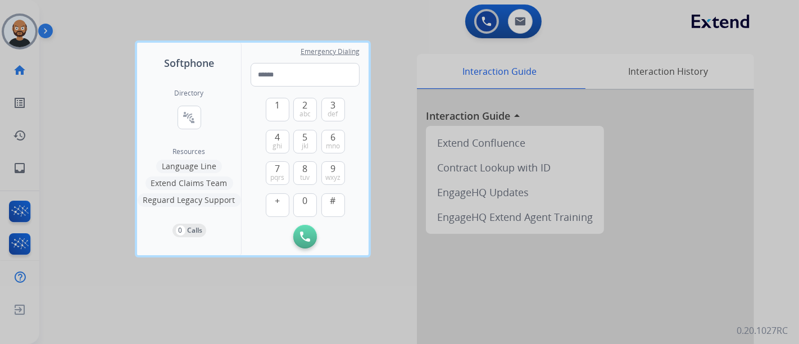
click at [106, 77] on div at bounding box center [399, 172] width 799 height 344
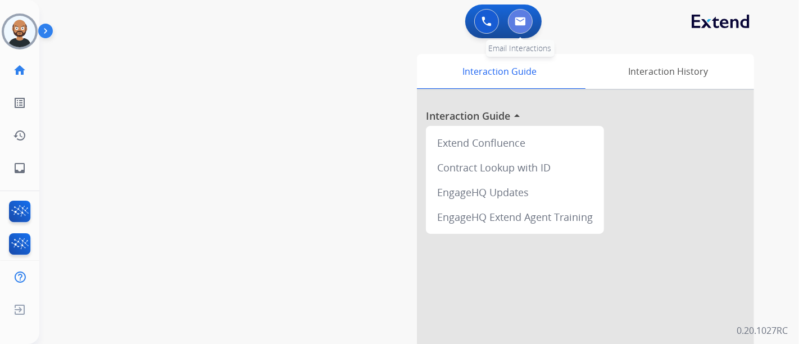
click at [515, 18] on img at bounding box center [520, 21] width 11 height 9
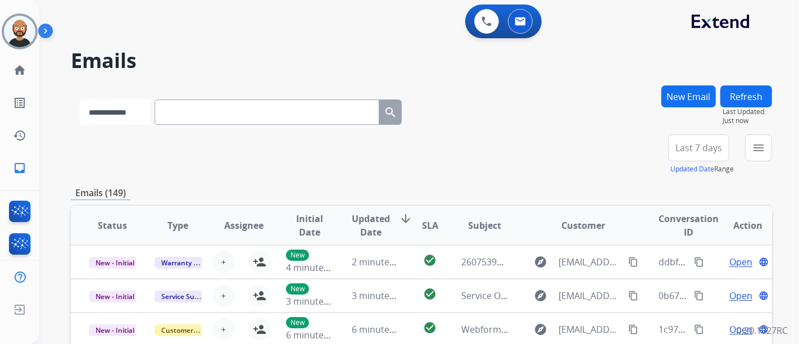
click at [97, 107] on select "**********" at bounding box center [115, 111] width 70 height 25
select select "**********"
click at [80, 99] on select "**********" at bounding box center [115, 111] width 70 height 25
click at [217, 107] on input "text" at bounding box center [268, 111] width 225 height 25
paste input "**********"
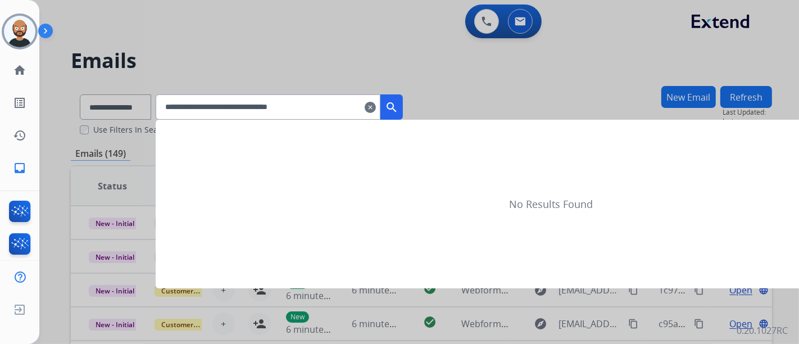
click at [403, 107] on button "search" at bounding box center [391, 106] width 22 height 25
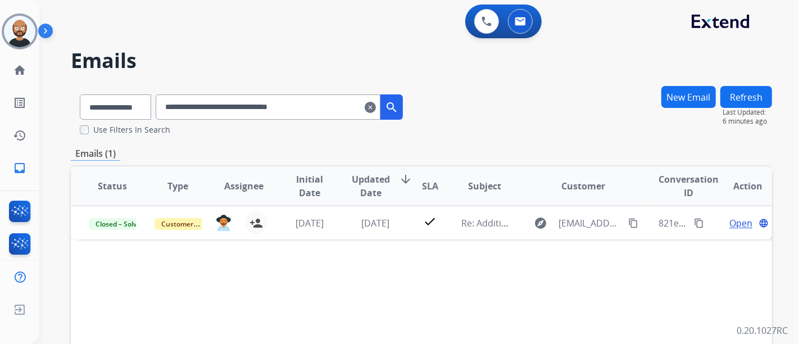
click at [318, 104] on input "**********" at bounding box center [268, 106] width 225 height 25
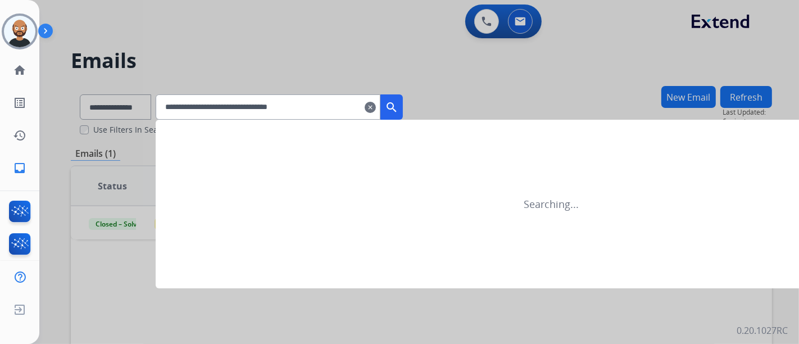
click at [398, 105] on mat-icon "search" at bounding box center [391, 107] width 13 height 13
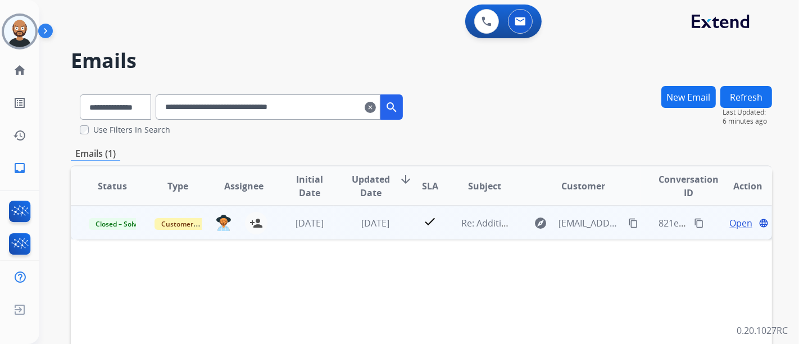
click at [731, 222] on span "Open" at bounding box center [740, 222] width 23 height 13
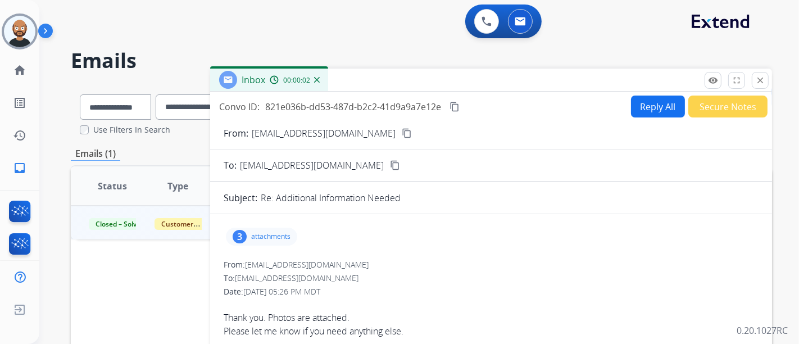
click at [402, 129] on mat-icon "content_copy" at bounding box center [407, 133] width 10 height 10
click at [402, 133] on mat-icon "content_copy" at bounding box center [407, 133] width 10 height 10
click at [756, 78] on mat-icon "close" at bounding box center [760, 80] width 10 height 10
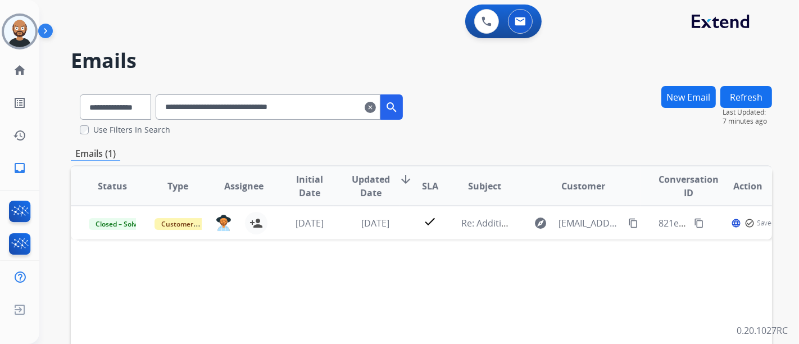
click at [225, 111] on input "**********" at bounding box center [268, 106] width 225 height 25
paste input "text"
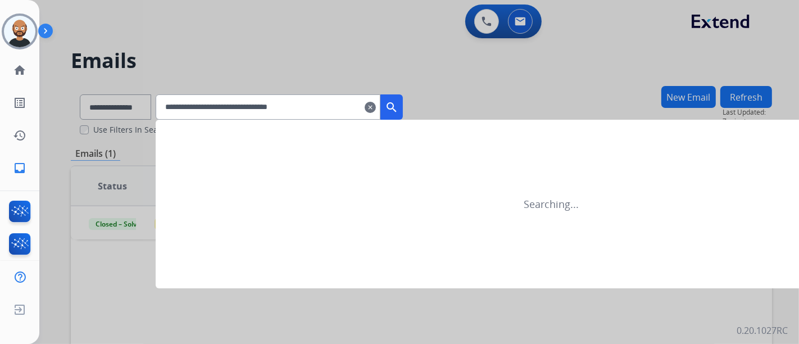
type input "**********"
click at [398, 106] on mat-icon "search" at bounding box center [391, 107] width 13 height 13
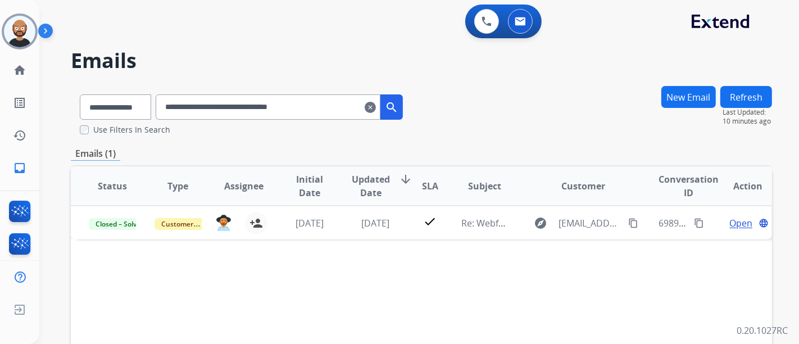
click at [307, 108] on input "**********" at bounding box center [268, 106] width 225 height 25
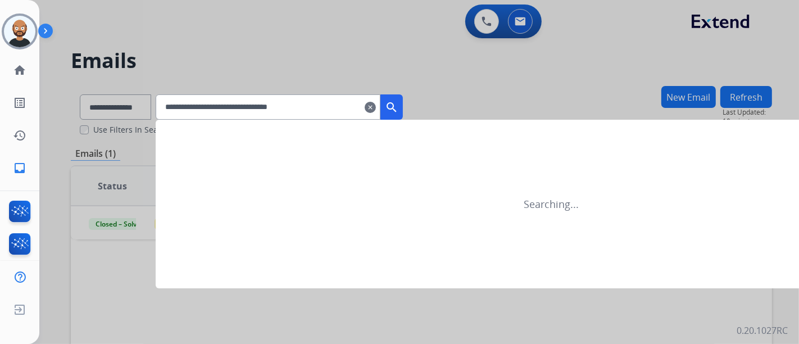
click at [398, 102] on mat-icon "search" at bounding box center [391, 107] width 13 height 13
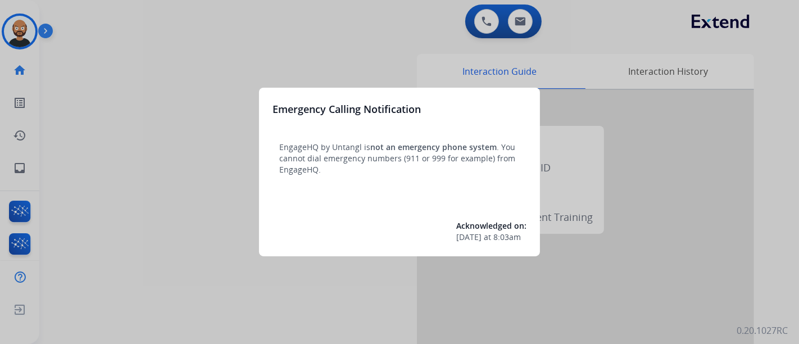
click at [255, 52] on div at bounding box center [399, 172] width 799 height 344
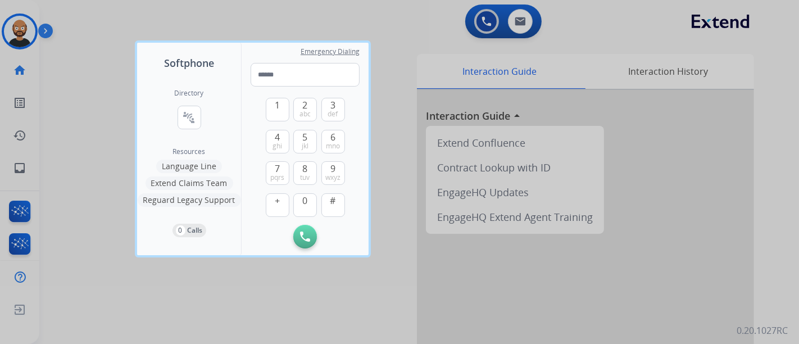
click at [105, 65] on div at bounding box center [399, 172] width 799 height 344
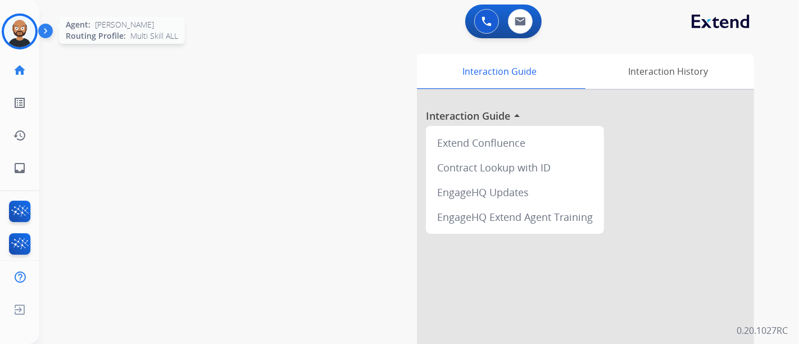
click at [17, 31] on img at bounding box center [19, 31] width 31 height 31
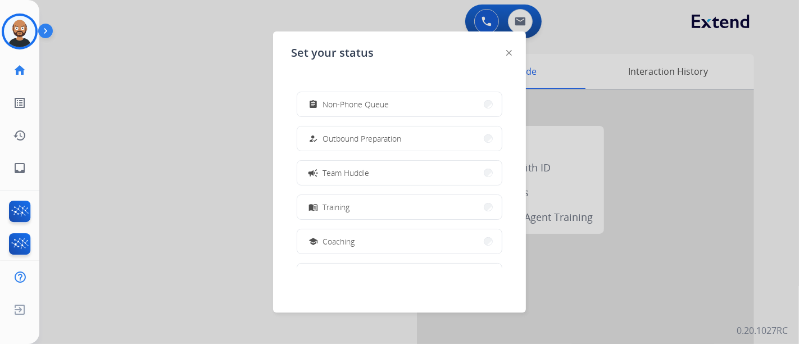
scroll to position [211, 0]
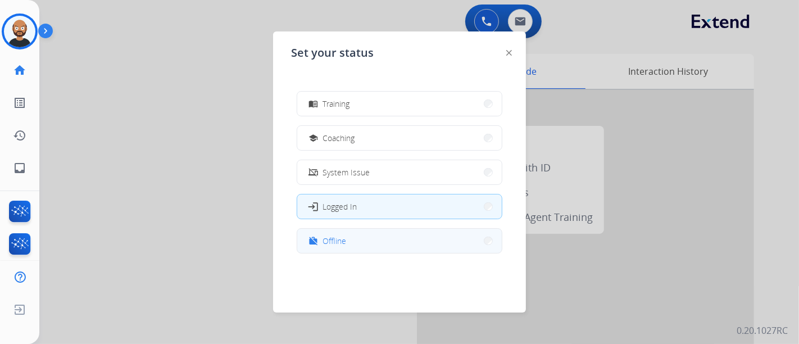
click at [383, 242] on button "work_off Offline" at bounding box center [399, 241] width 205 height 24
